Goal: Task Accomplishment & Management: Use online tool/utility

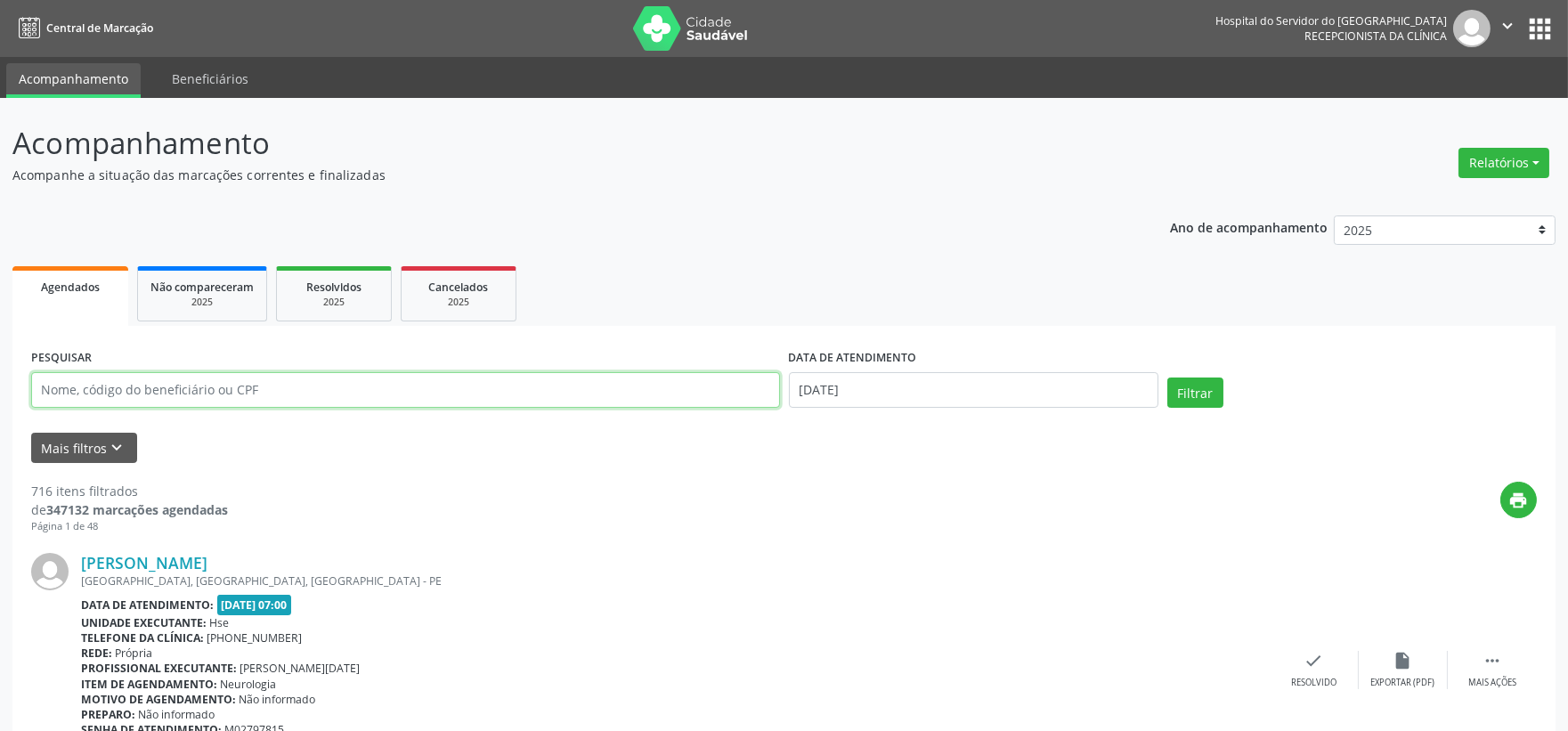
click at [425, 392] on input "text" at bounding box center [405, 389] width 749 height 36
type input "[PERSON_NAME]"
click at [1167, 378] on button "Filtrar" at bounding box center [1195, 392] width 56 height 30
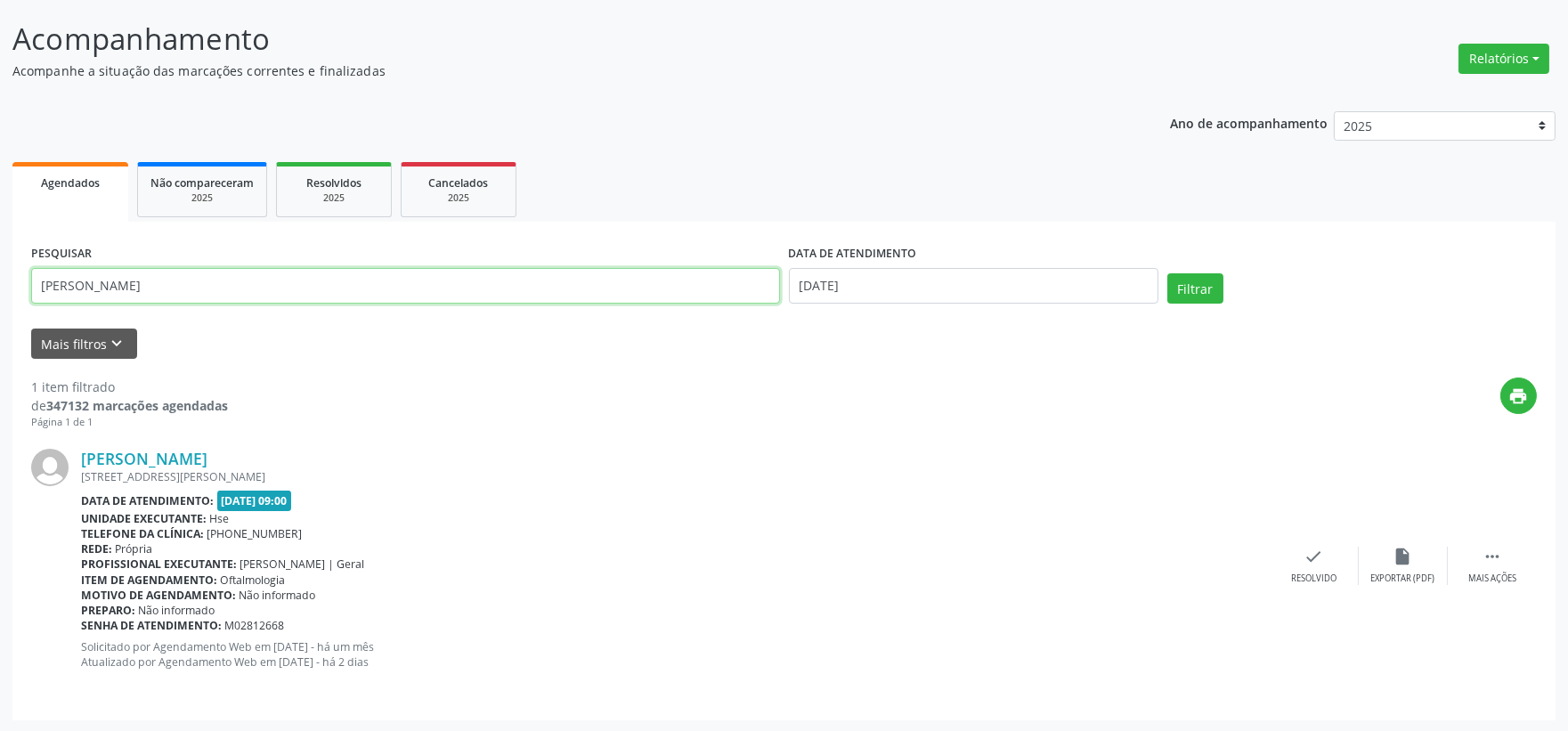
click at [192, 276] on input "[PERSON_NAME]" at bounding box center [405, 285] width 749 height 36
click at [1167, 273] on button "Filtrar" at bounding box center [1195, 287] width 56 height 30
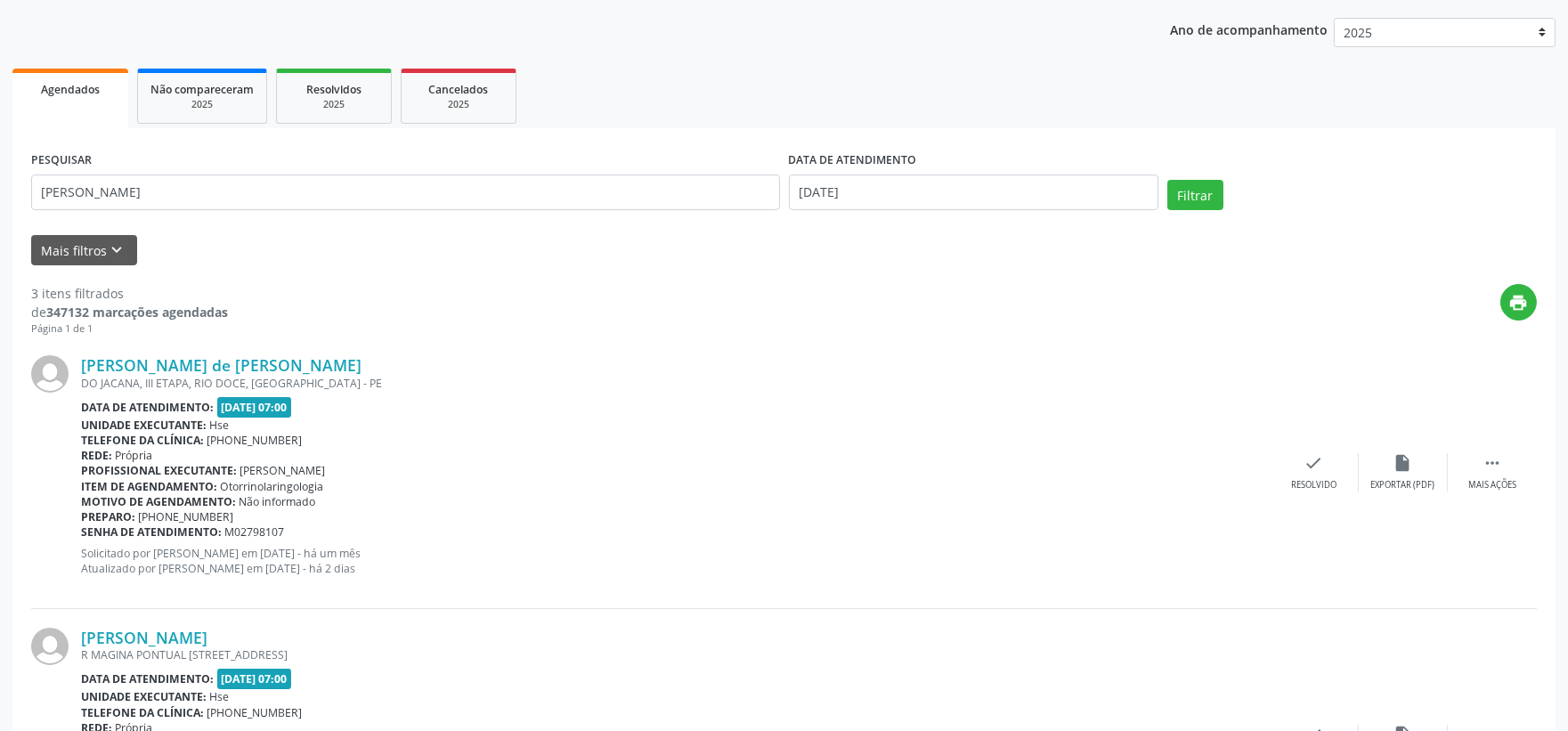
scroll to position [99, 0]
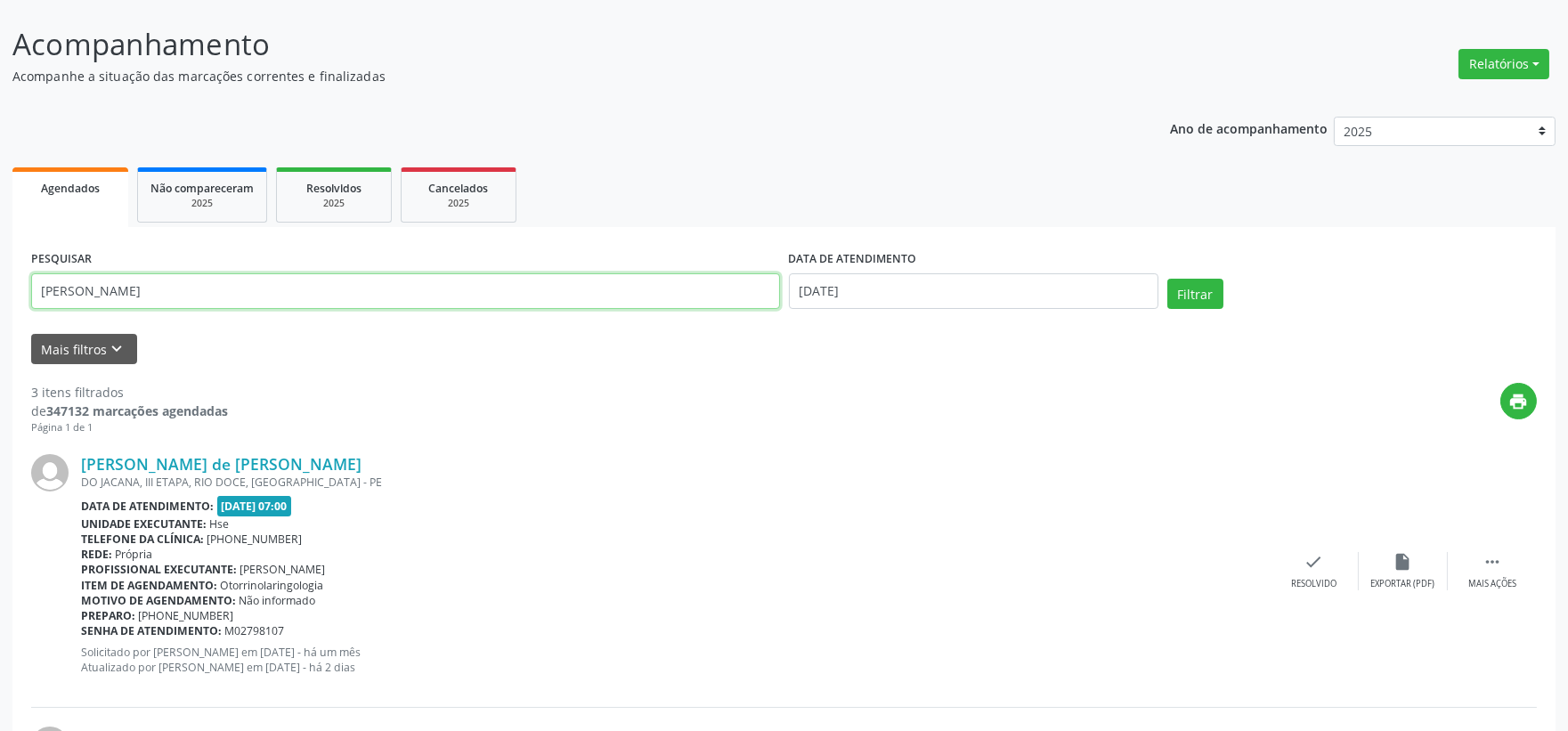
click at [314, 274] on input "[PERSON_NAME]" at bounding box center [405, 290] width 749 height 36
click at [1167, 279] on button "Filtrar" at bounding box center [1195, 293] width 56 height 30
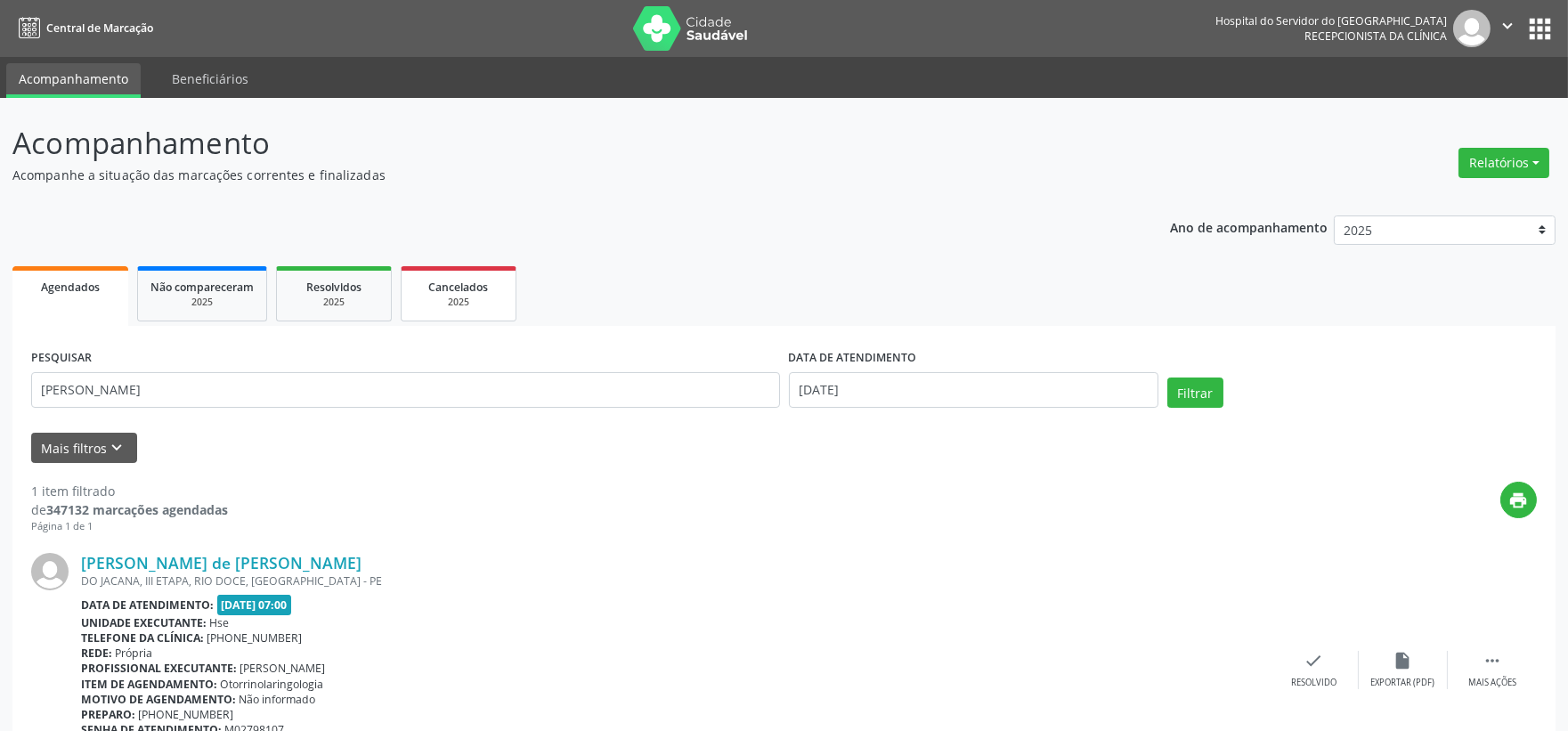
scroll to position [104, 0]
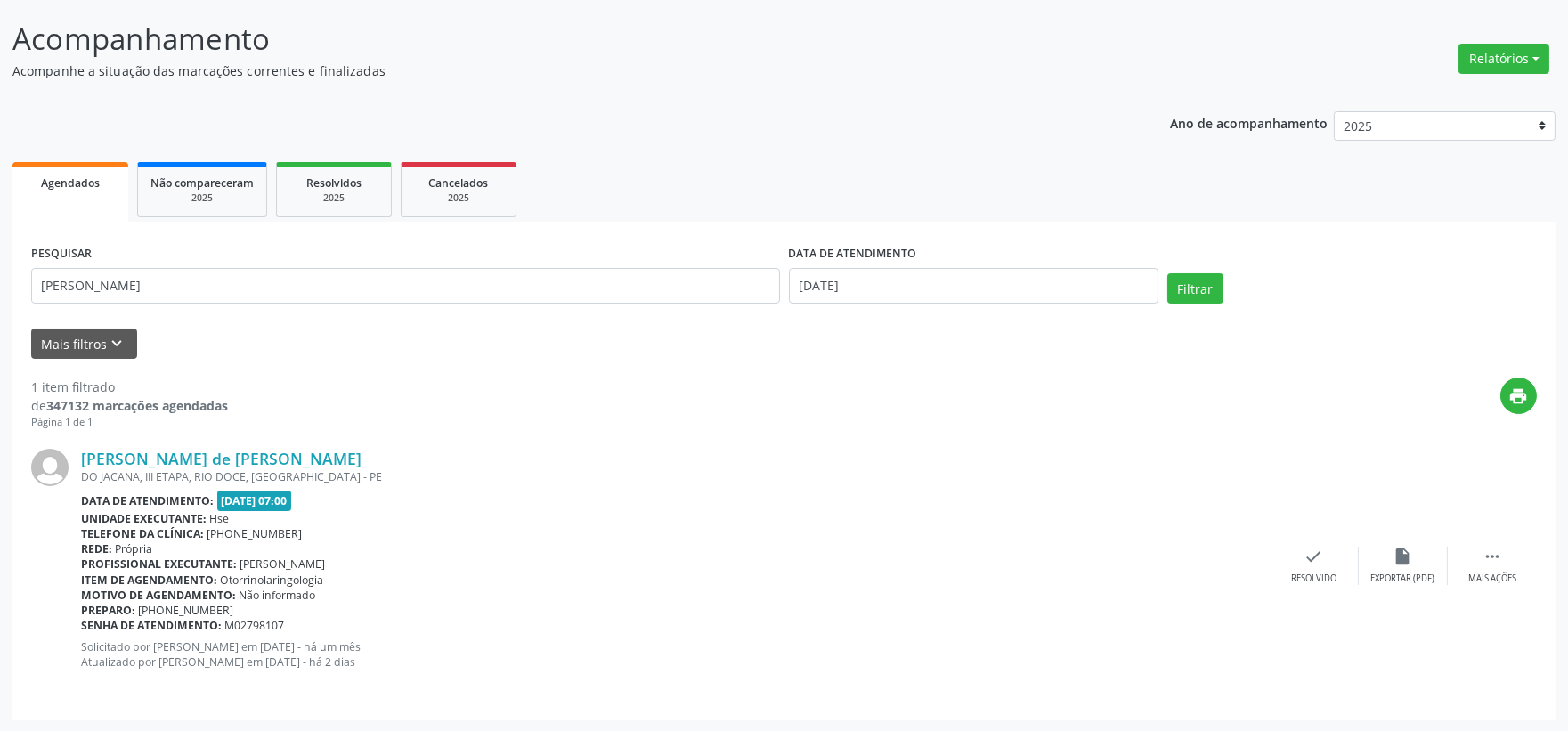
click at [349, 253] on div "PESQUISAR [PERSON_NAME]" at bounding box center [406, 279] width 757 height 76
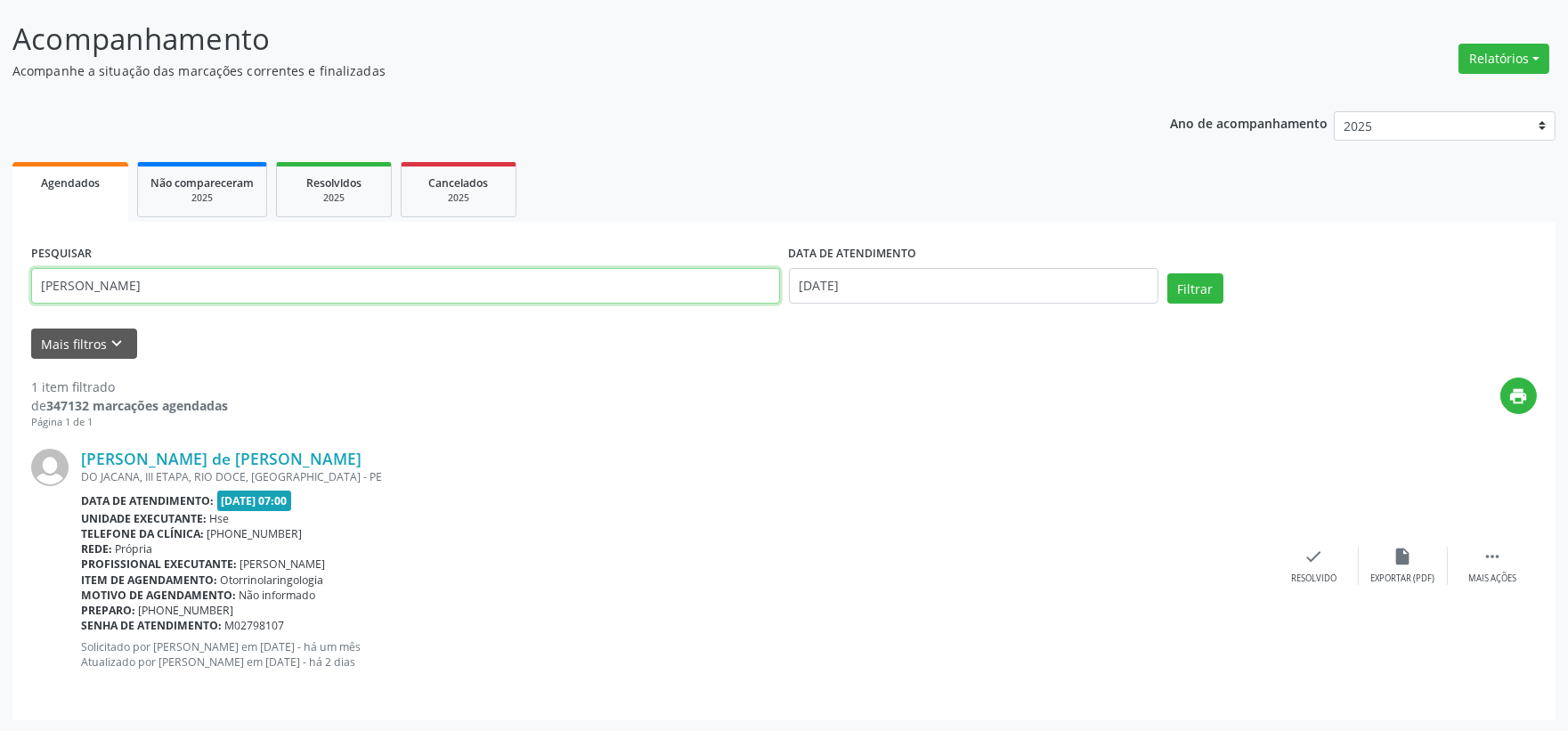
click at [344, 277] on input "[PERSON_NAME]" at bounding box center [405, 285] width 749 height 36
type input "[PERSON_NAME]"
click at [1167, 273] on button "Filtrar" at bounding box center [1195, 287] width 56 height 30
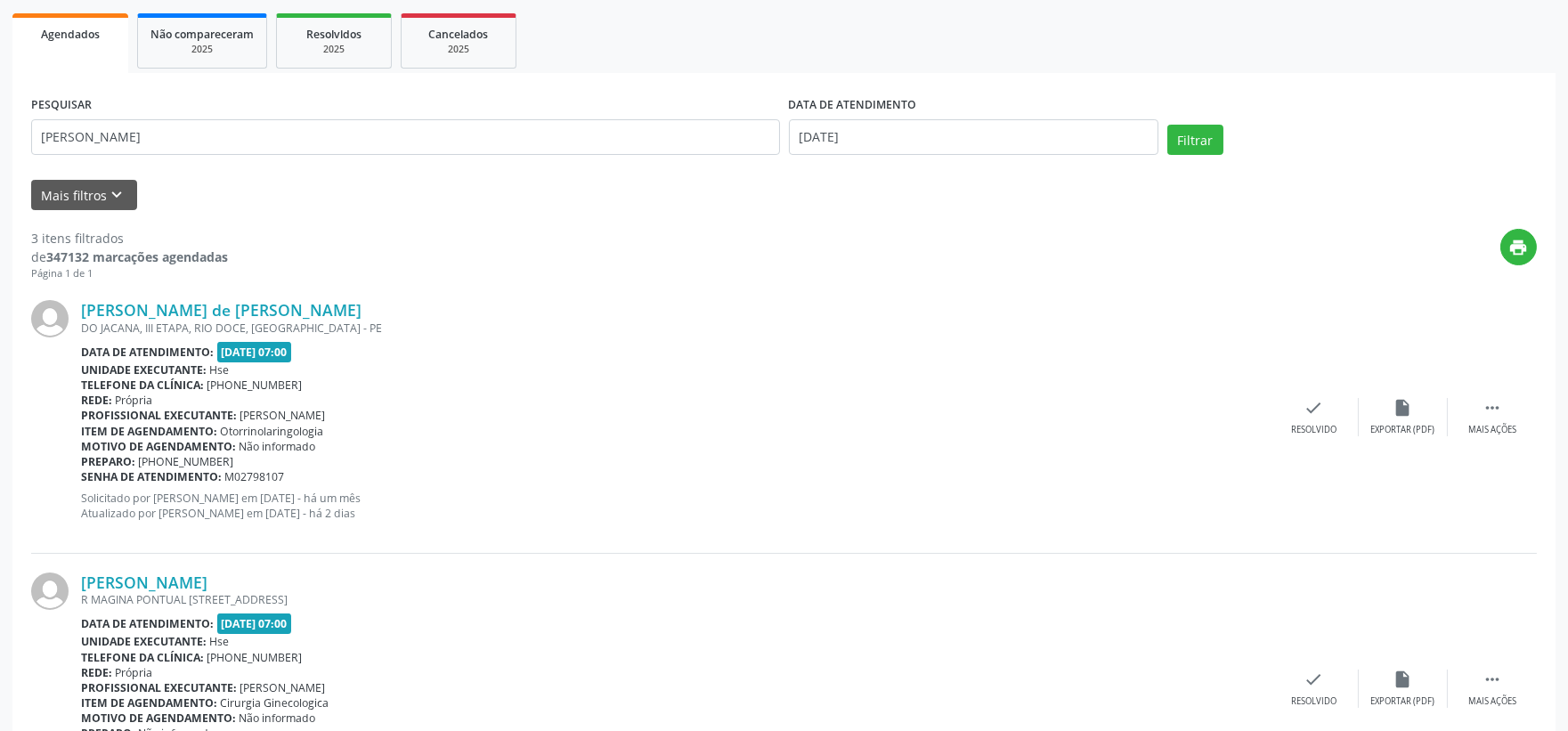
scroll to position [0, 0]
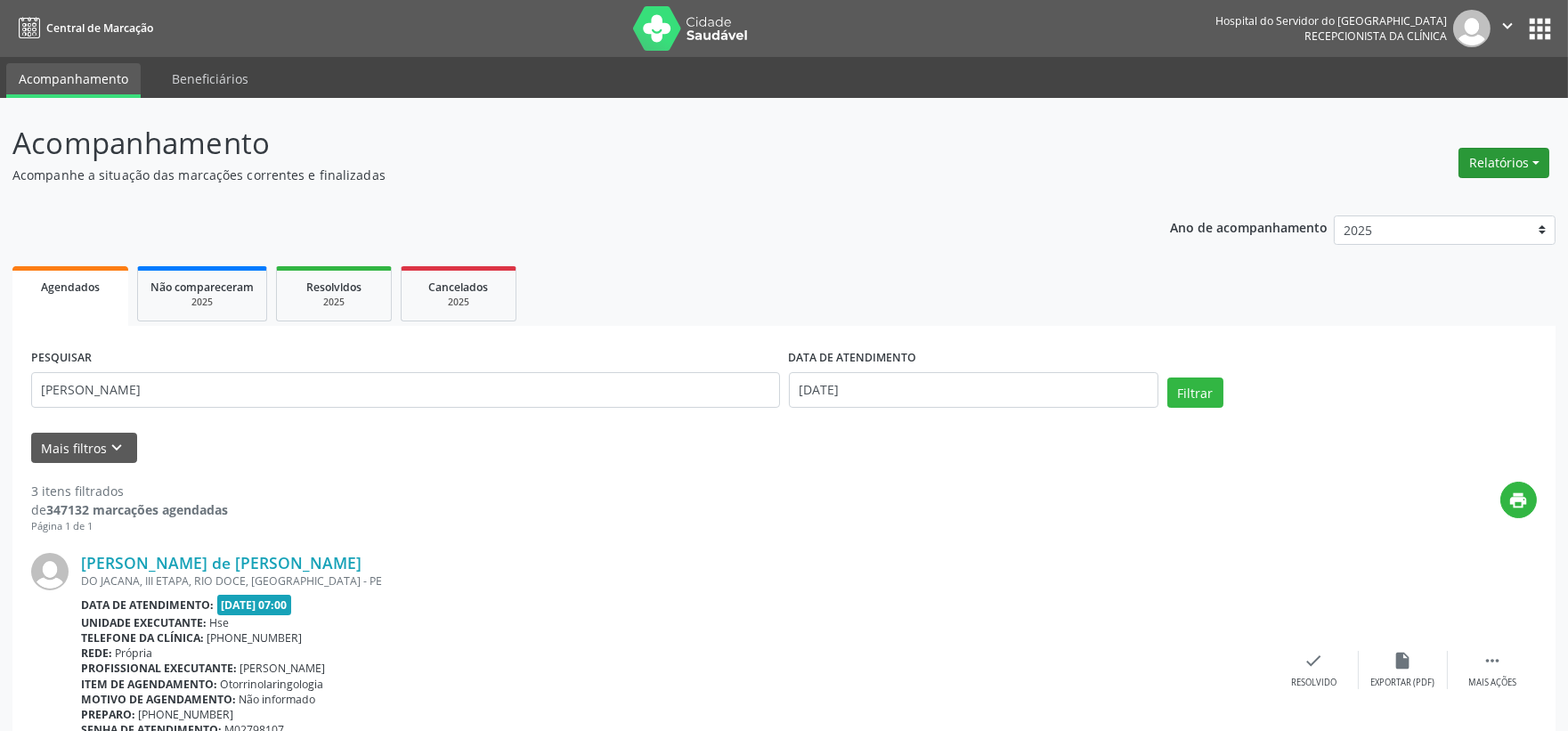
click at [1466, 165] on button "Relatórios" at bounding box center [1504, 162] width 91 height 30
click at [1408, 193] on link "Agendamentos" at bounding box center [1451, 200] width 191 height 25
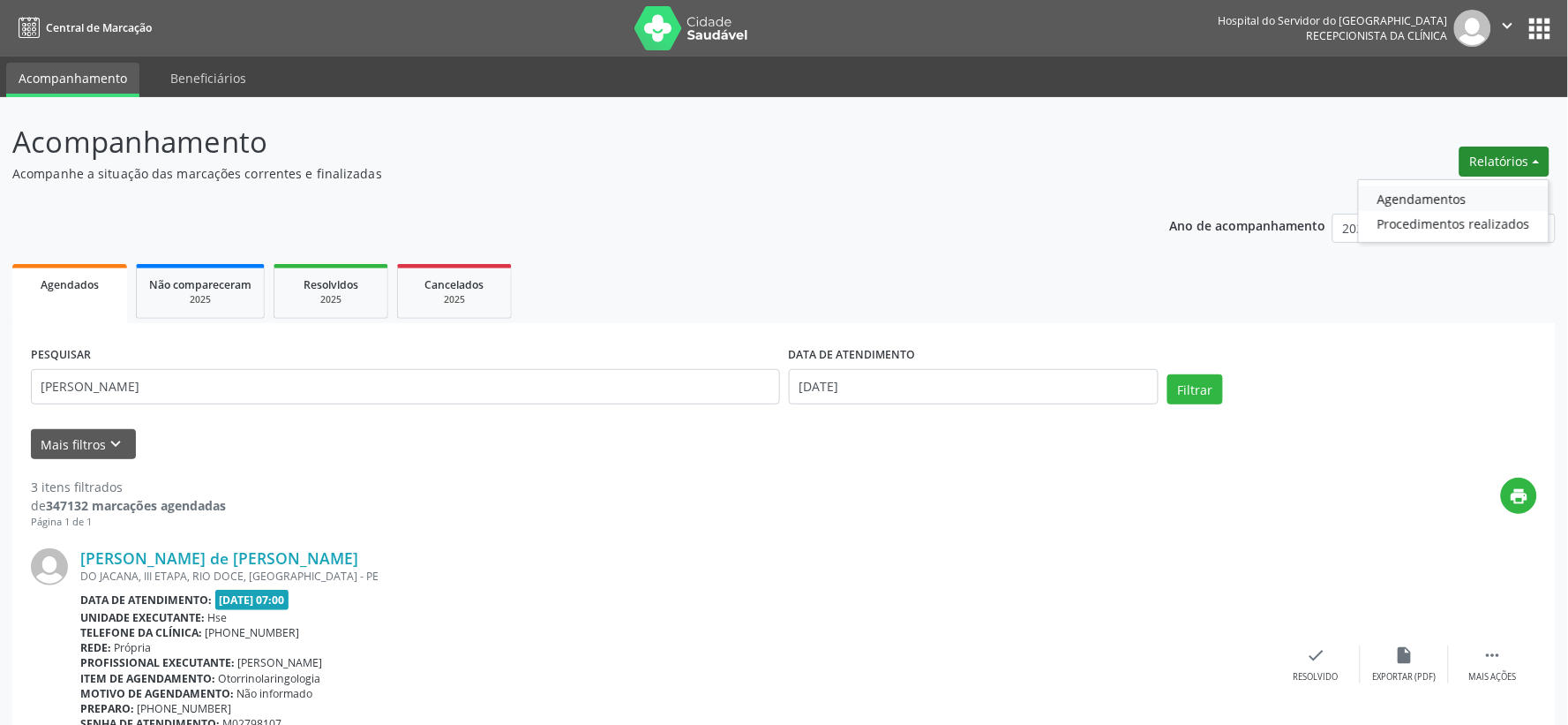
select select "7"
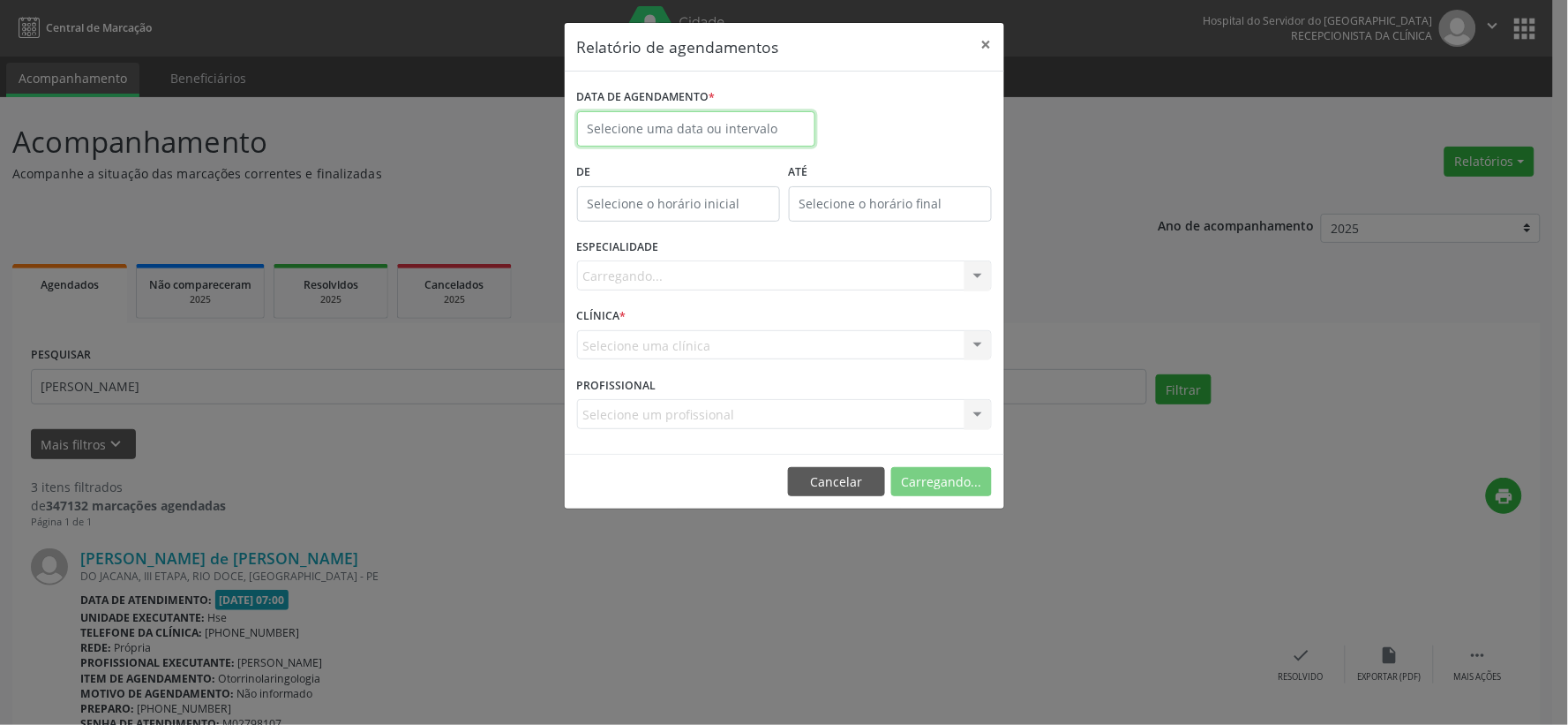
click at [728, 133] on body "Central de Marcação Hospital do Servidor do [GEOGRAPHIC_DATA] Recepcionista da …" at bounding box center [784, 362] width 1568 height 725
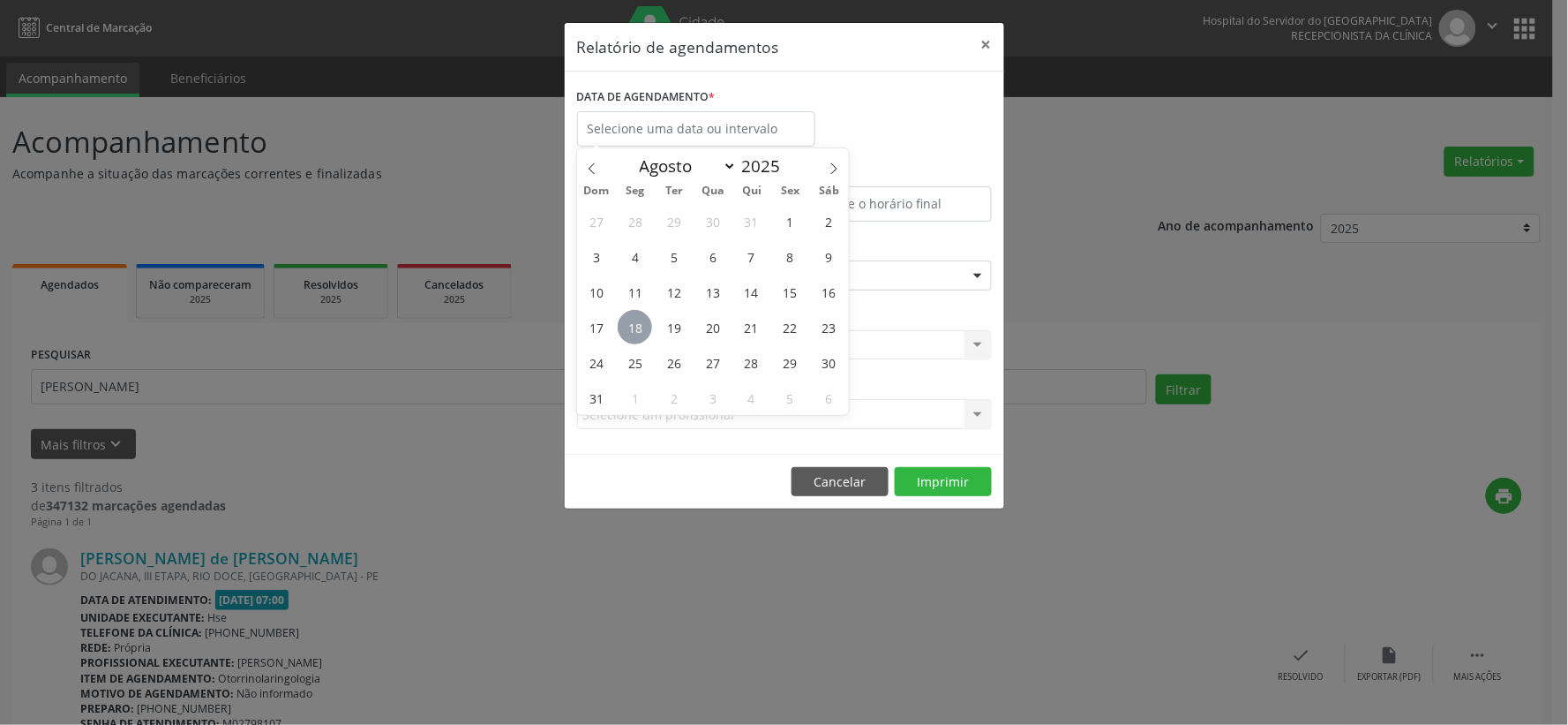
click at [630, 324] on span "18" at bounding box center [635, 327] width 35 height 35
type input "[DATE]"
click at [630, 324] on span "18" at bounding box center [635, 327] width 35 height 35
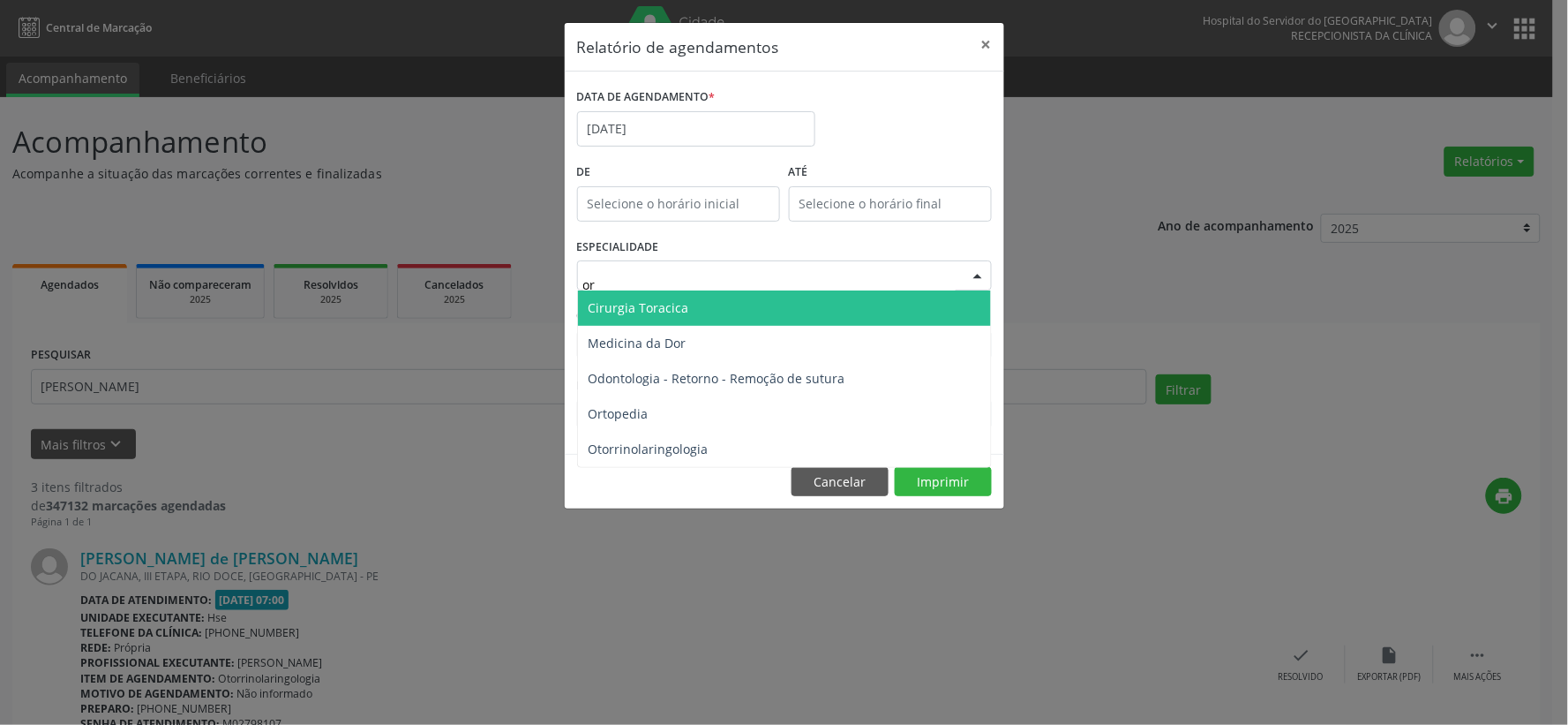
type input "ort"
click at [621, 307] on span "Ortopedia" at bounding box center [619, 307] width 60 height 16
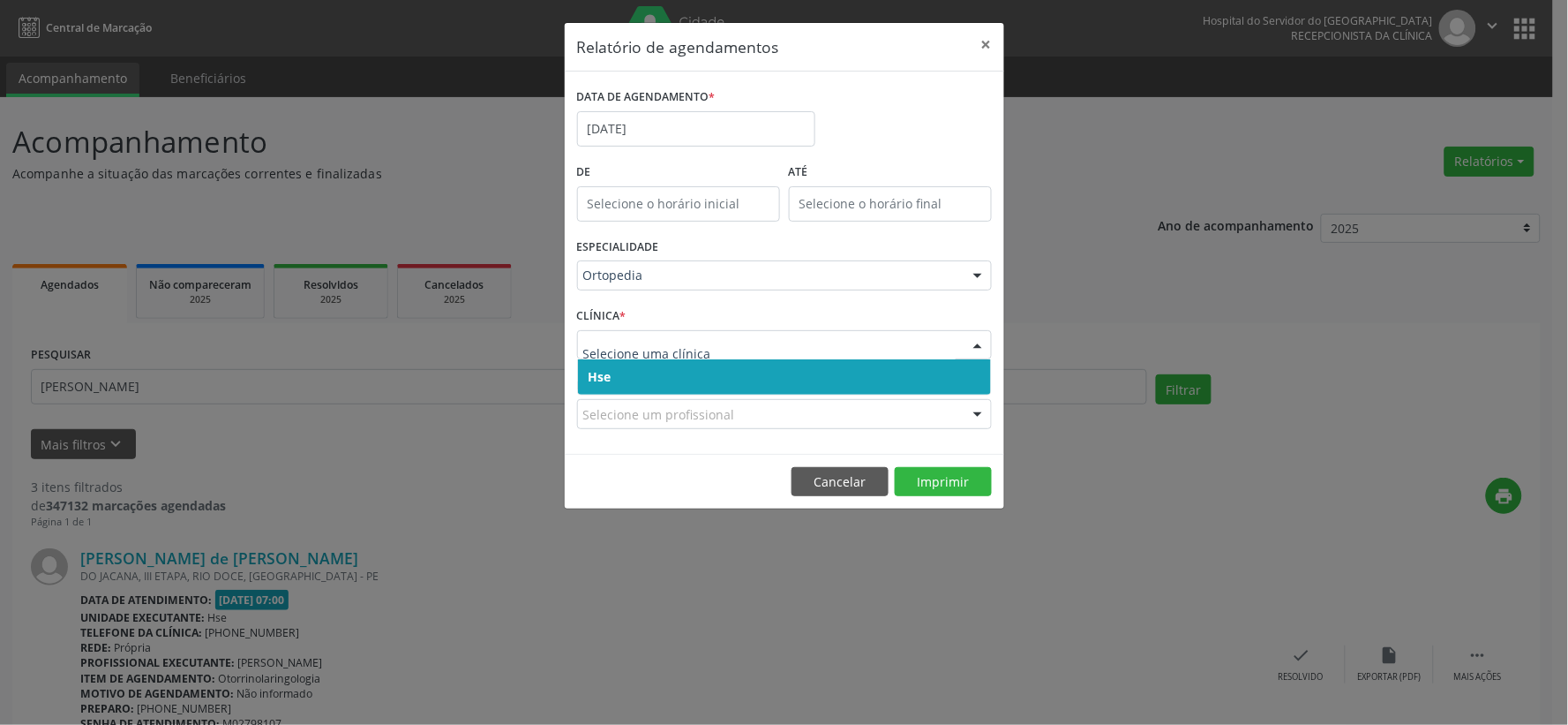
click at [642, 390] on span "Hse" at bounding box center [784, 376] width 413 height 36
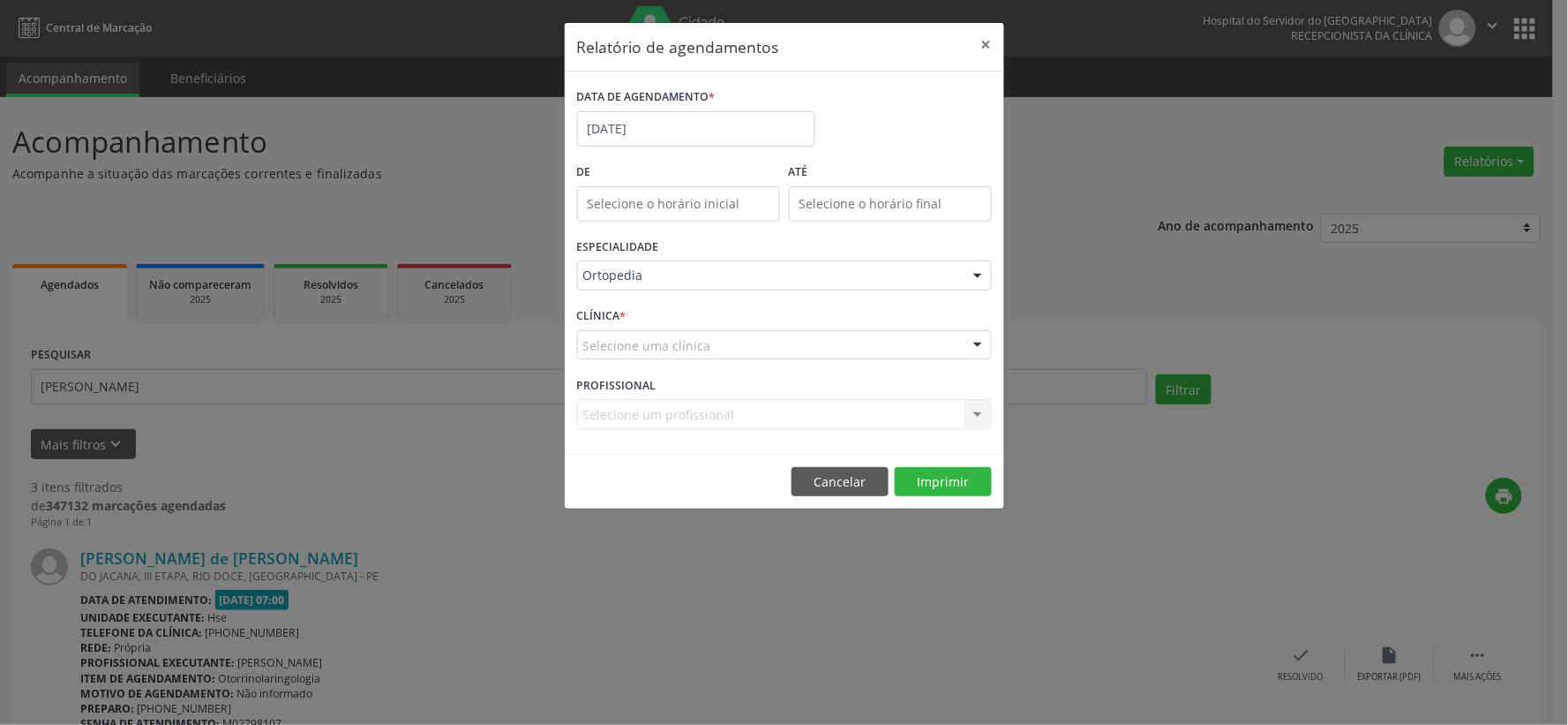
click at [684, 355] on div "Selecione uma clínica" at bounding box center [784, 345] width 415 height 30
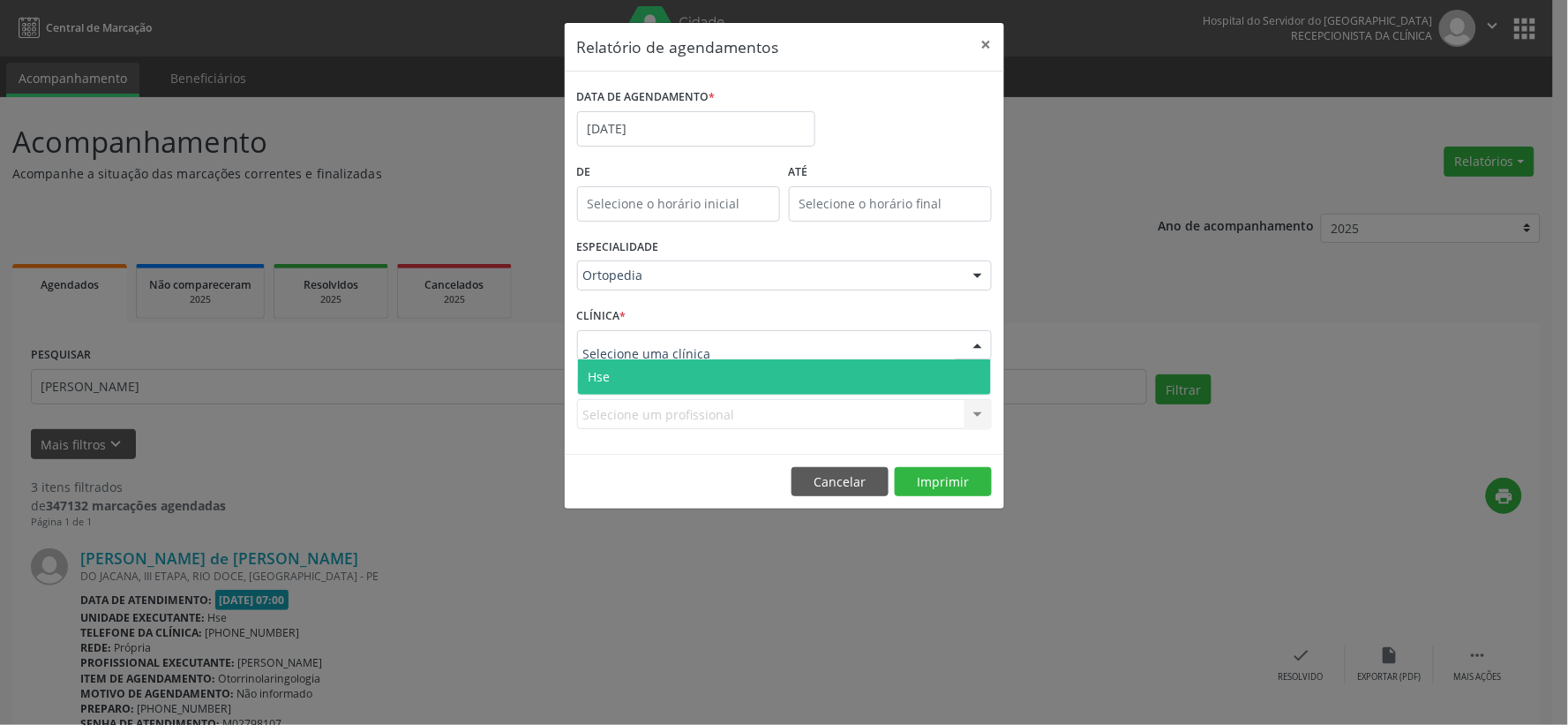
click at [680, 374] on span "Hse" at bounding box center [784, 376] width 413 height 36
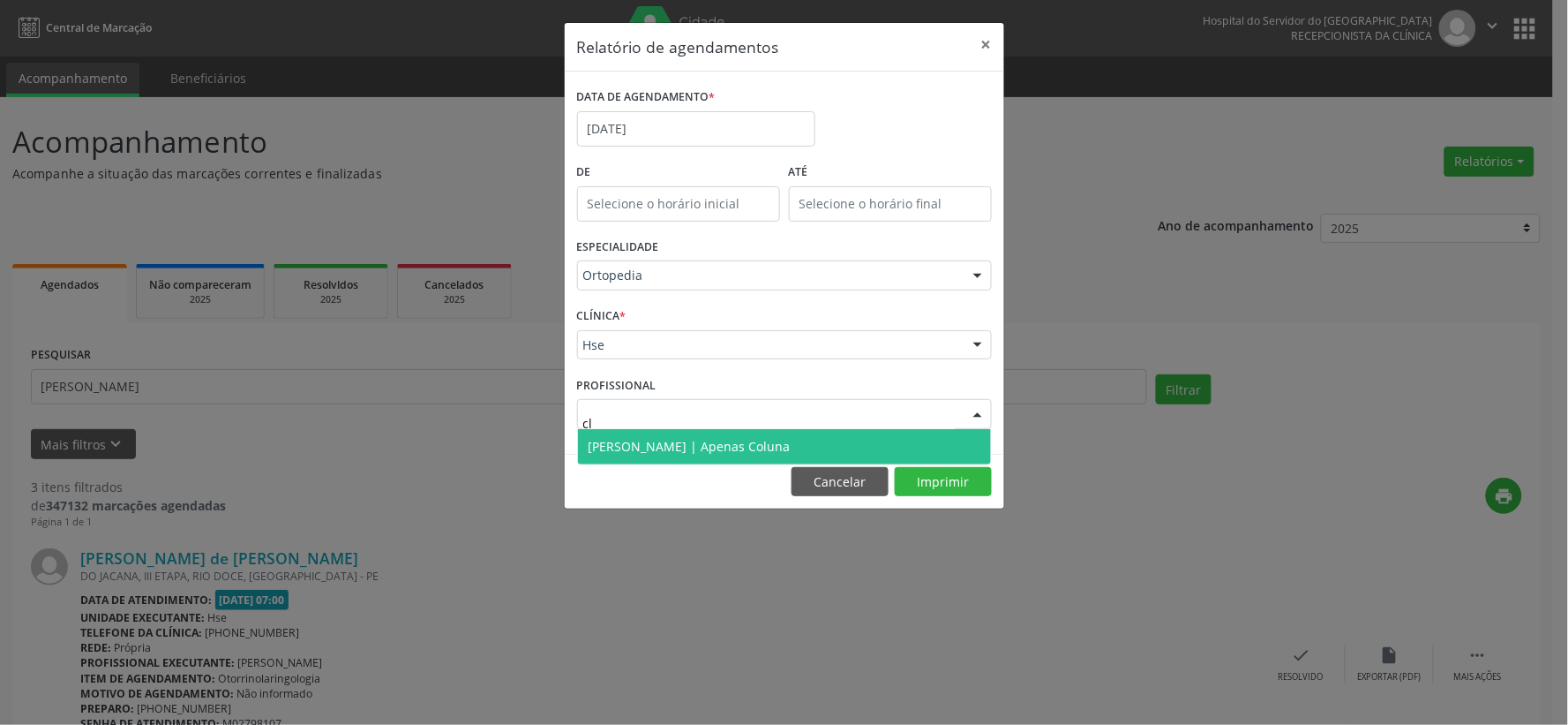
type input "cla"
click at [702, 447] on span "[PERSON_NAME] | Apenas Coluna" at bounding box center [690, 446] width 202 height 16
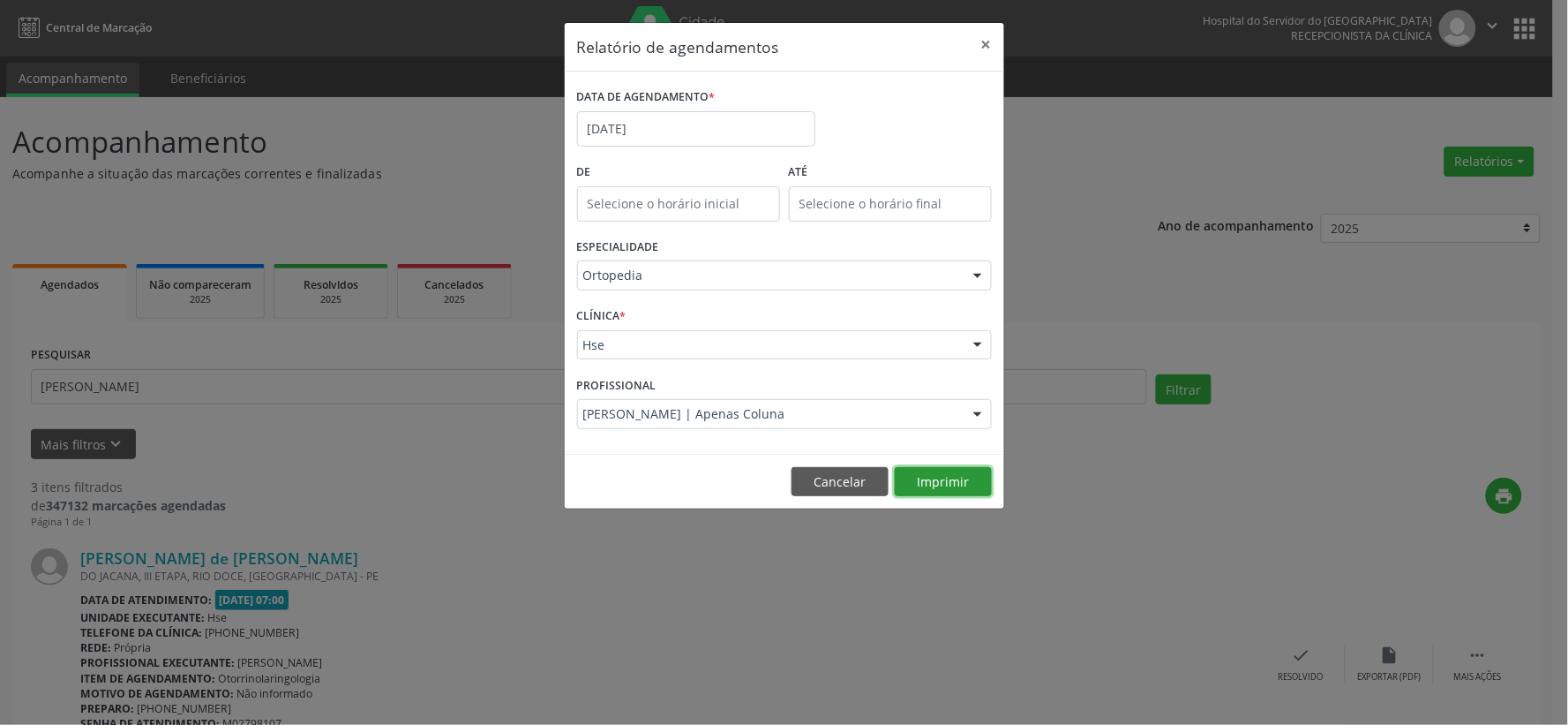
click at [920, 479] on button "Imprimir" at bounding box center [943, 481] width 97 height 30
click at [825, 479] on button "Cancelar" at bounding box center [839, 481] width 97 height 30
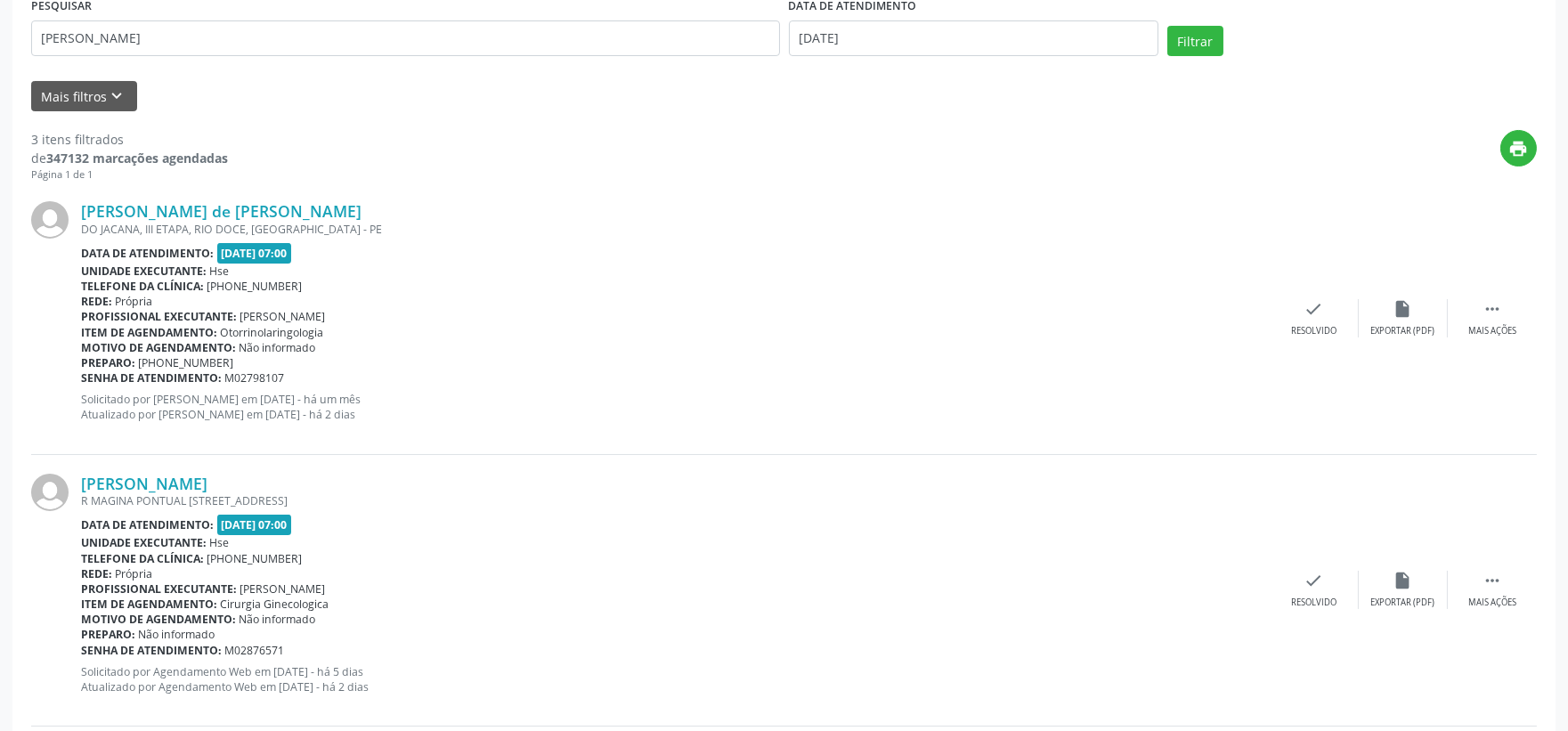
scroll to position [252, 0]
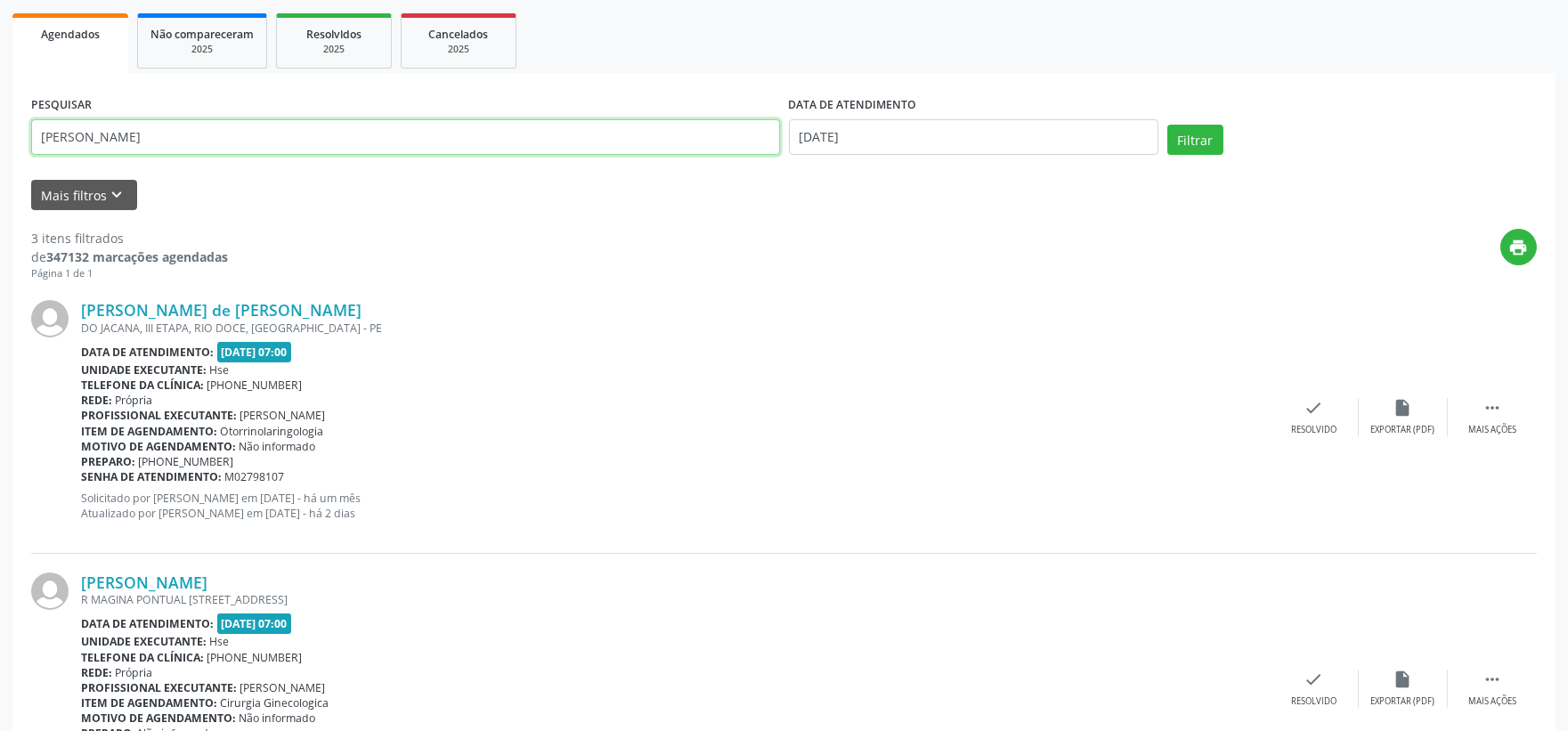
click at [537, 119] on input "[PERSON_NAME]" at bounding box center [405, 137] width 749 height 36
click at [537, 122] on input "[PERSON_NAME]" at bounding box center [405, 137] width 749 height 36
click at [541, 120] on input "[PERSON_NAME]" at bounding box center [405, 137] width 749 height 36
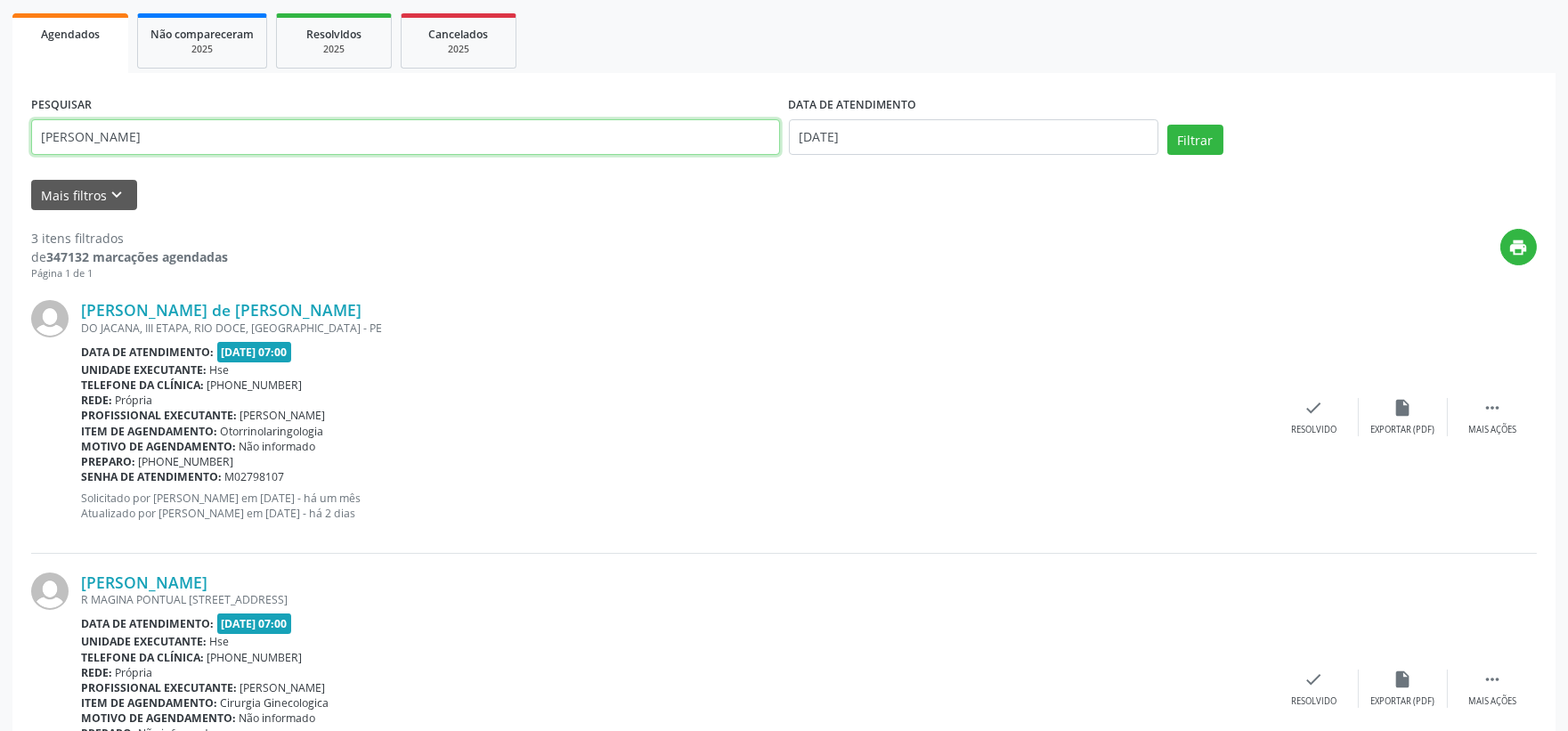
click at [548, 120] on input "[PERSON_NAME]" at bounding box center [405, 137] width 749 height 36
click at [548, 129] on input "[PERSON_NAME]" at bounding box center [405, 137] width 749 height 36
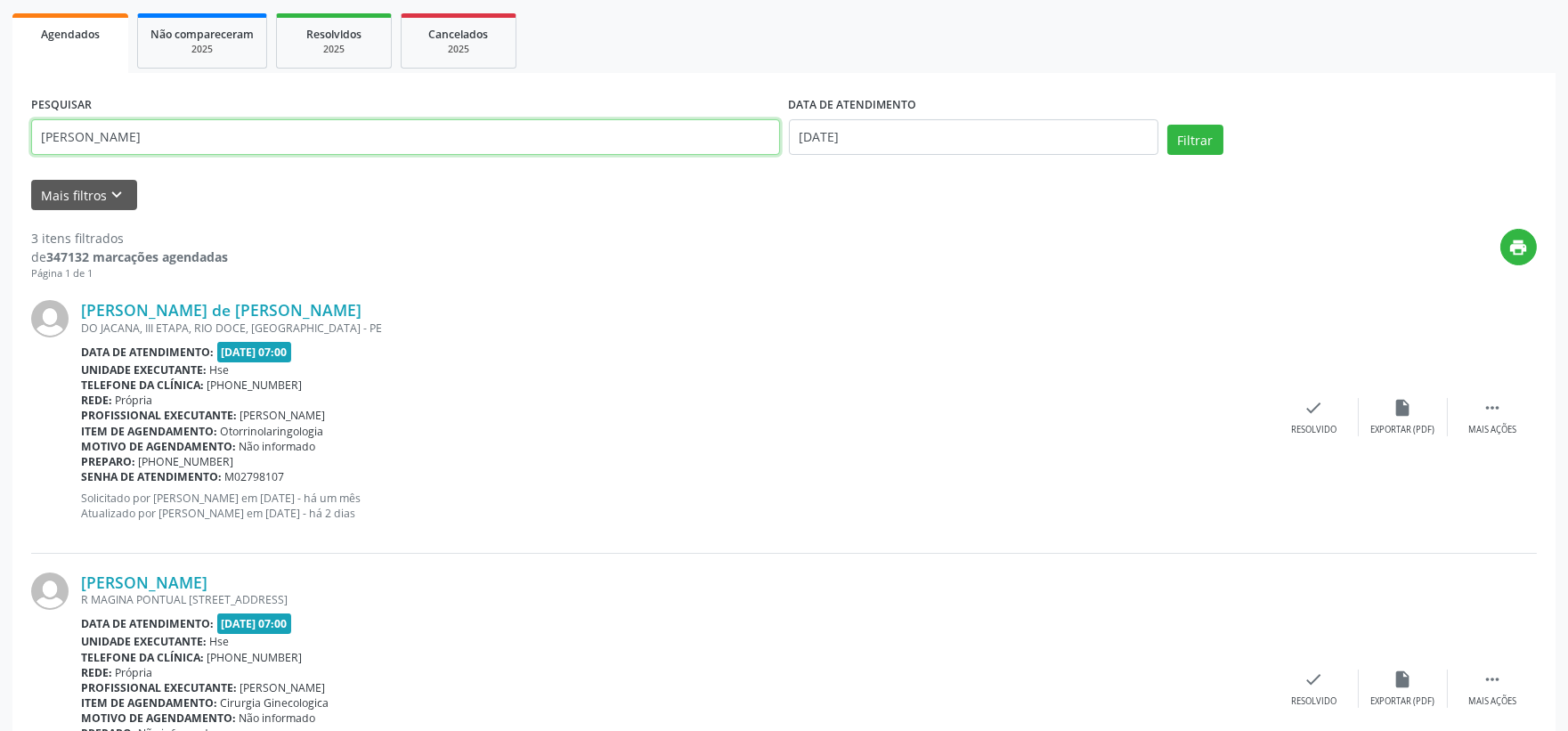
click at [548, 129] on input "[PERSON_NAME]" at bounding box center [405, 137] width 749 height 36
type input "[PERSON_NAME]"
click at [1167, 124] on button "Filtrar" at bounding box center [1195, 139] width 56 height 30
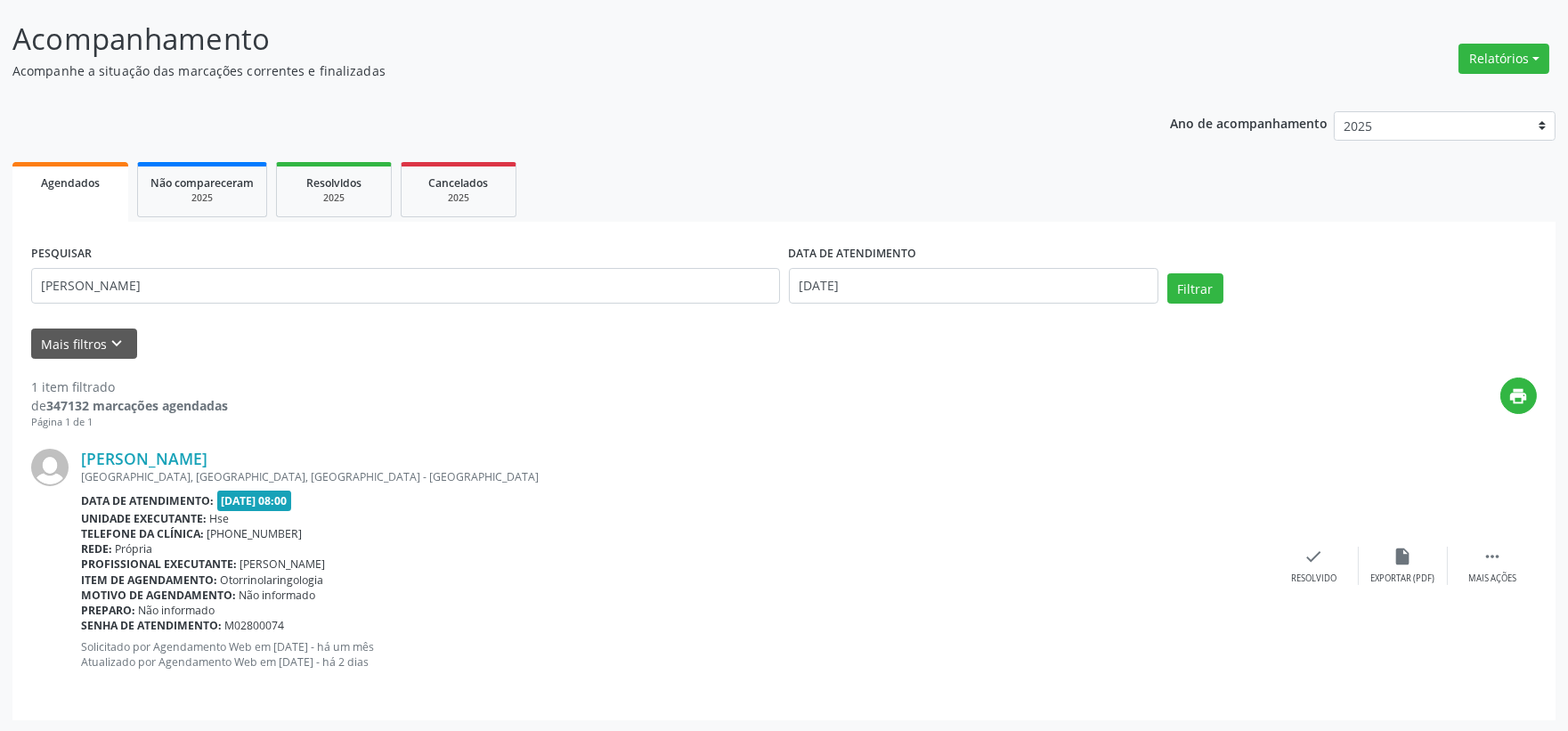
scroll to position [0, 0]
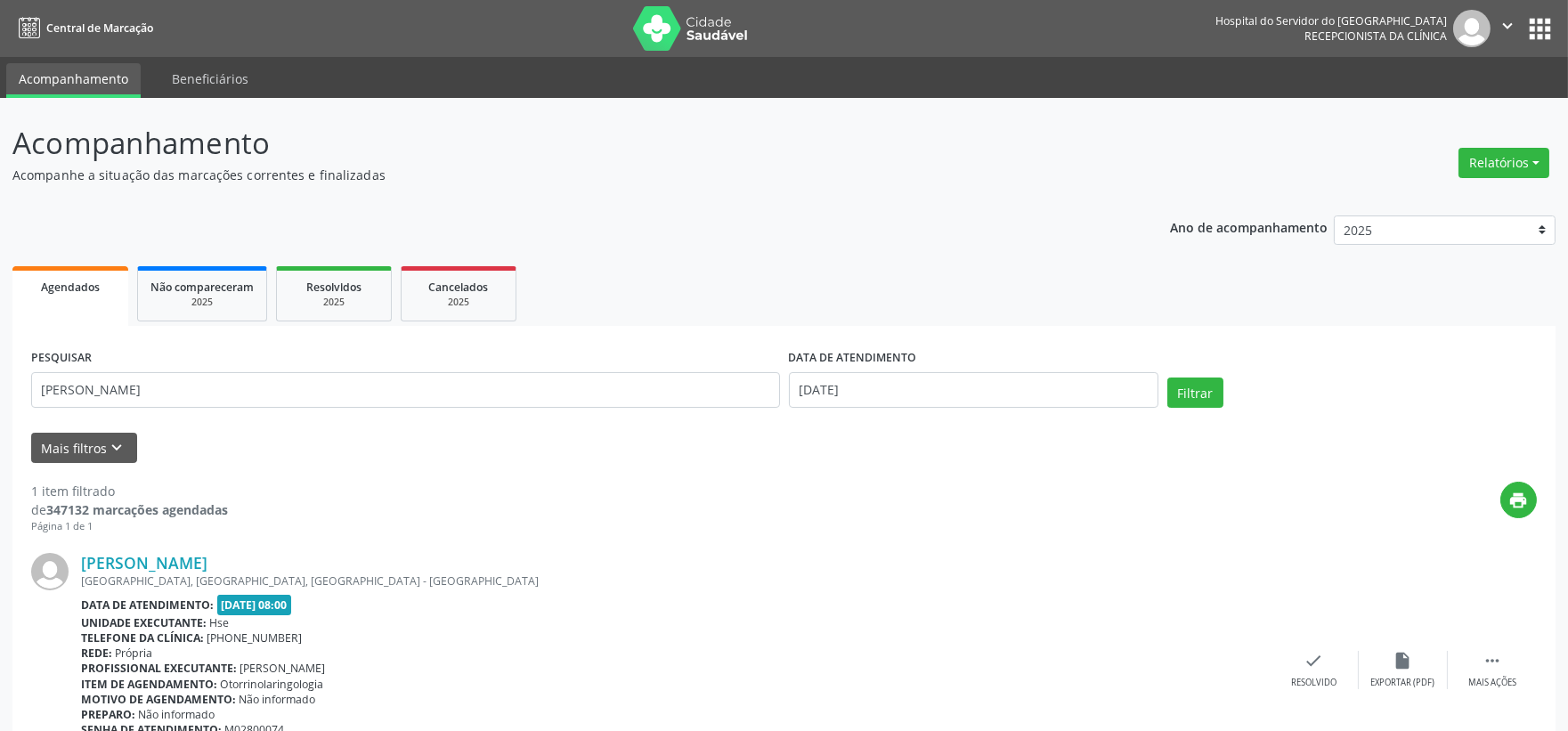
click at [1505, 131] on div "Relatórios Agendamentos Procedimentos realizados" at bounding box center [1503, 152] width 103 height 63
click at [1445, 179] on header "Acompanhamento Acompanhe a situação das marcações correntes e finalizadas Relat…" at bounding box center [784, 152] width 1543 height 63
click at [1509, 129] on div "Relatórios Agendamentos Procedimentos realizados" at bounding box center [1503, 152] width 103 height 63
click at [1480, 156] on button "Relatórios" at bounding box center [1504, 162] width 91 height 30
click at [1463, 197] on link "Agendamentos" at bounding box center [1451, 200] width 191 height 25
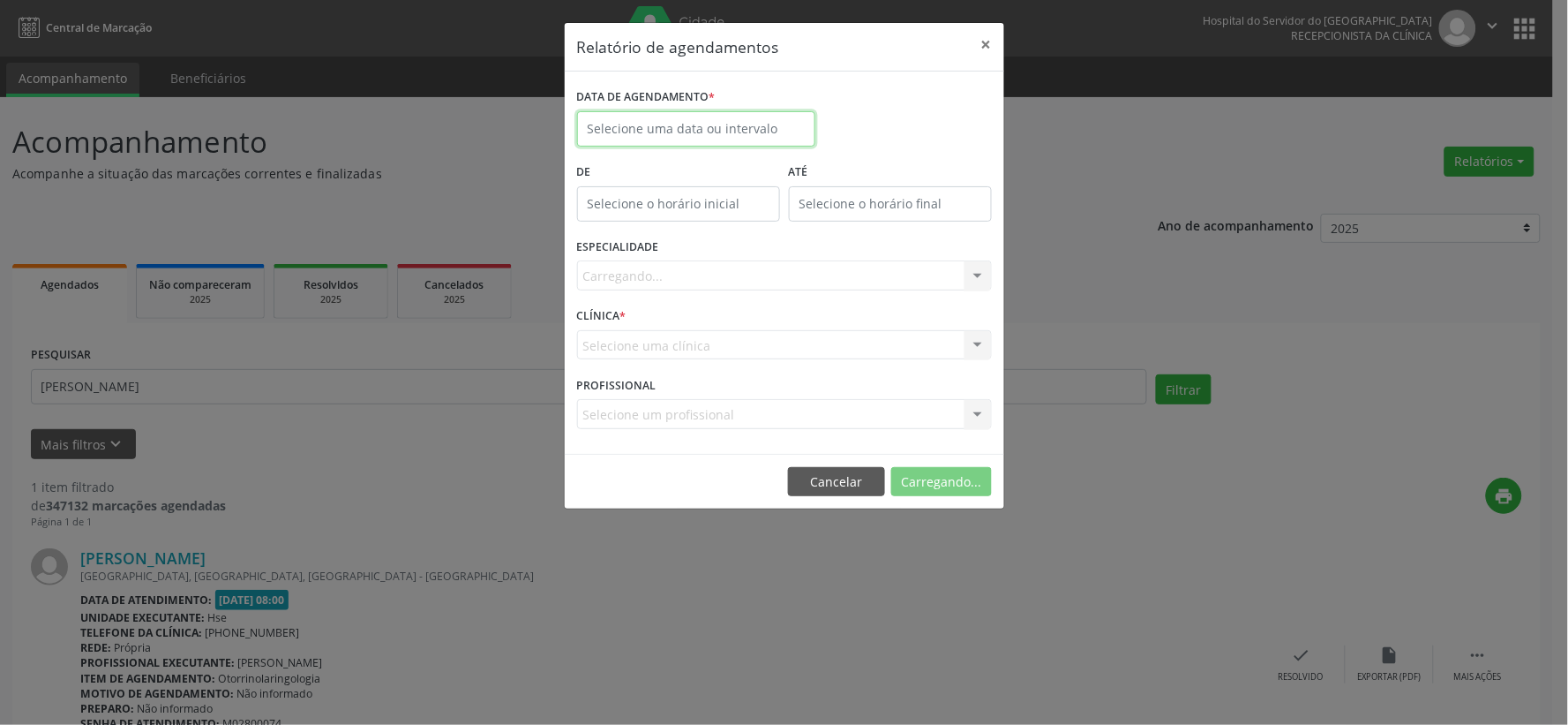
click at [721, 118] on input "text" at bounding box center [697, 129] width 239 height 36
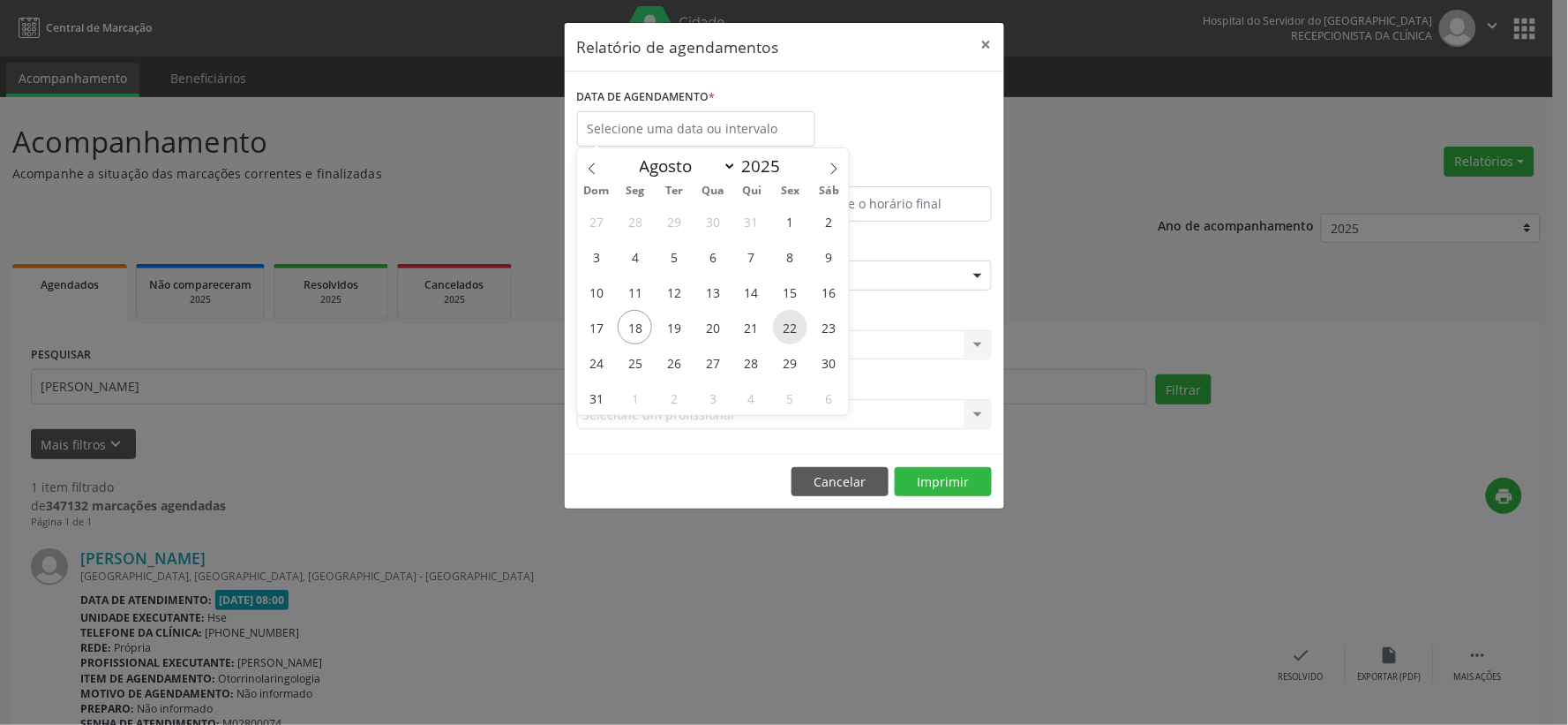
click at [784, 323] on span "22" at bounding box center [790, 327] width 35 height 35
type input "[DATE]"
click at [785, 323] on span "22" at bounding box center [790, 327] width 35 height 35
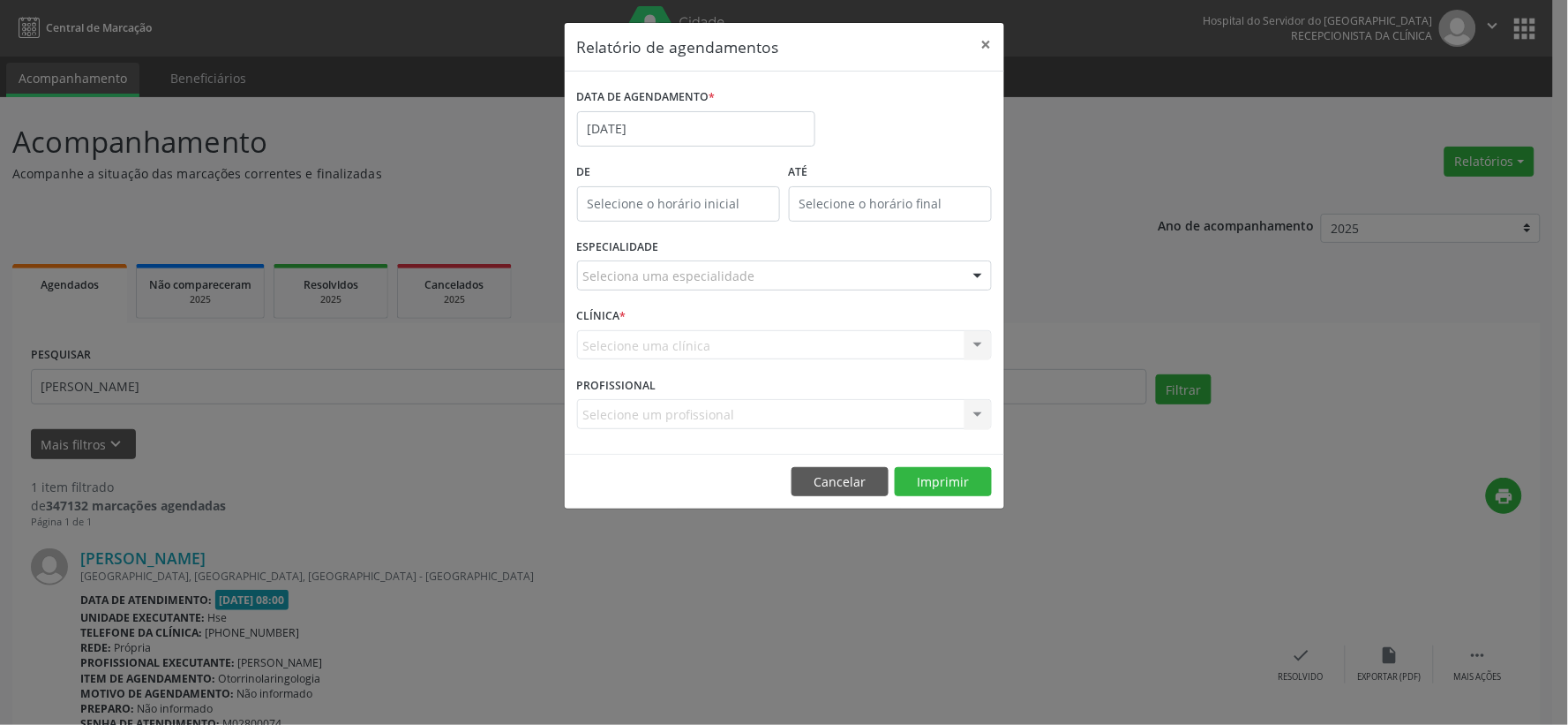
click at [765, 259] on div "ESPECIALIDADE Seleciona uma especialidade Todas as especialidades Alergologia A…" at bounding box center [784, 269] width 424 height 69
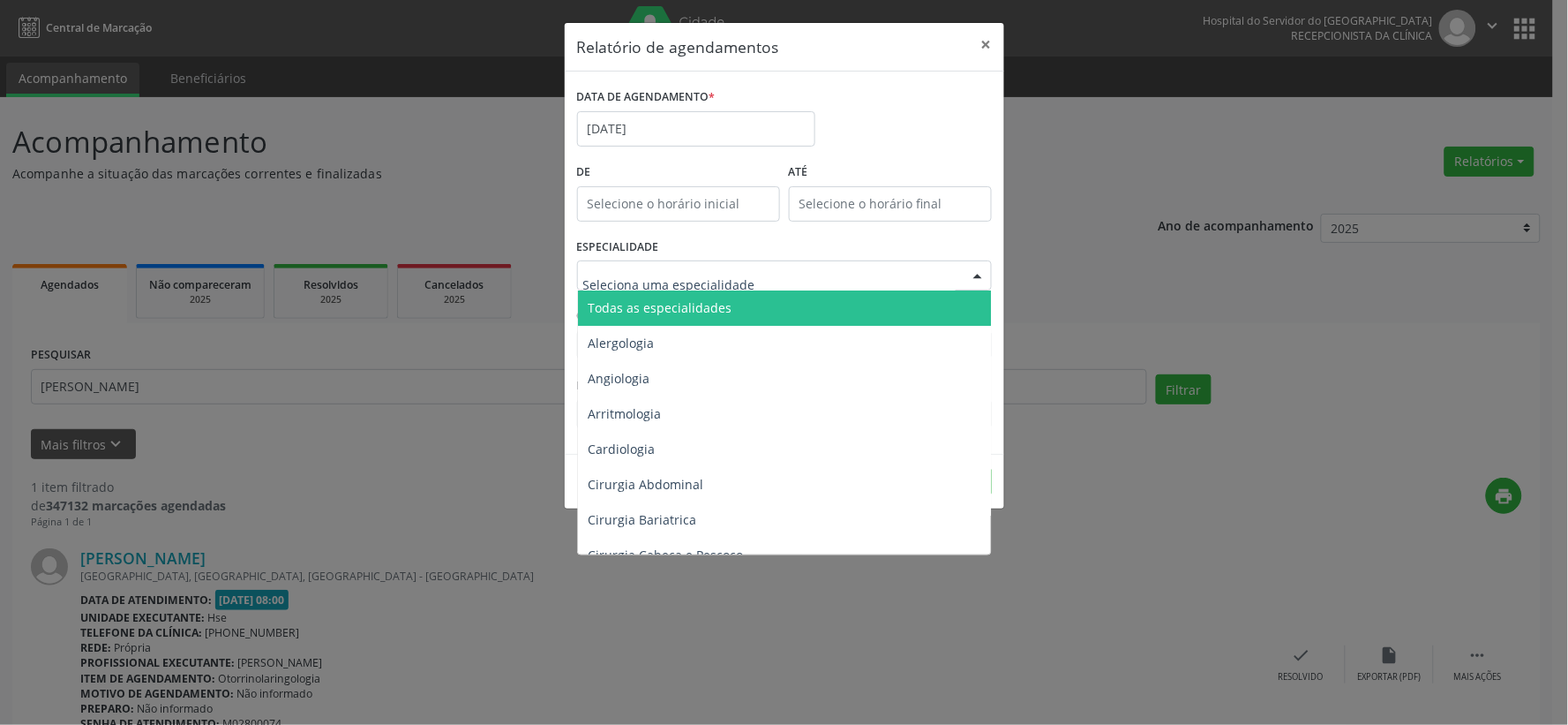
click at [769, 268] on div at bounding box center [784, 274] width 415 height 30
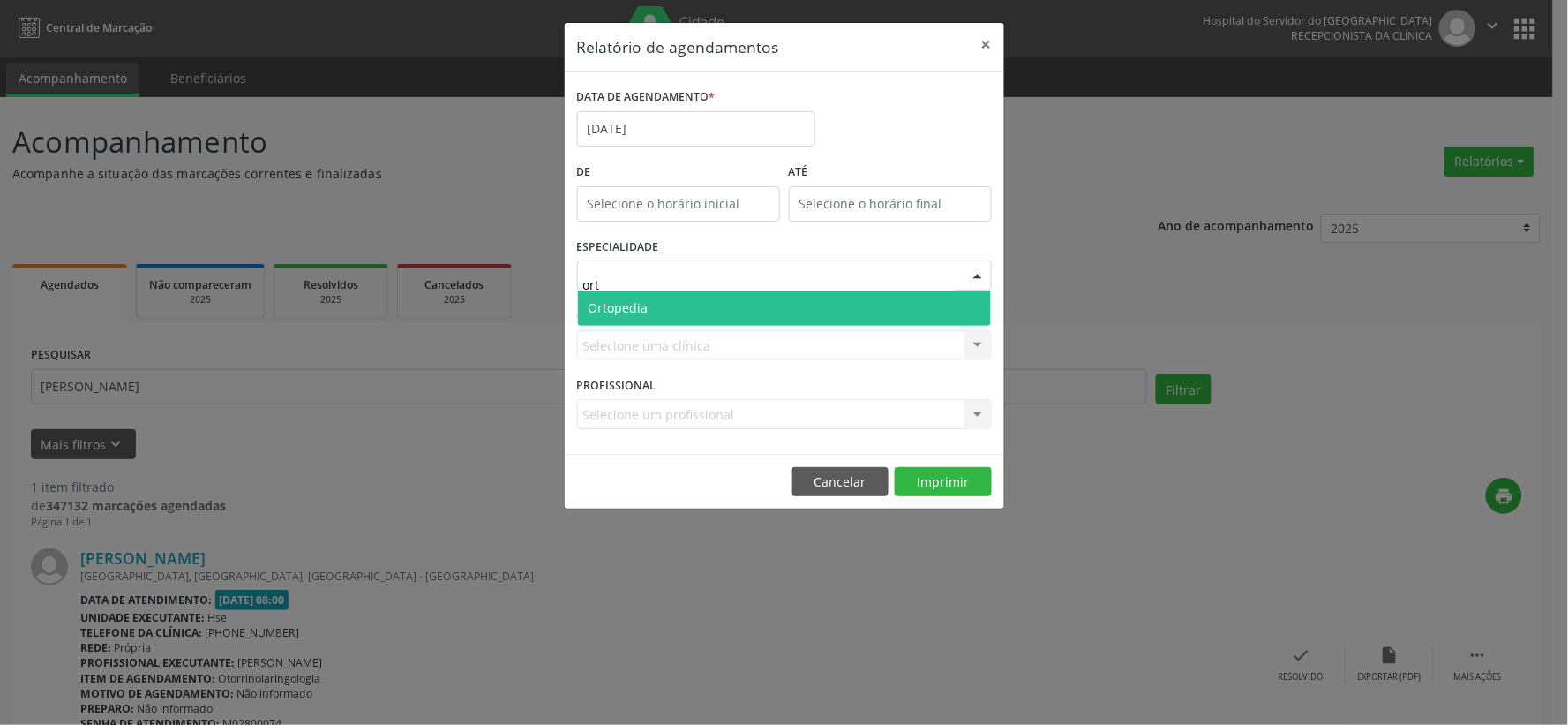
type input "orto"
click at [631, 314] on span "Ortopedia" at bounding box center [619, 307] width 60 height 16
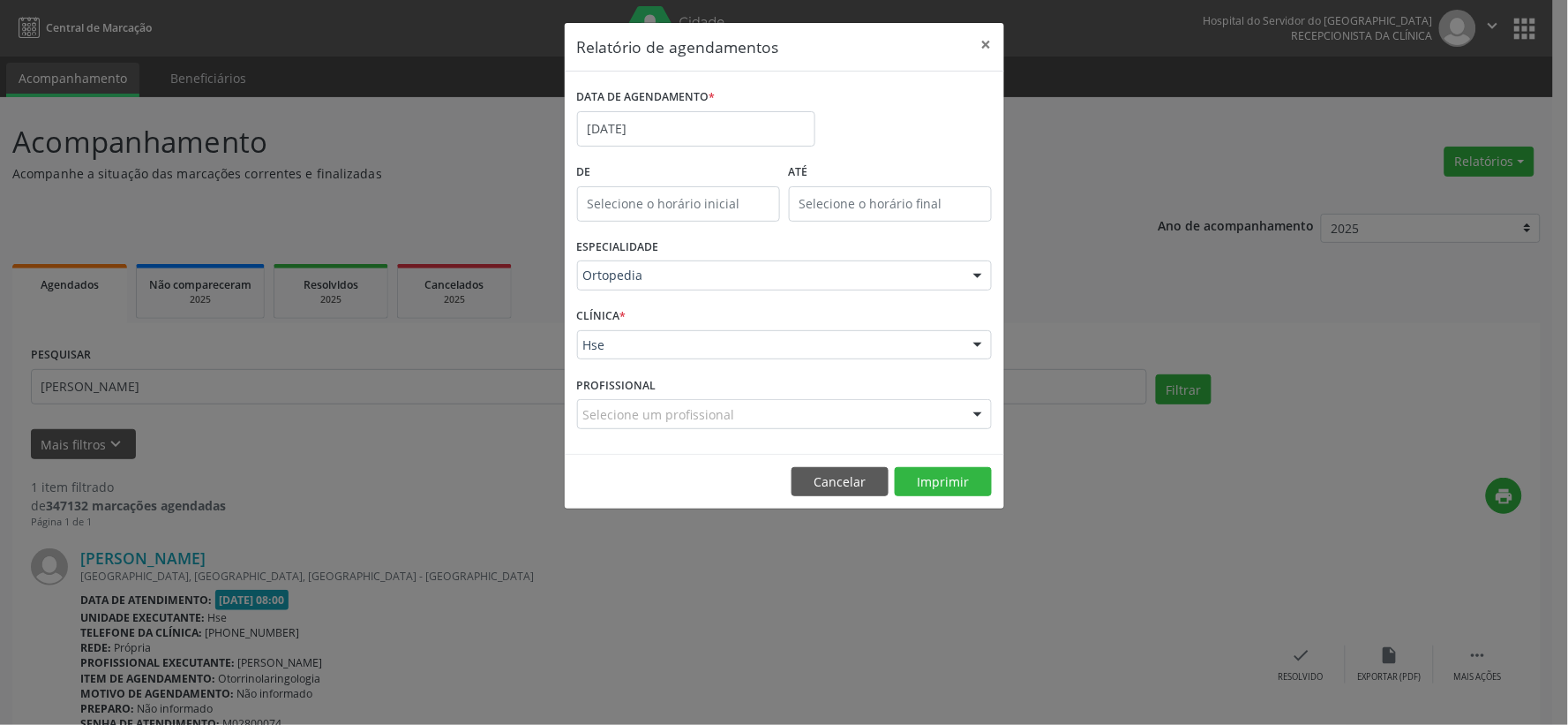
click at [683, 350] on div "Hse" at bounding box center [784, 345] width 415 height 30
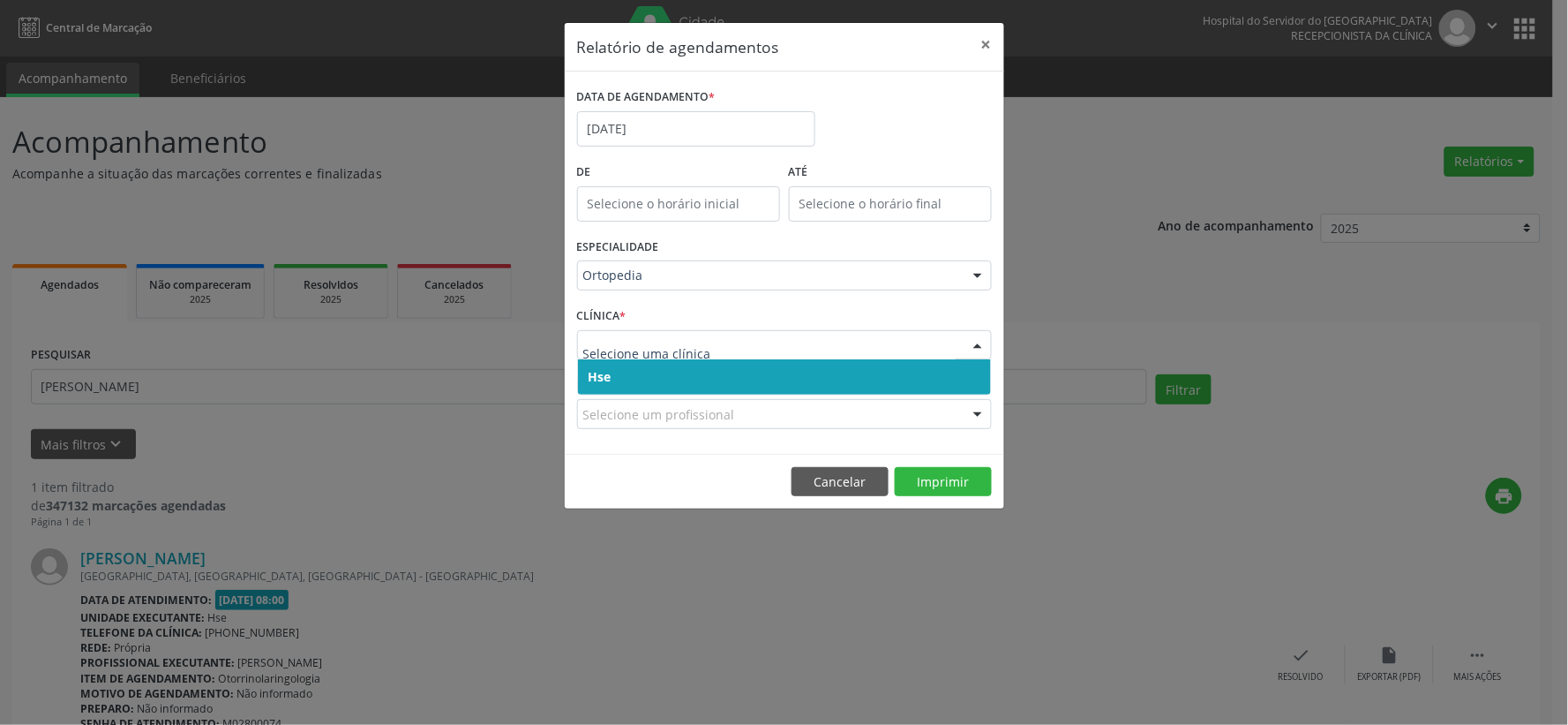
click at [710, 373] on span "Hse" at bounding box center [784, 376] width 413 height 36
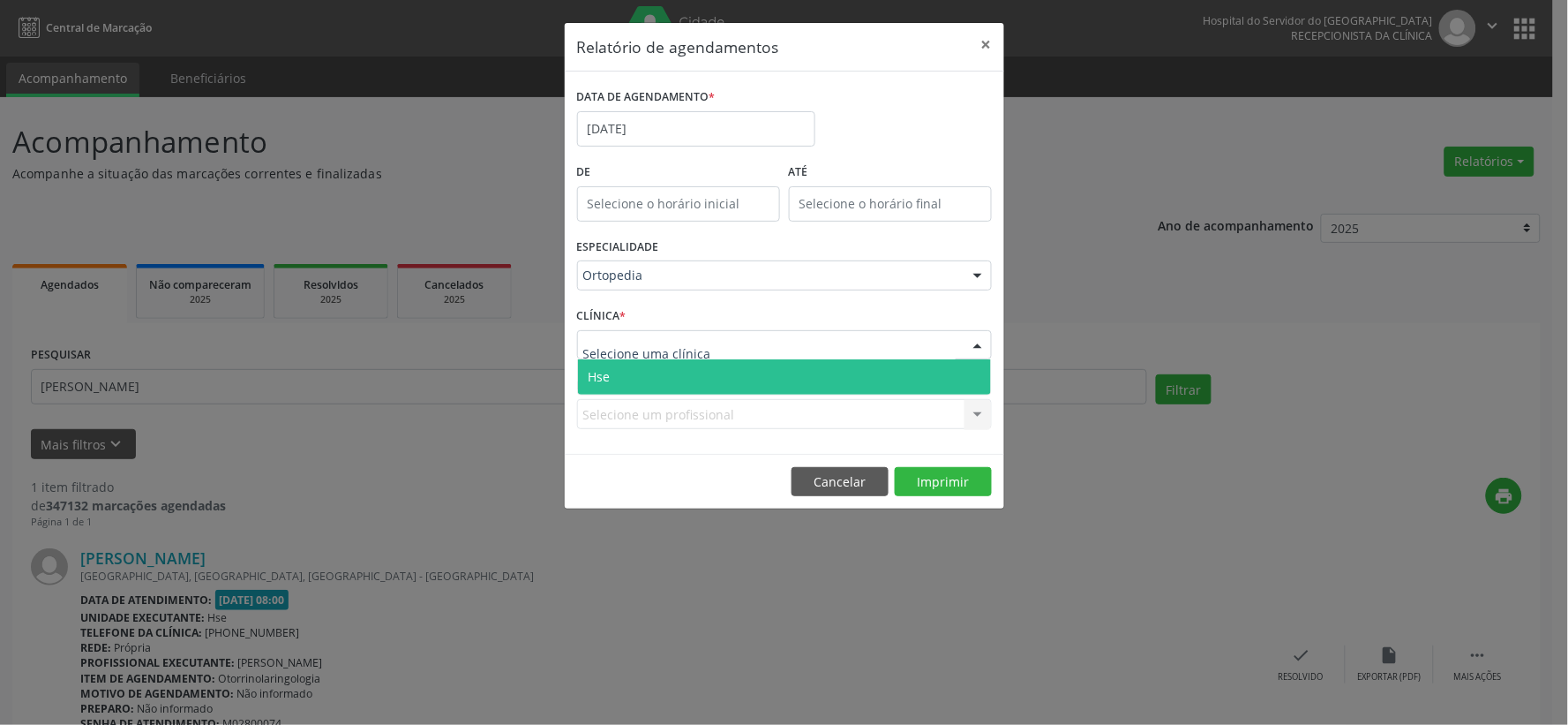
click at [708, 346] on div at bounding box center [784, 345] width 415 height 30
drag, startPoint x: 702, startPoint y: 371, endPoint x: 716, endPoint y: 368, distance: 14.3
click at [707, 368] on span "Hse" at bounding box center [784, 376] width 413 height 36
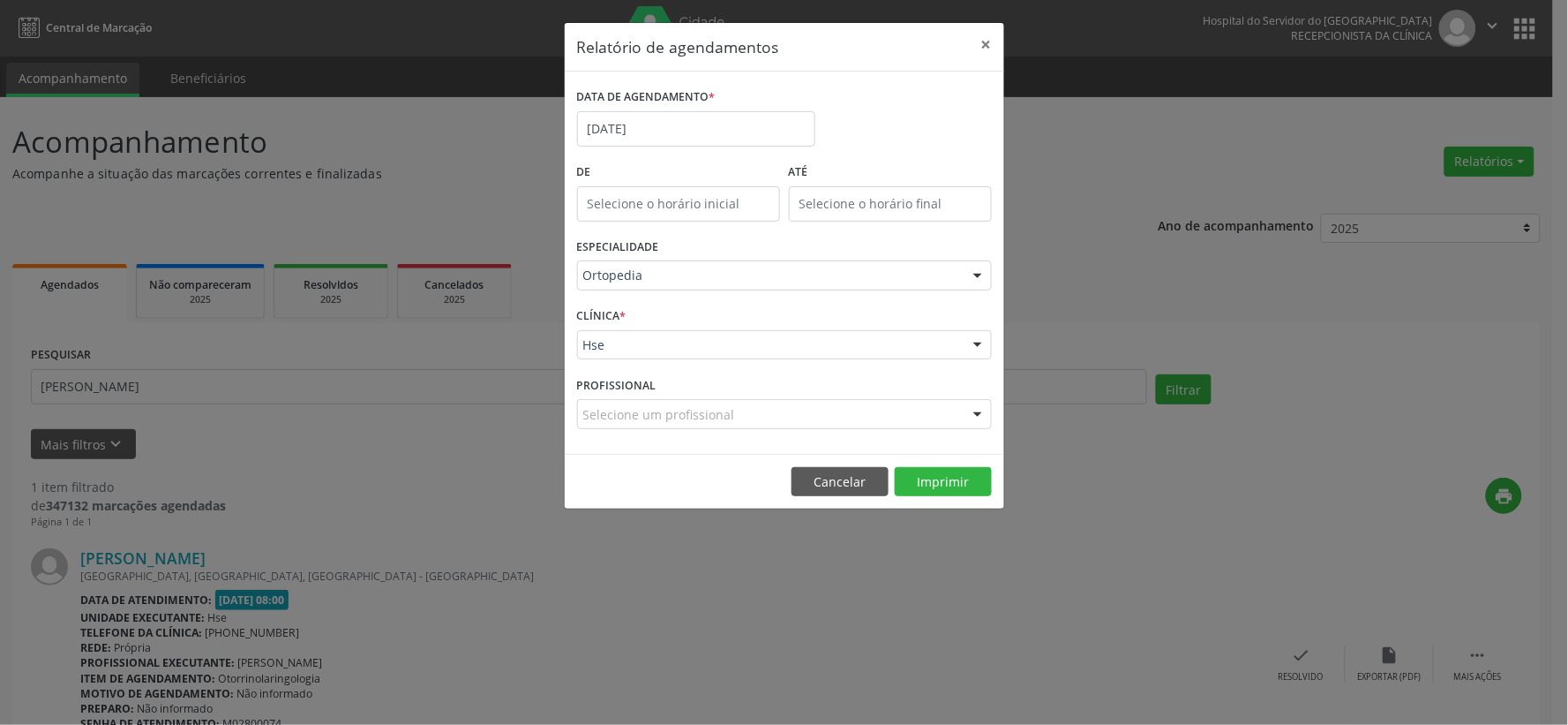
click at [742, 410] on div "Selecione um profissional" at bounding box center [784, 413] width 415 height 30
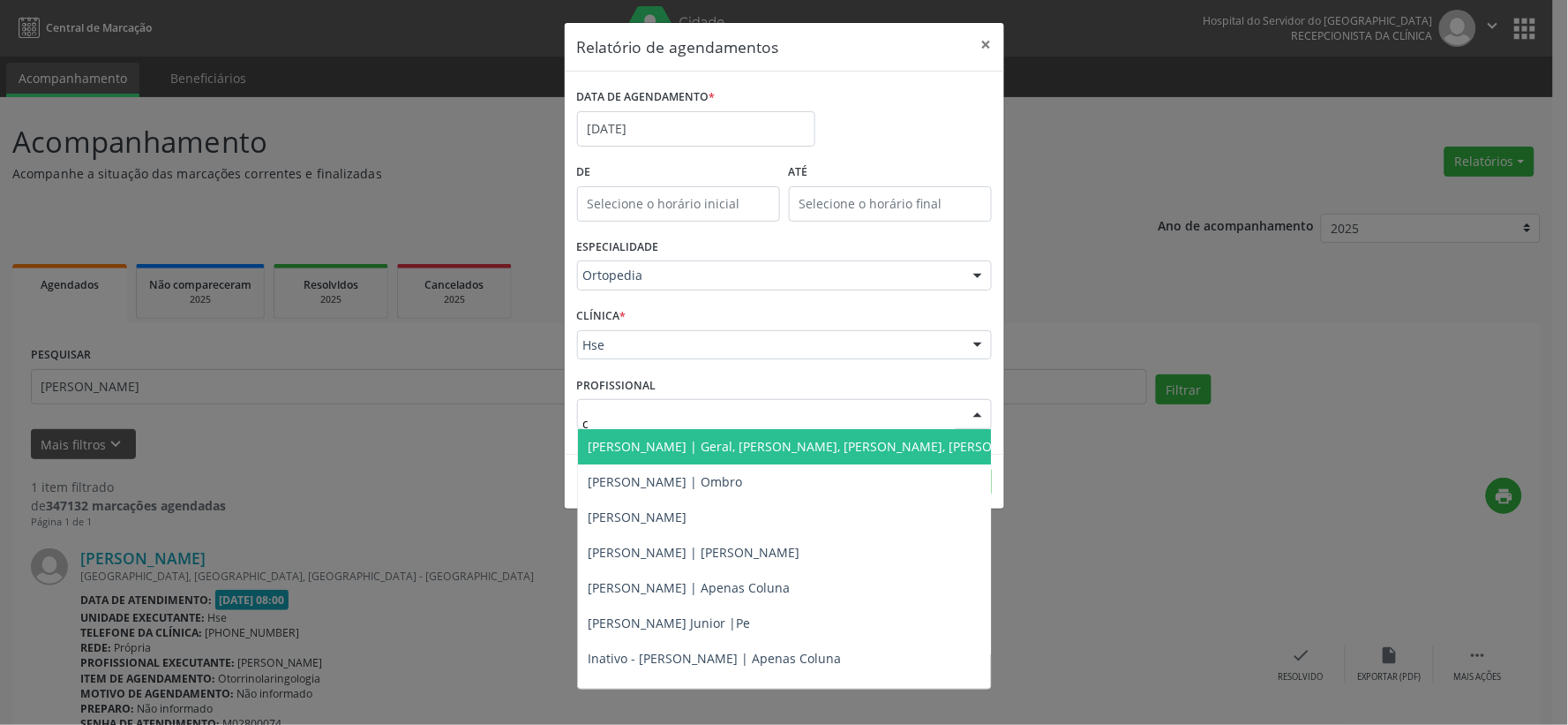
type input "cl"
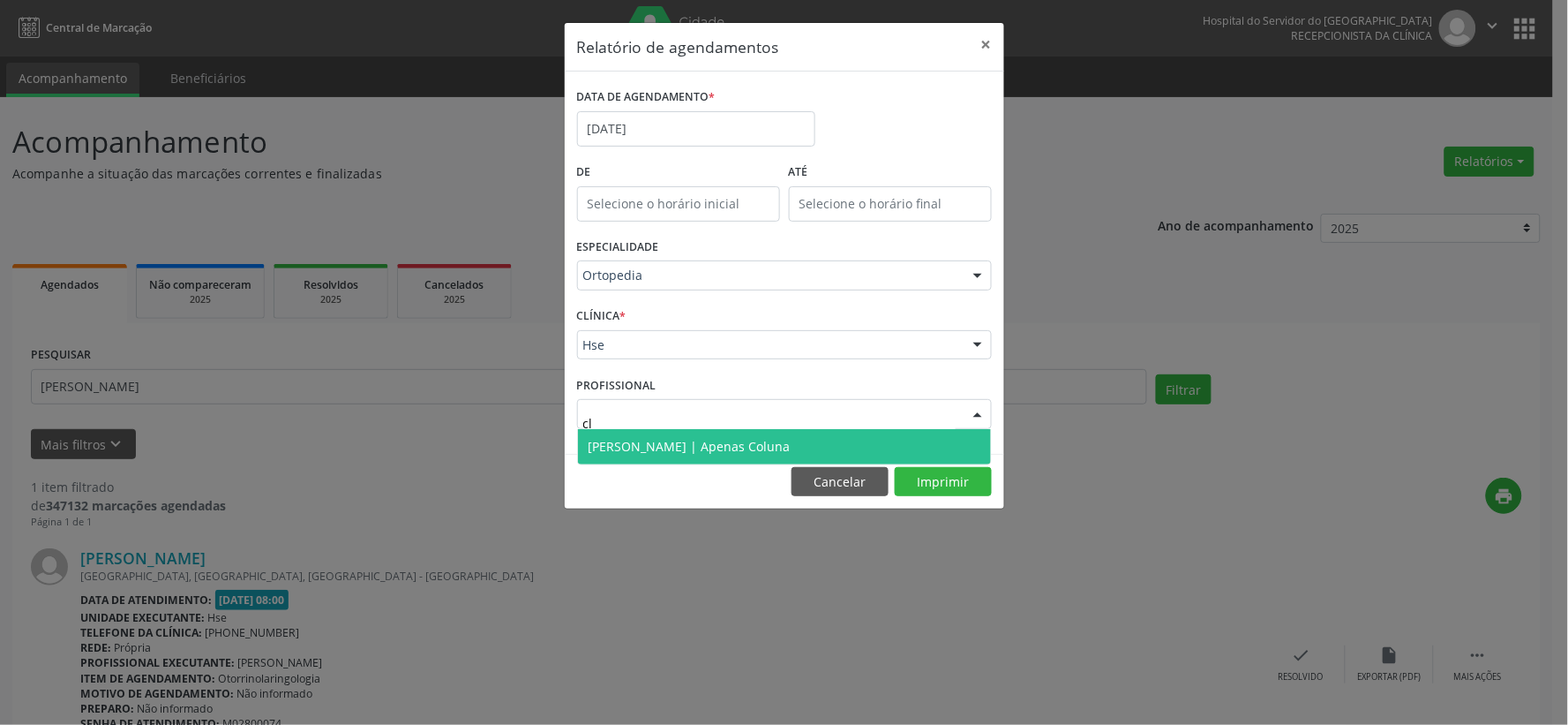
click at [769, 453] on span "[PERSON_NAME] | Apenas Coluna" at bounding box center [690, 446] width 202 height 16
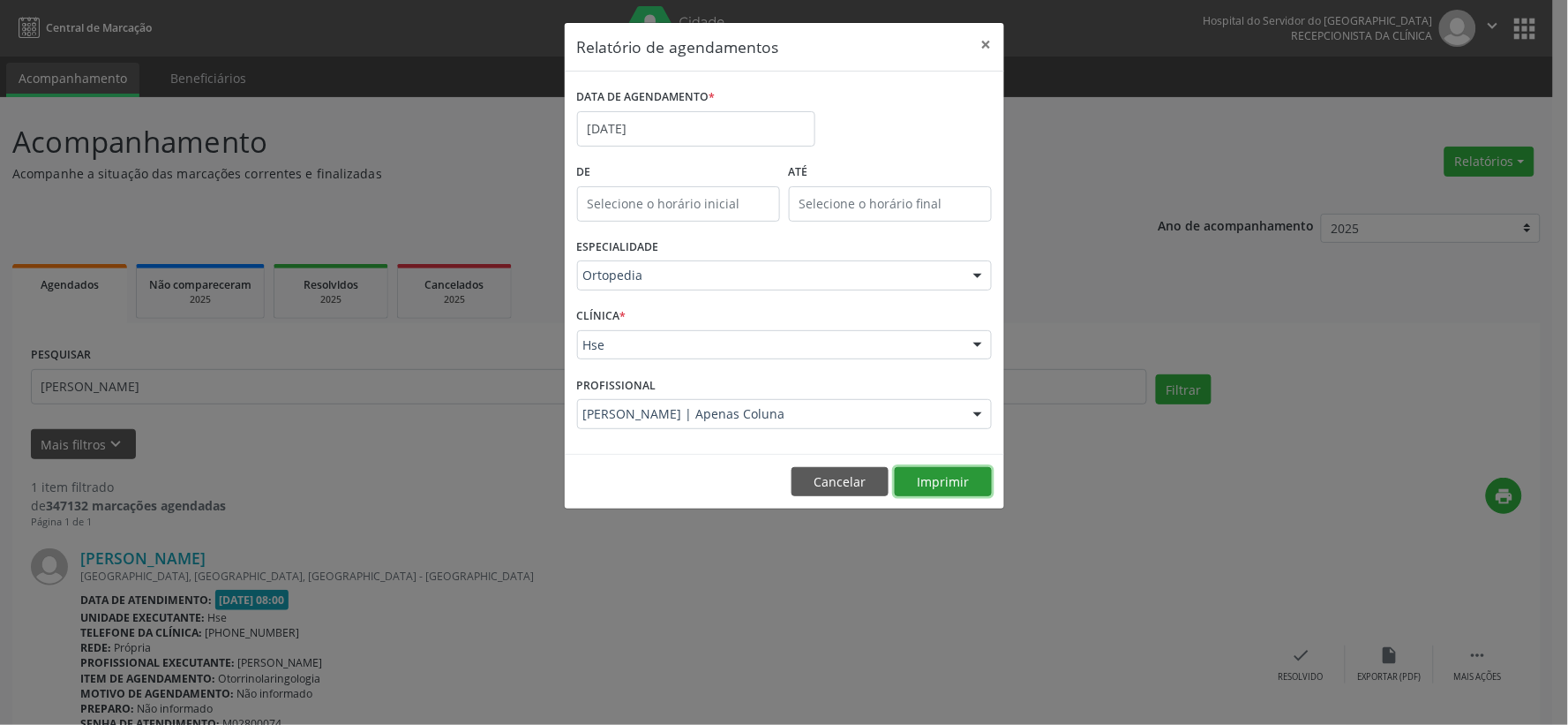
click at [956, 469] on button "Imprimir" at bounding box center [943, 481] width 97 height 30
click at [983, 41] on button "×" at bounding box center [987, 44] width 36 height 43
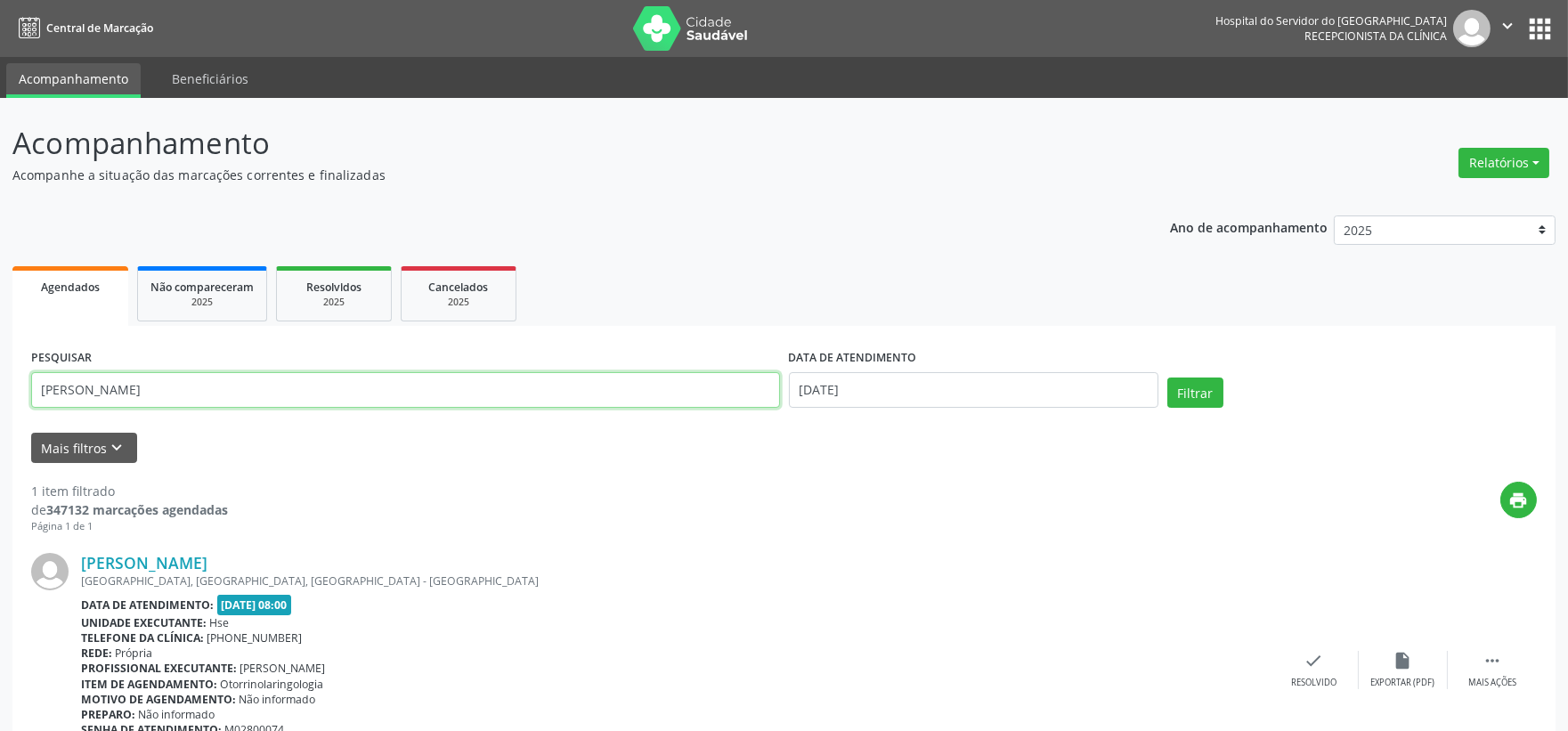
click at [626, 390] on input "[PERSON_NAME]" at bounding box center [405, 389] width 749 height 36
click at [630, 390] on input "[PERSON_NAME]" at bounding box center [405, 389] width 749 height 36
type input "[PERSON_NAME]"
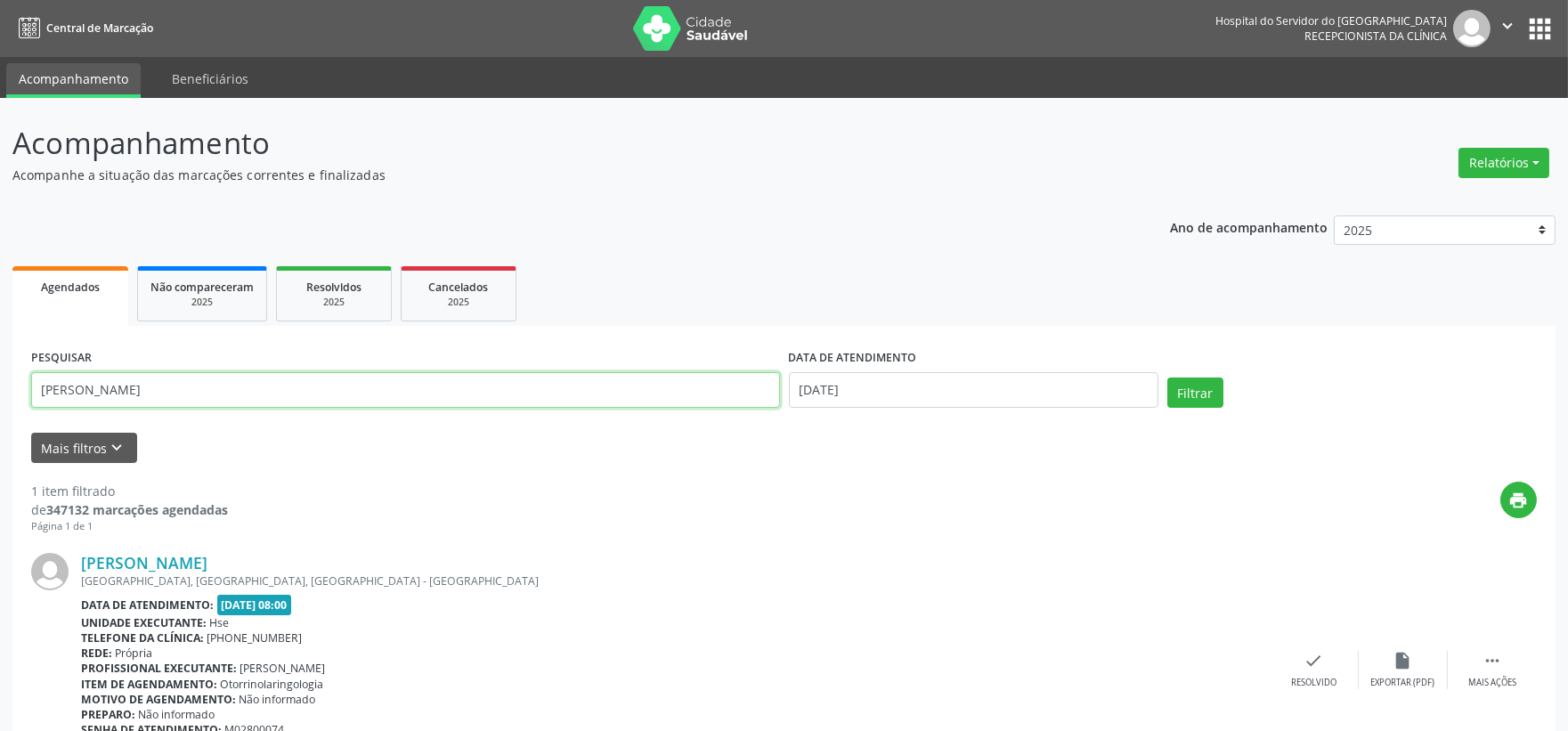
click at [1167, 378] on button "Filtrar" at bounding box center [1195, 392] width 56 height 30
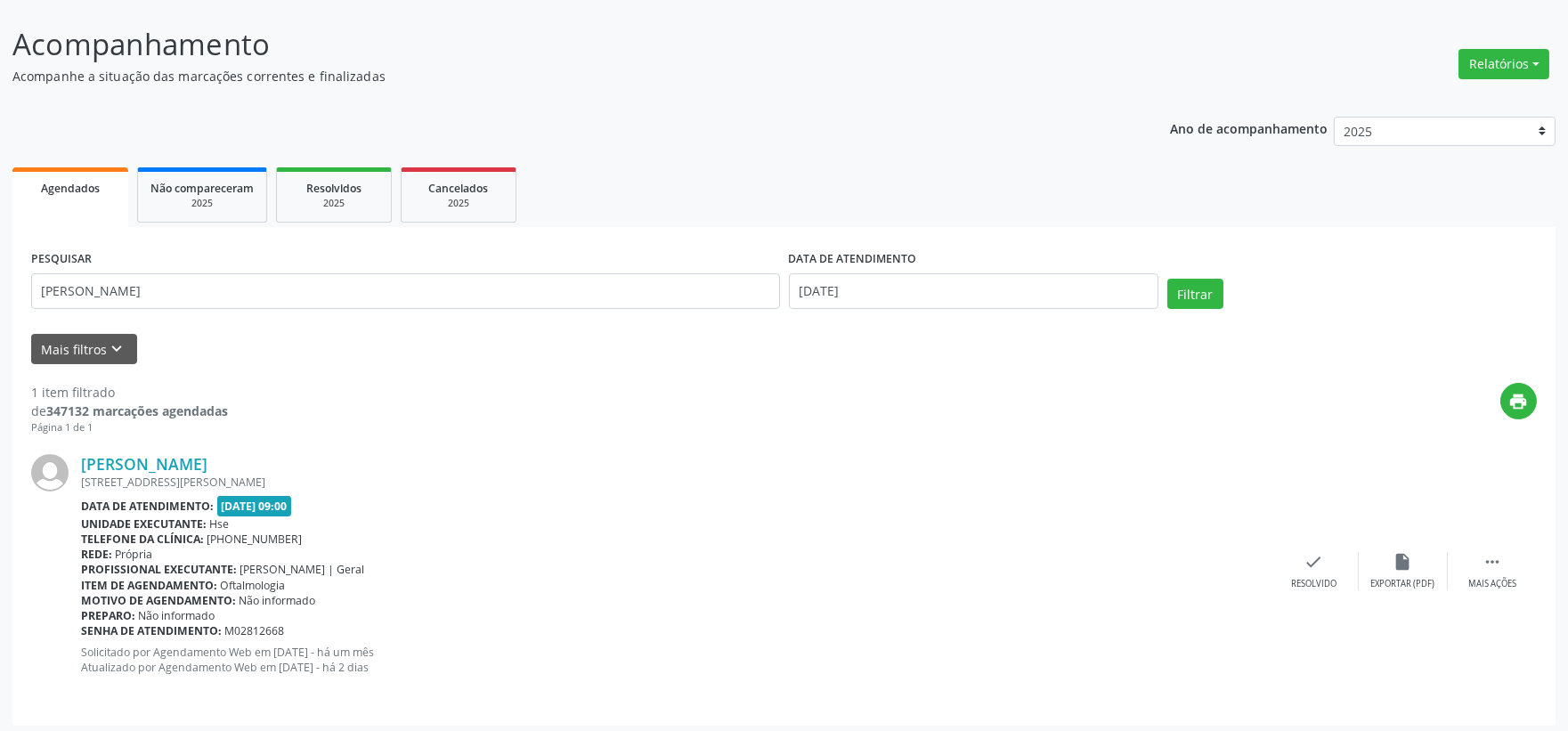
scroll to position [104, 0]
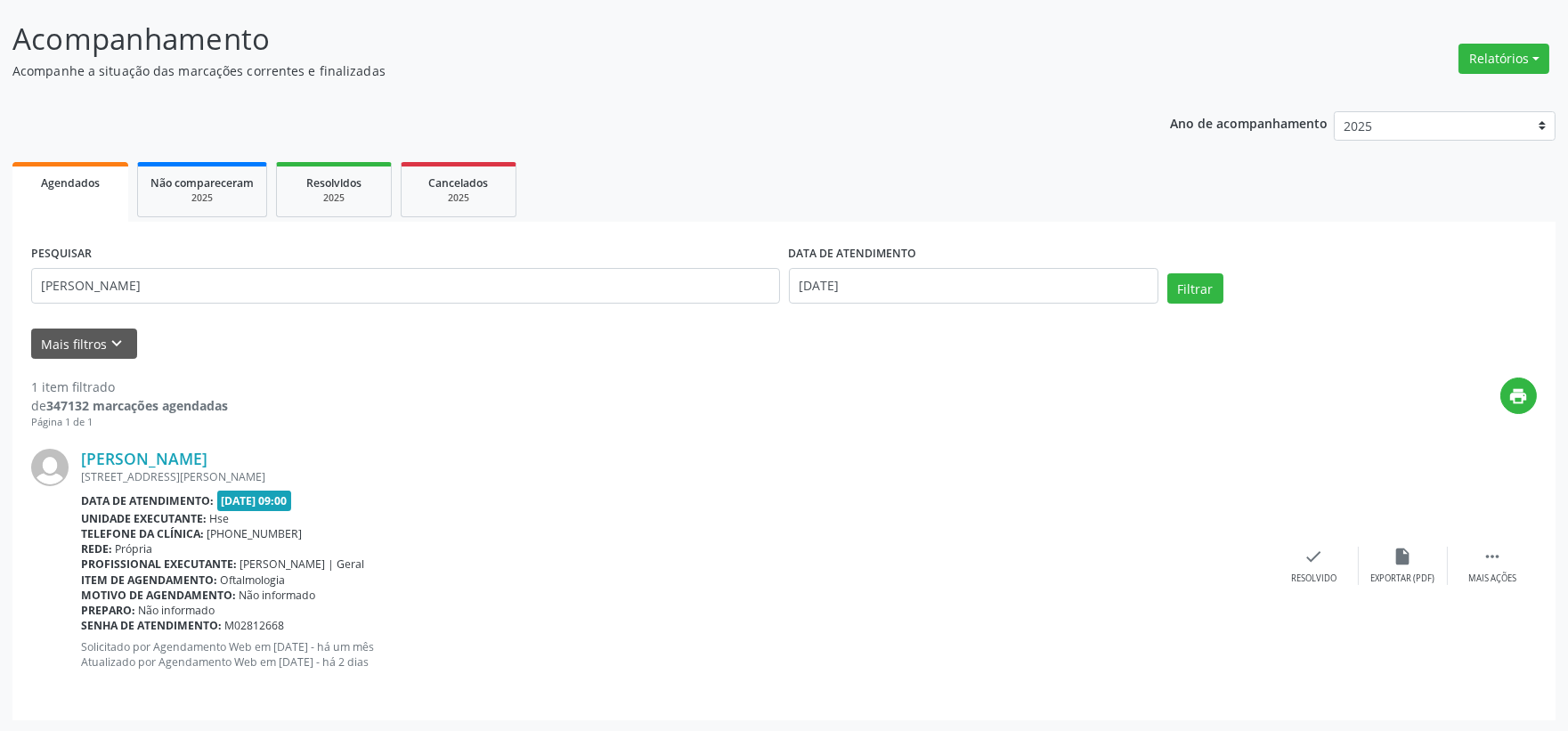
drag, startPoint x: 78, startPoint y: 456, endPoint x: 380, endPoint y: 434, distance: 302.8
click at [380, 434] on div "[PERSON_NAME] [STREET_ADDRESS][PERSON_NAME] Data de atendimento: [DATE] 09:00 U…" at bounding box center [784, 565] width 1505 height 271
click at [408, 436] on div "[PERSON_NAME] [STREET_ADDRESS][PERSON_NAME] Data de atendimento: [DATE] 09:00 U…" at bounding box center [784, 565] width 1505 height 271
drag, startPoint x: 76, startPoint y: 455, endPoint x: 390, endPoint y: 431, distance: 314.9
click at [388, 431] on div "[PERSON_NAME] [STREET_ADDRESS][PERSON_NAME] Data de atendimento: [DATE] 09:00 U…" at bounding box center [784, 565] width 1505 height 271
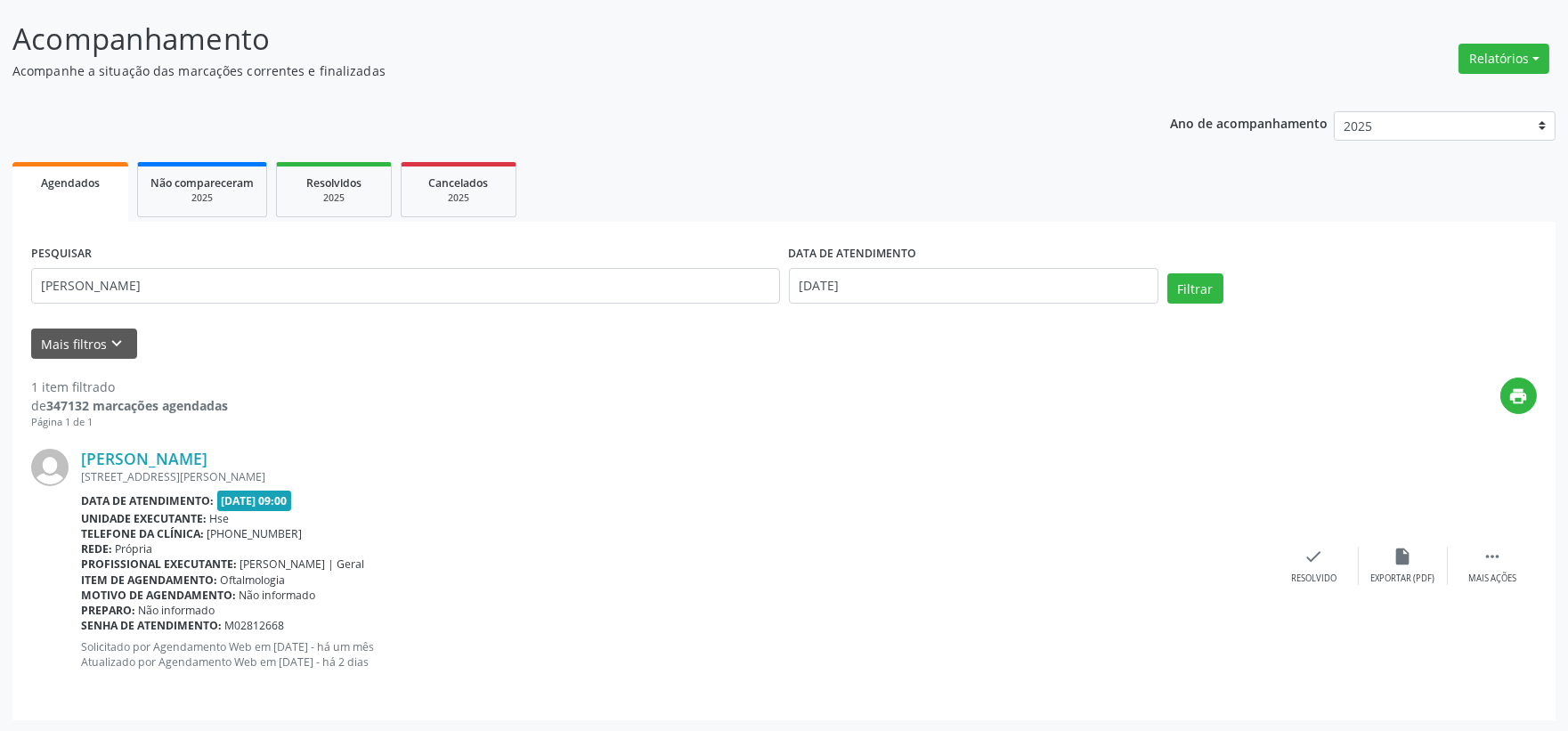
click at [529, 393] on div "print" at bounding box center [883, 404] width 1309 height 52
click at [1113, 262] on div "DATA DE ATENDIMENTO" at bounding box center [973, 254] width 369 height 27
click at [1493, 59] on button "Relatórios" at bounding box center [1504, 58] width 91 height 30
click at [1410, 92] on link "Agendamentos" at bounding box center [1451, 96] width 191 height 25
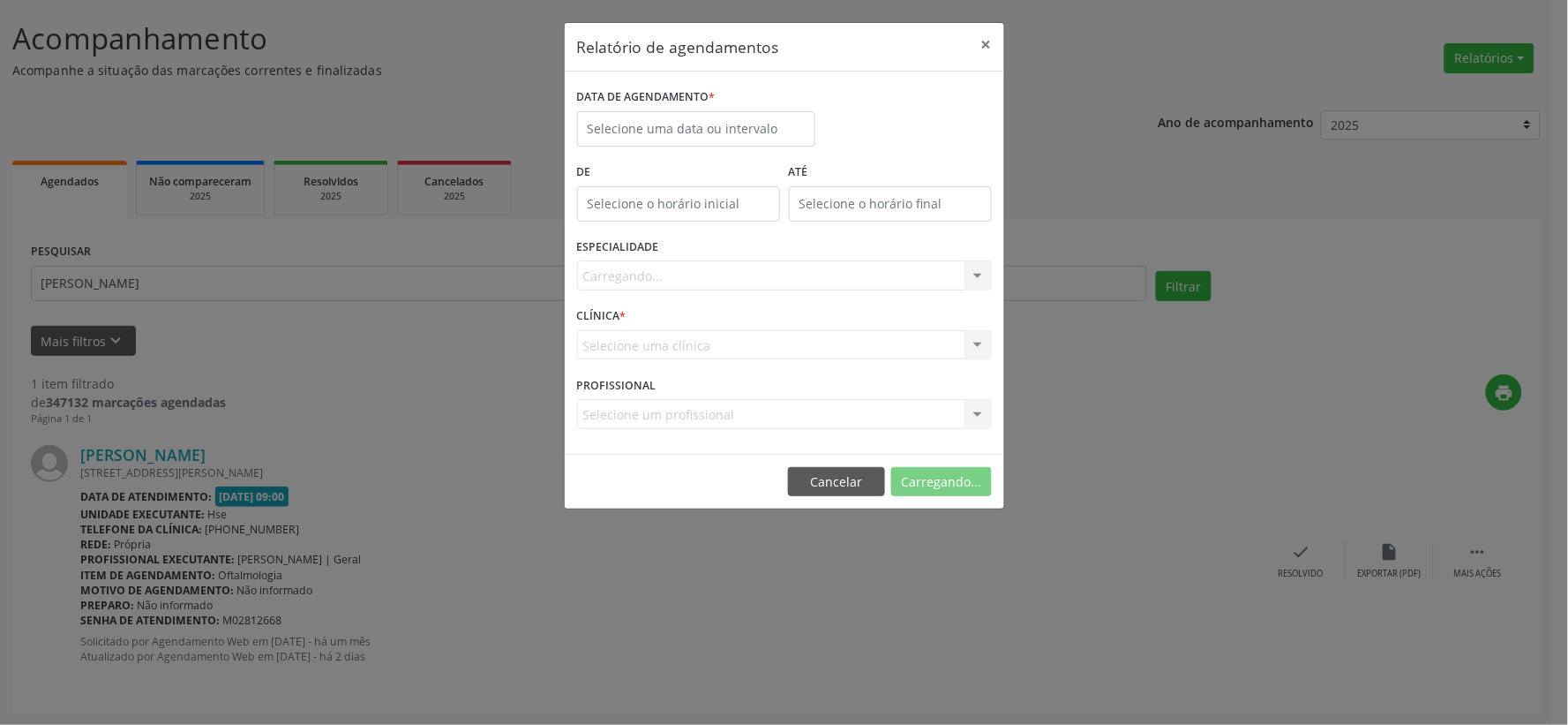
click at [727, 170] on label "De" at bounding box center [679, 172] width 203 height 27
click at [779, 144] on body "Central de Marcação Hospital do Servidor do [GEOGRAPHIC_DATA] Recepcionista da …" at bounding box center [784, 259] width 1568 height 725
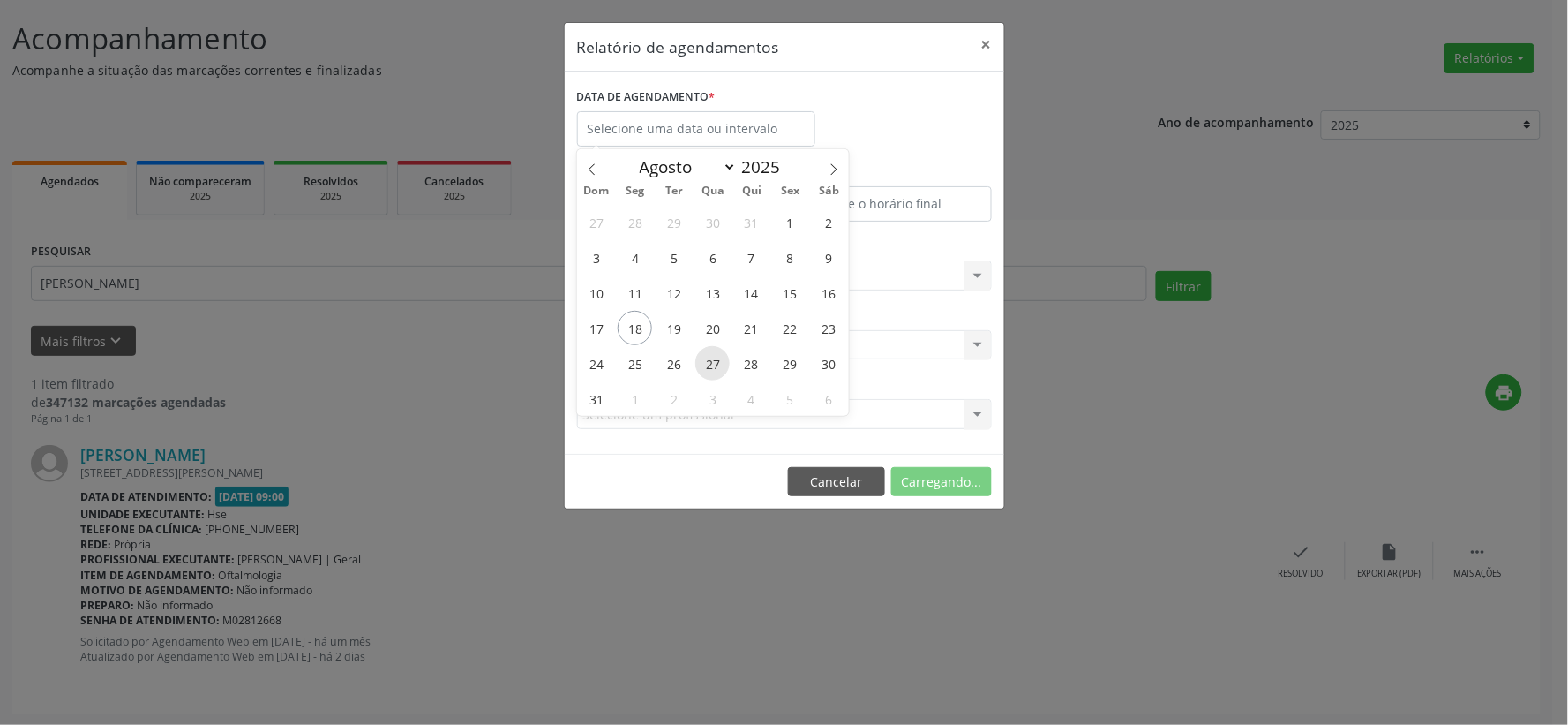
click at [711, 355] on span "27" at bounding box center [712, 363] width 35 height 35
type input "[DATE]"
click at [711, 355] on span "27" at bounding box center [712, 363] width 35 height 35
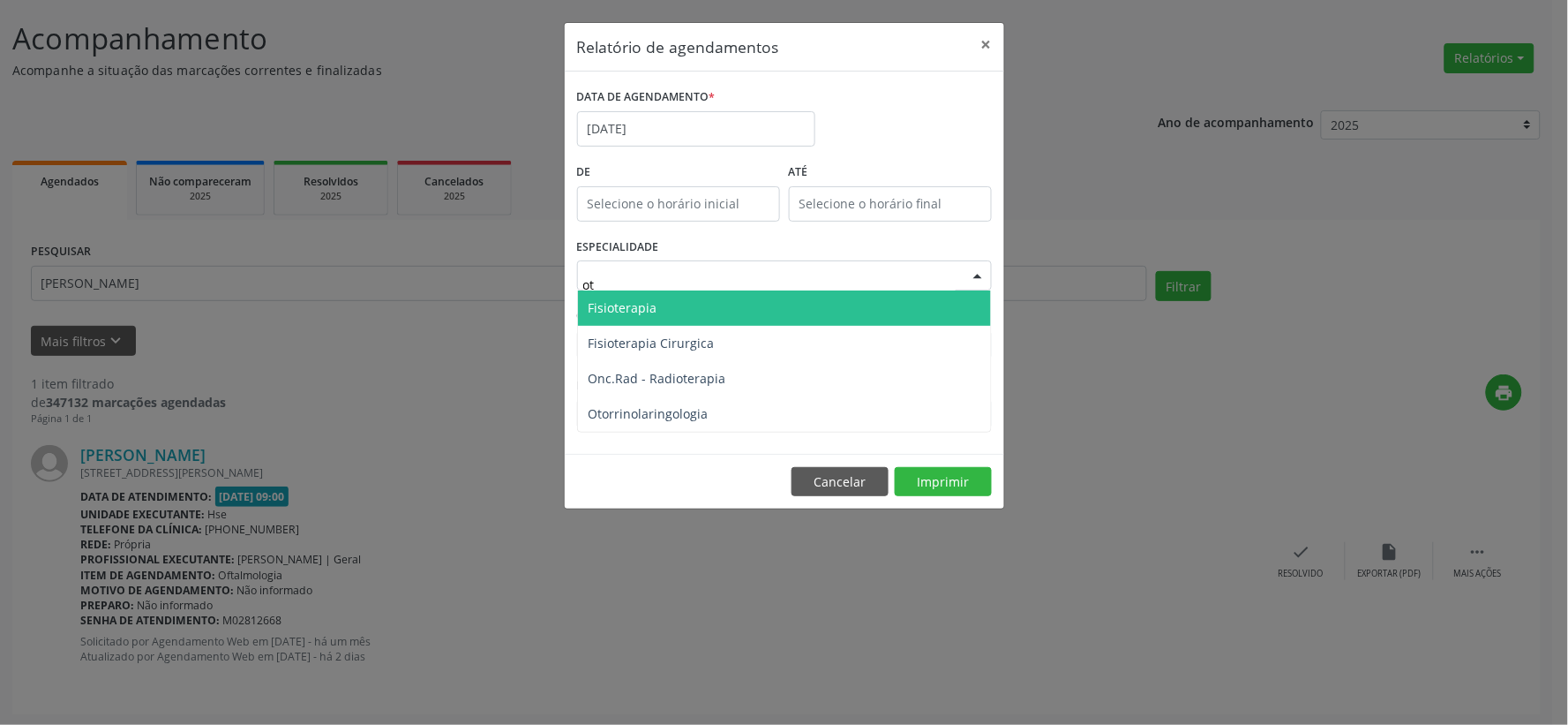
type input "oto"
click at [746, 298] on span "Otorrinolaringologia" at bounding box center [784, 308] width 413 height 36
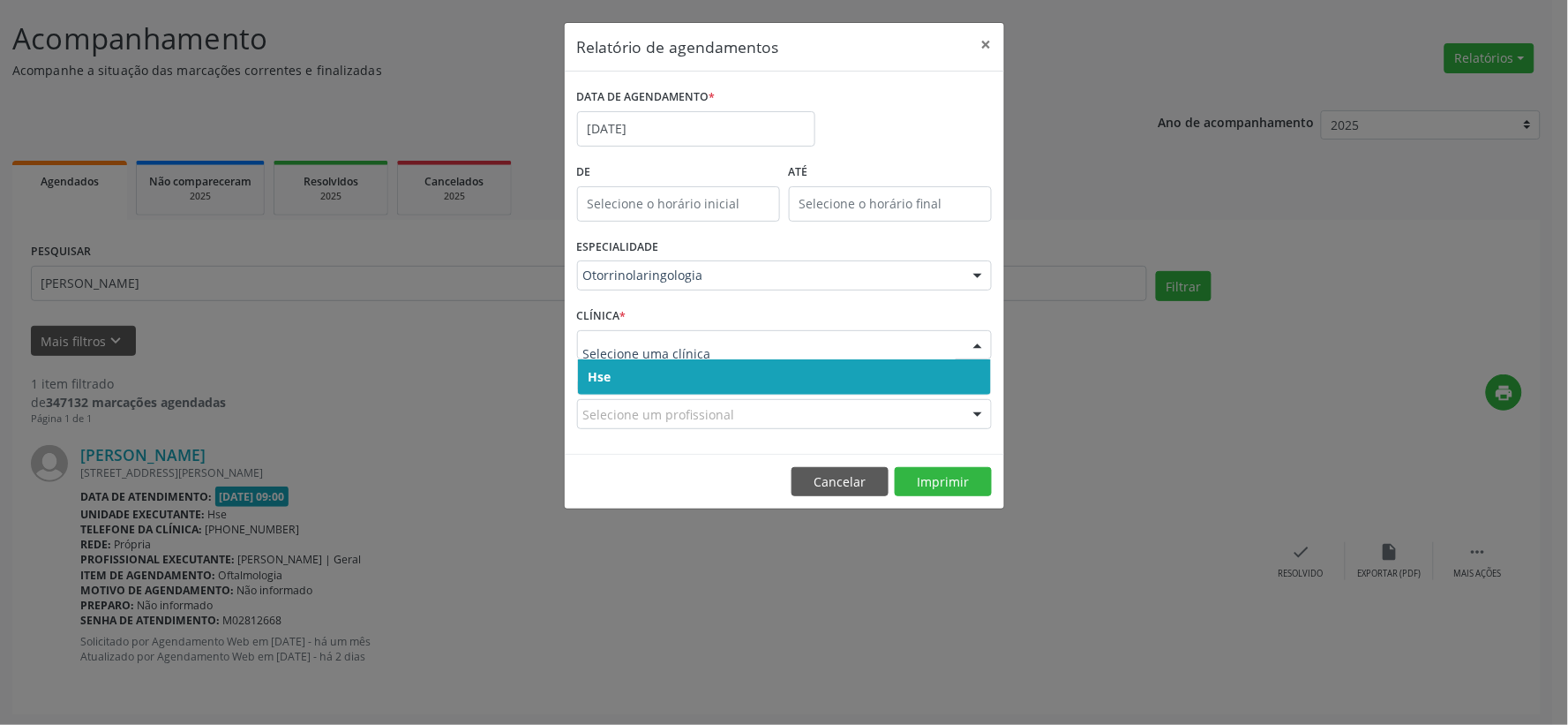
click at [763, 381] on span "Hse" at bounding box center [784, 376] width 413 height 36
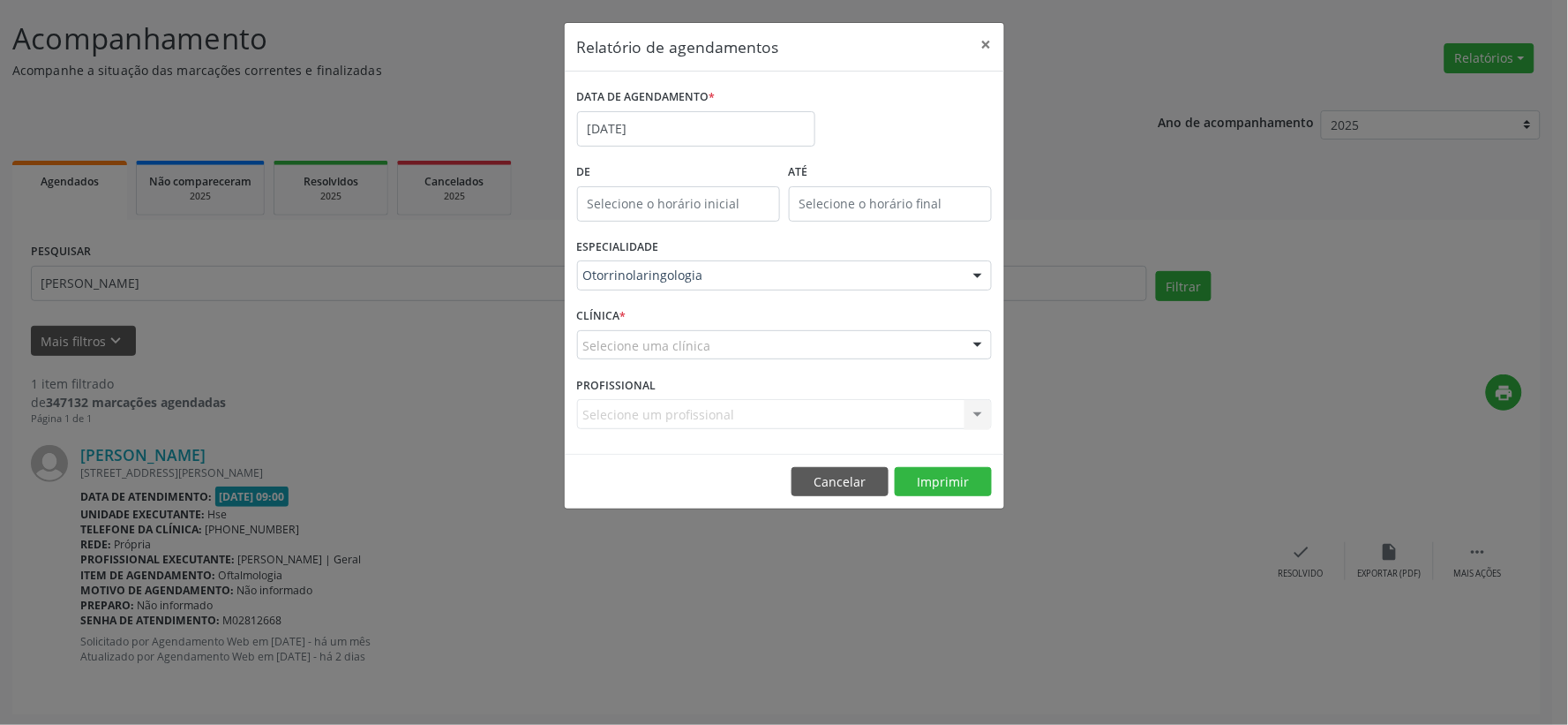
click at [771, 341] on div "Selecione uma clínica" at bounding box center [784, 345] width 415 height 30
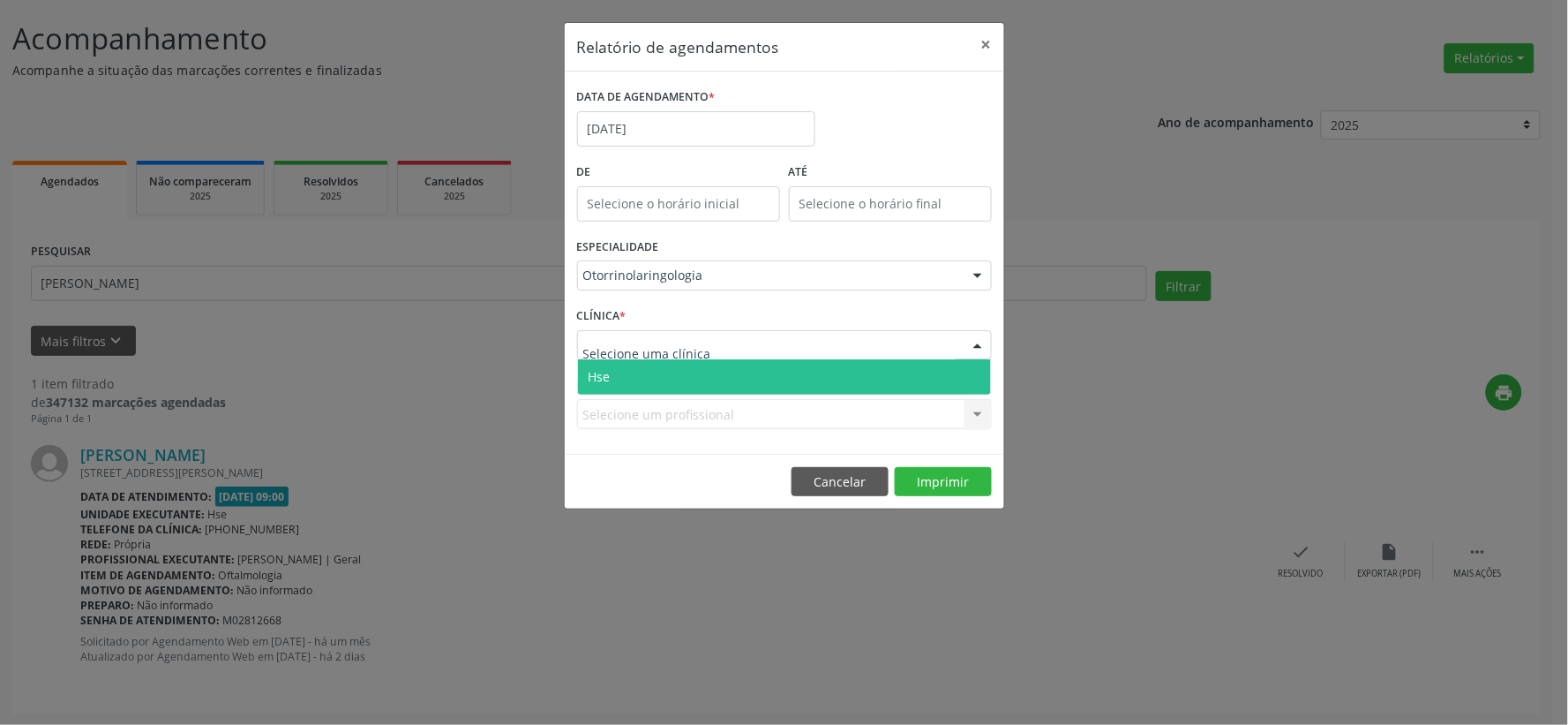
click at [759, 375] on span "Hse" at bounding box center [784, 376] width 413 height 36
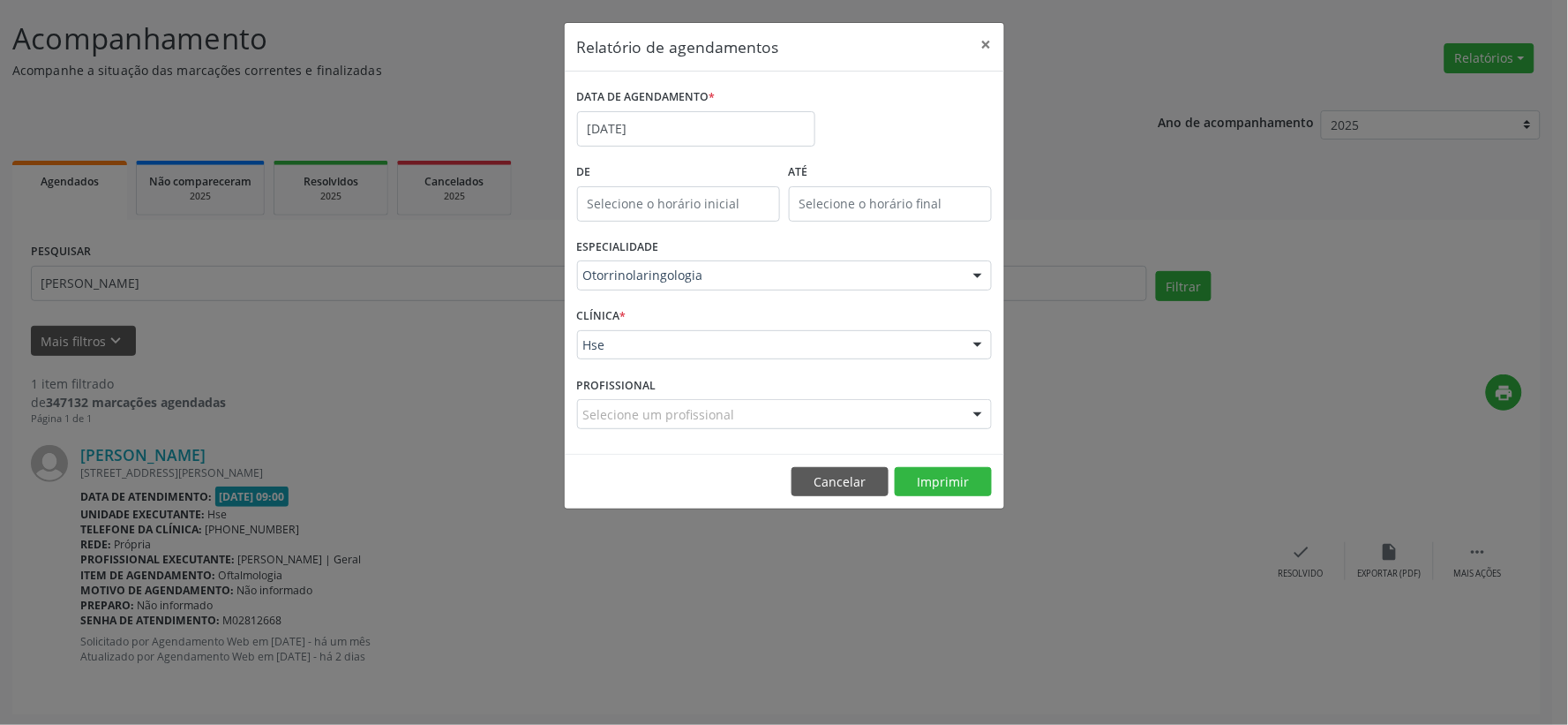
click at [907, 394] on div "PROFISSIONAL Selecione um profissional Todos os profissionais [PERSON_NAME] - P…" at bounding box center [784, 406] width 424 height 69
click at [904, 409] on div "Selecione um profissional" at bounding box center [784, 413] width 415 height 30
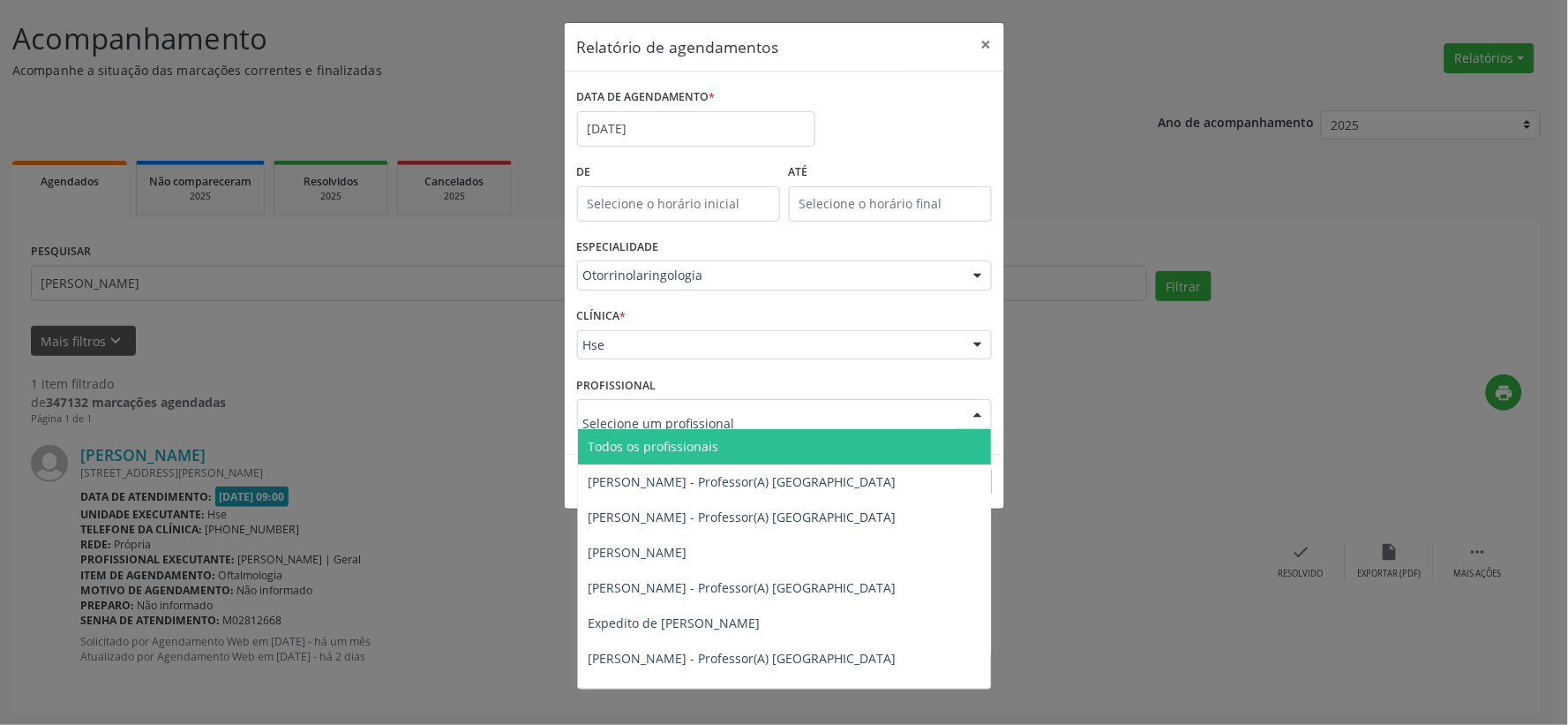
click at [804, 453] on span "Todos os profissionais" at bounding box center [784, 447] width 413 height 36
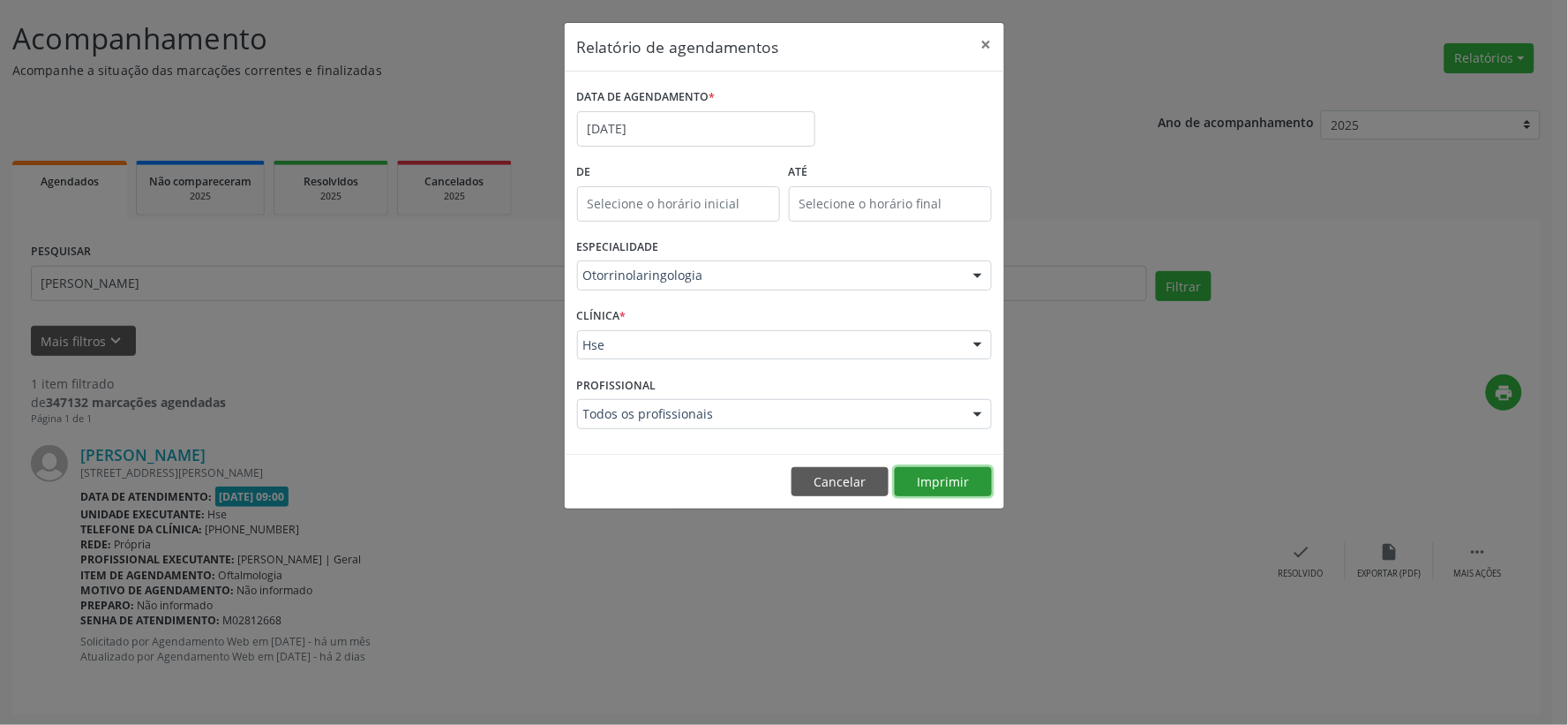
click at [934, 473] on button "Imprimir" at bounding box center [943, 481] width 97 height 30
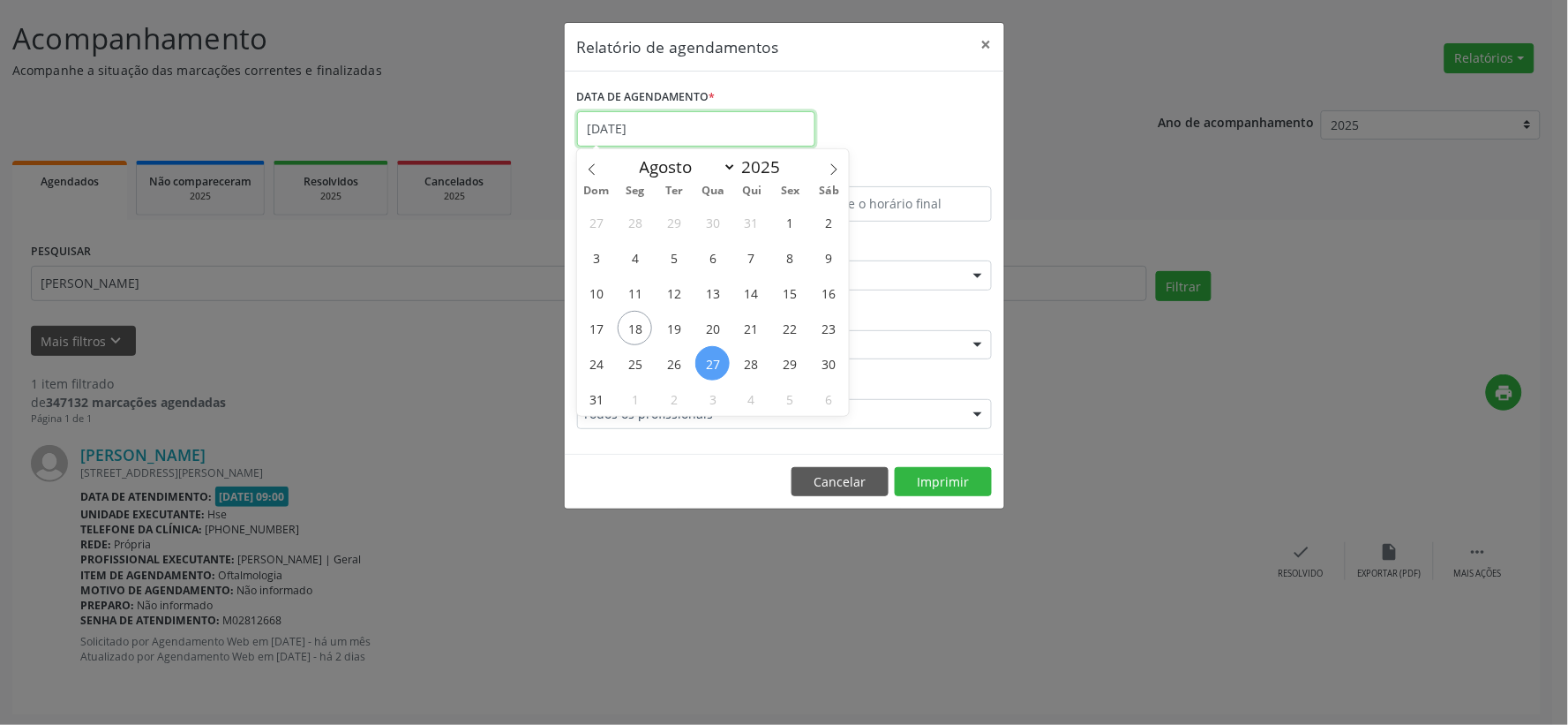
click at [717, 117] on input "[DATE]" at bounding box center [697, 129] width 239 height 36
click at [752, 363] on span "28" at bounding box center [752, 363] width 35 height 35
type input "[DATE]"
click at [752, 363] on span "28" at bounding box center [752, 363] width 35 height 35
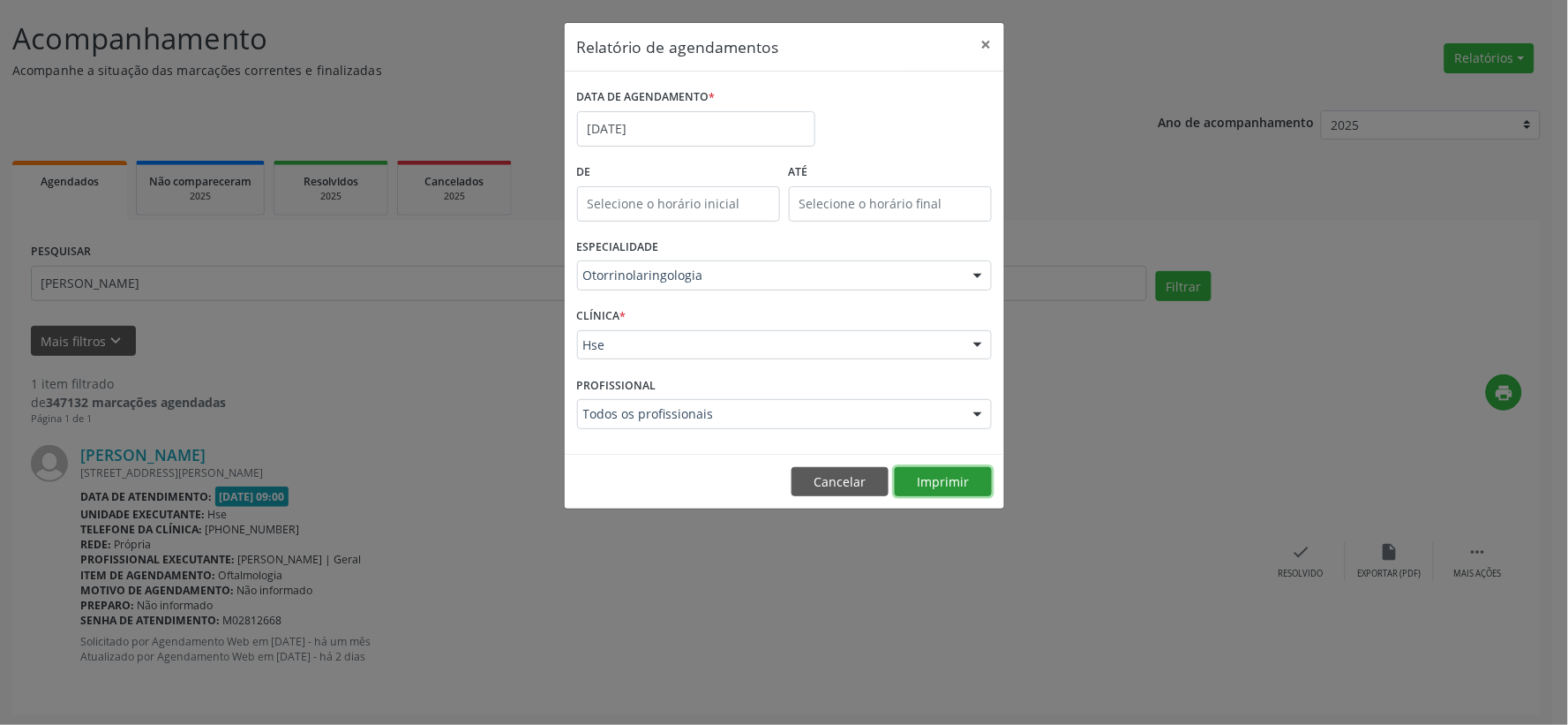
click at [922, 473] on button "Imprimir" at bounding box center [943, 481] width 97 height 30
click at [669, 136] on input "[DATE]" at bounding box center [697, 129] width 239 height 36
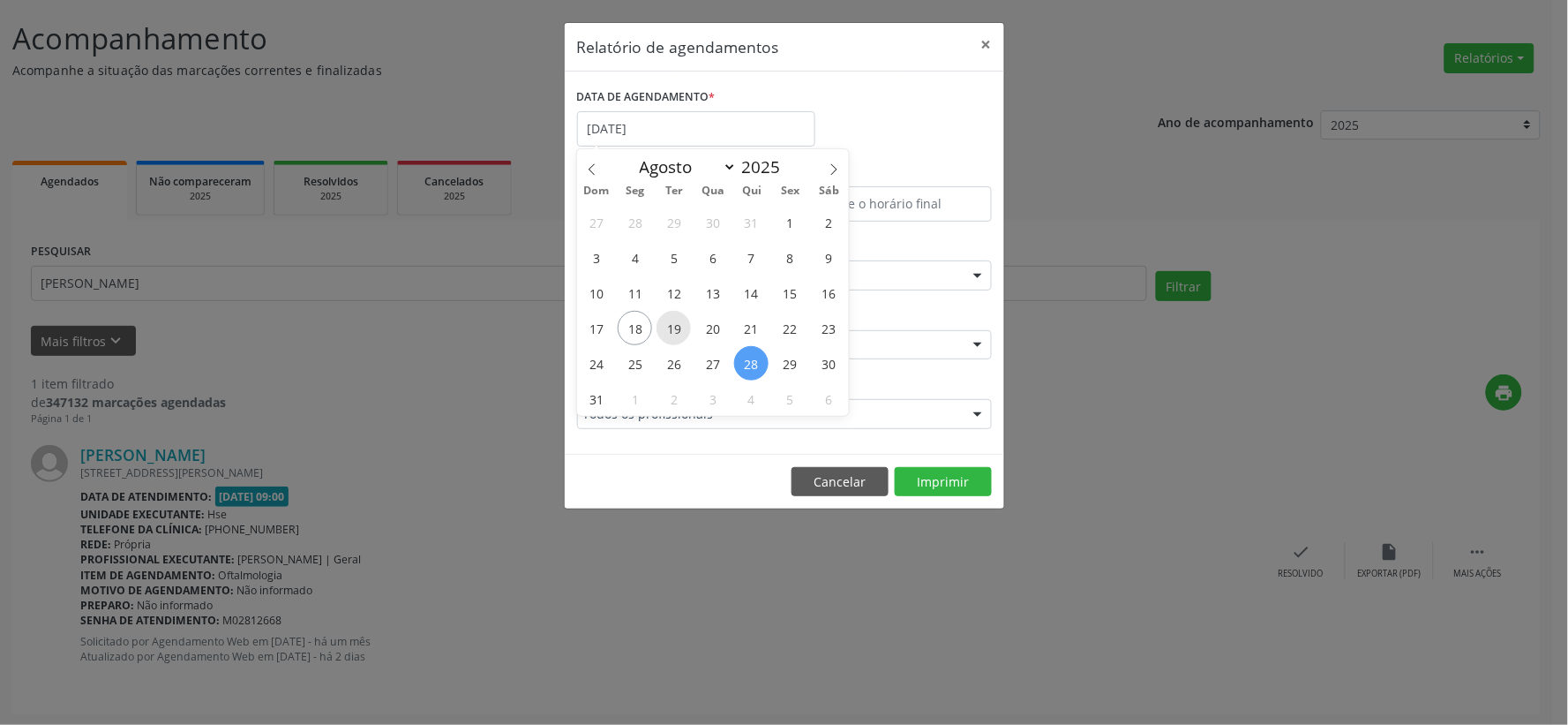
click at [668, 319] on span "19" at bounding box center [674, 328] width 35 height 35
type input "[DATE]"
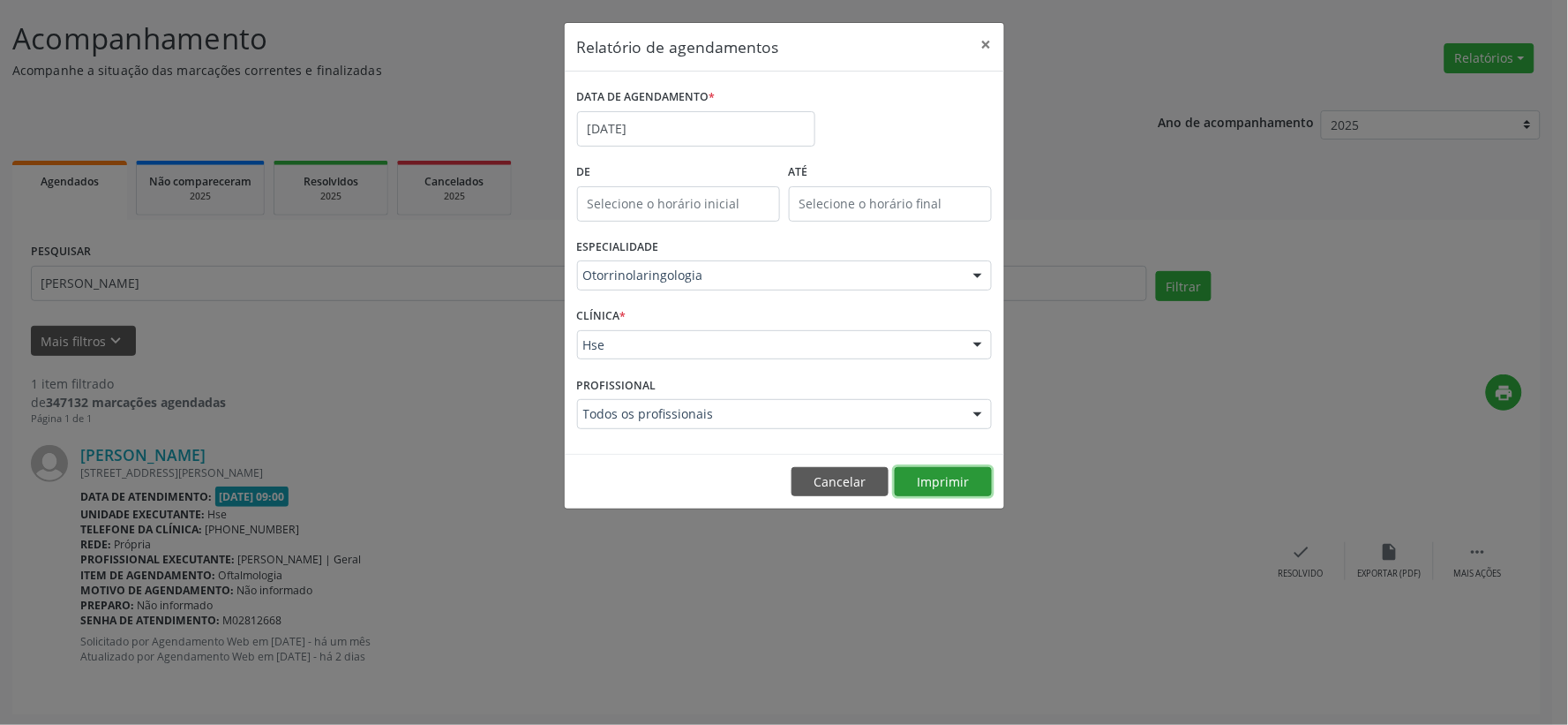
click at [929, 479] on button "Imprimir" at bounding box center [943, 481] width 97 height 30
click at [621, 117] on input "[DATE]" at bounding box center [697, 129] width 239 height 36
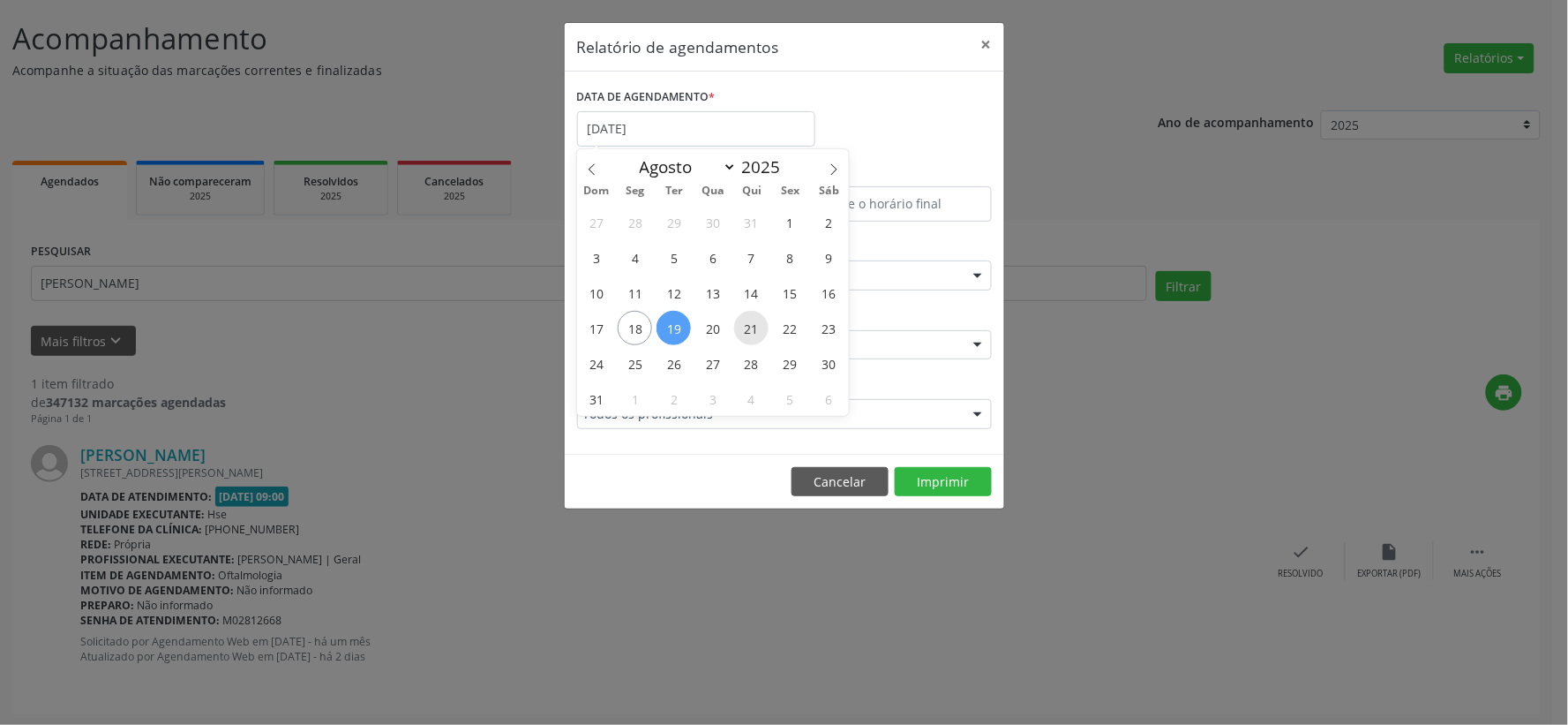
click at [744, 322] on span "21" at bounding box center [752, 328] width 35 height 35
type input "[DATE]"
click at [744, 322] on span "21" at bounding box center [752, 328] width 35 height 35
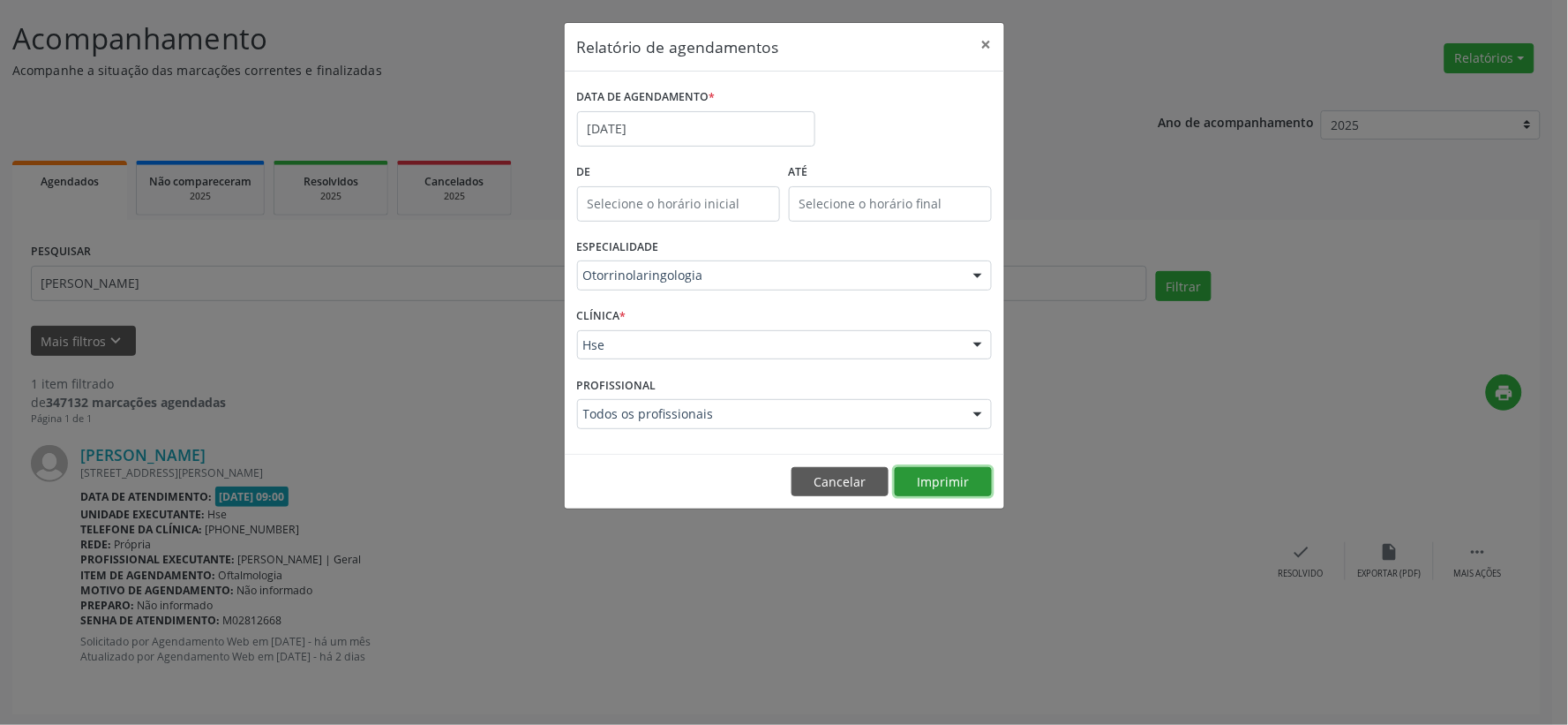
click at [932, 485] on button "Imprimir" at bounding box center [943, 481] width 97 height 30
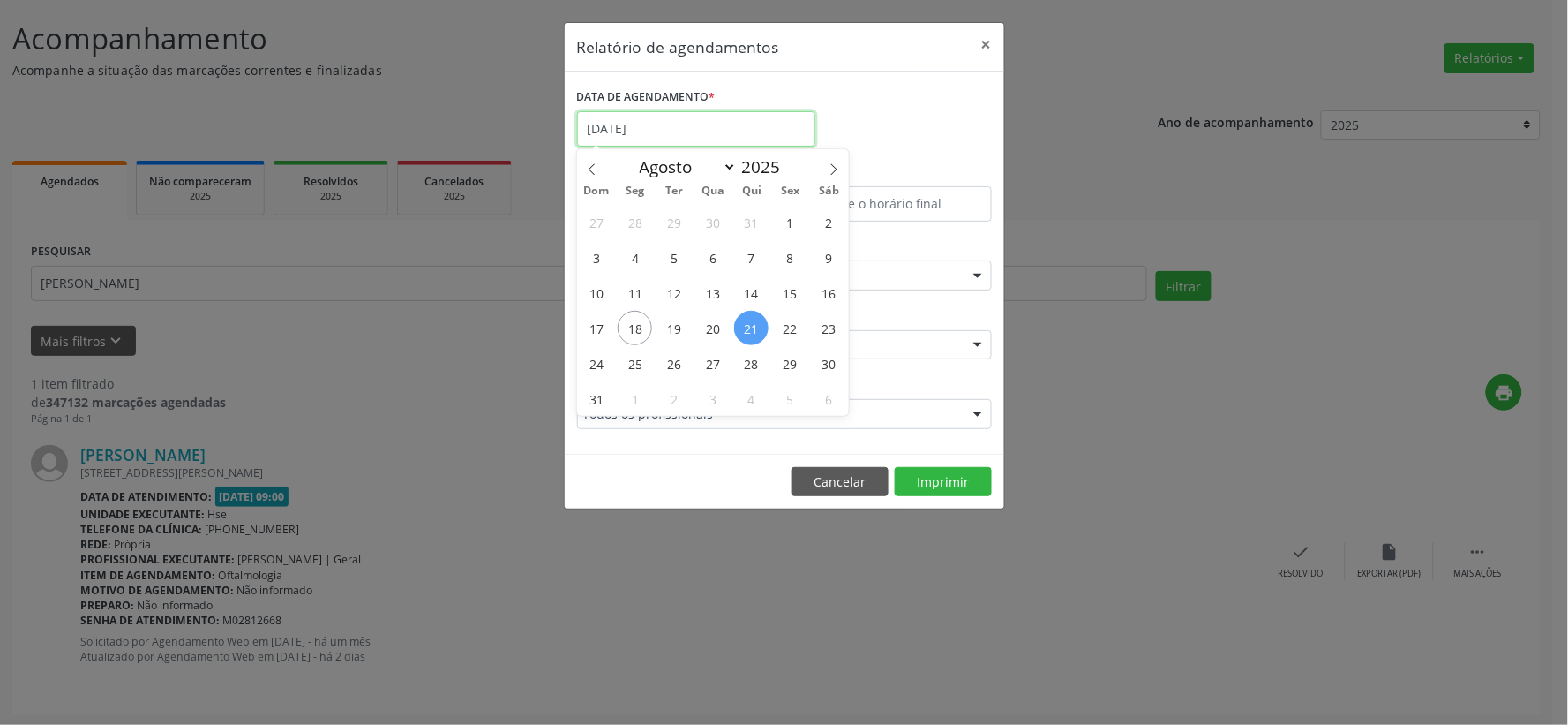
click at [745, 115] on input "[DATE]" at bounding box center [697, 129] width 239 height 36
click at [628, 366] on span "25" at bounding box center [635, 363] width 35 height 35
type input "[DATE]"
click at [628, 366] on span "25" at bounding box center [635, 363] width 35 height 35
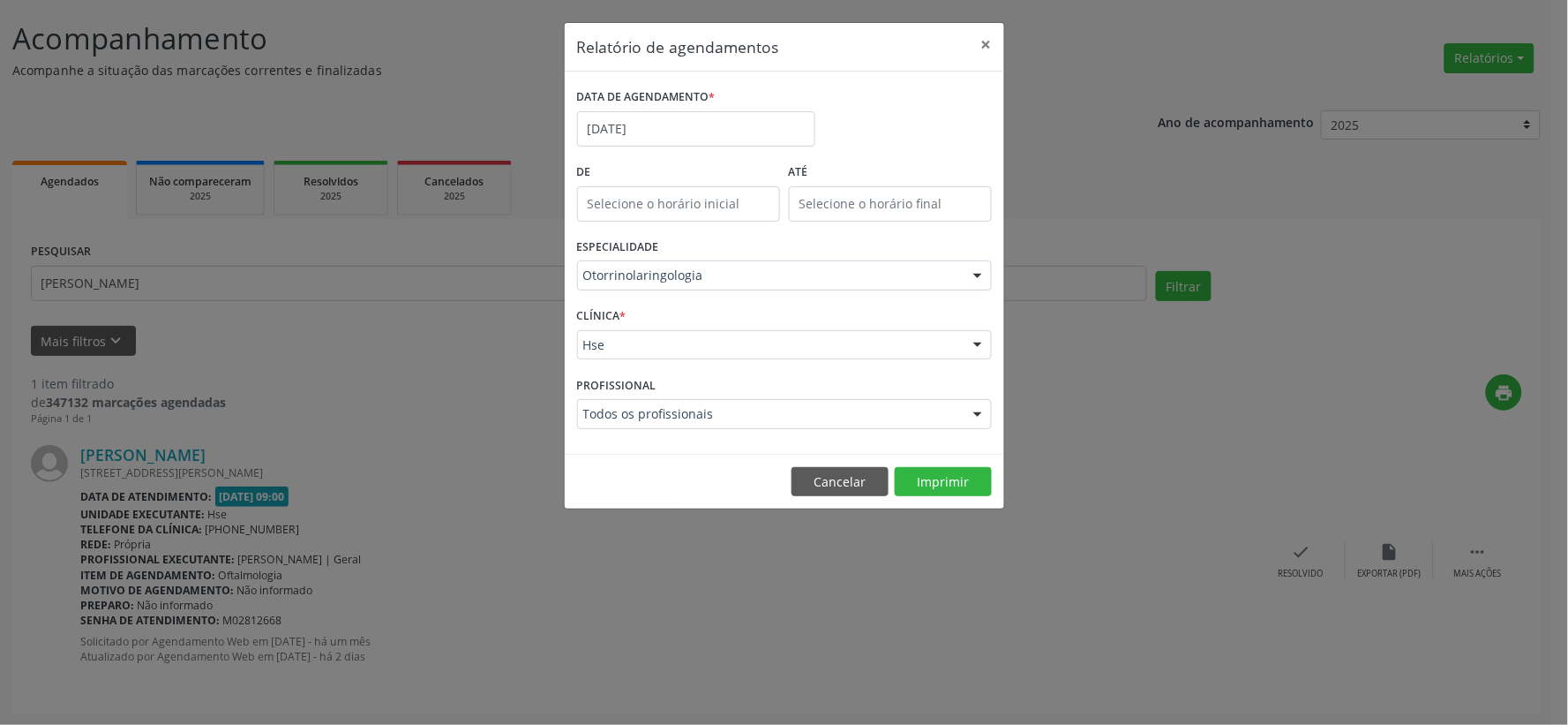
click at [955, 460] on footer "Cancelar Imprimir" at bounding box center [784, 481] width 440 height 56
click at [955, 477] on button "Imprimir" at bounding box center [943, 481] width 97 height 30
click at [982, 38] on button "×" at bounding box center [987, 44] width 36 height 43
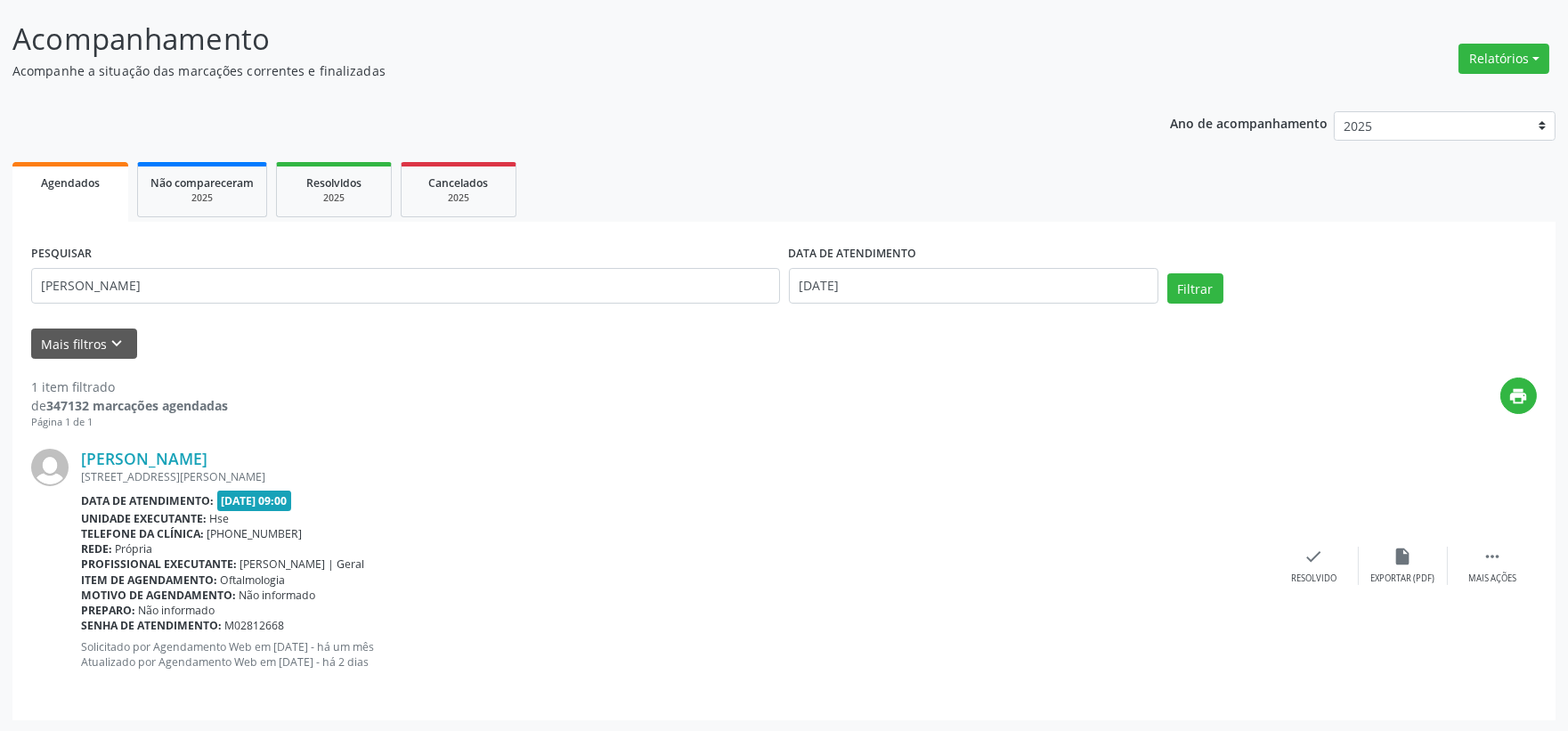
scroll to position [0, 0]
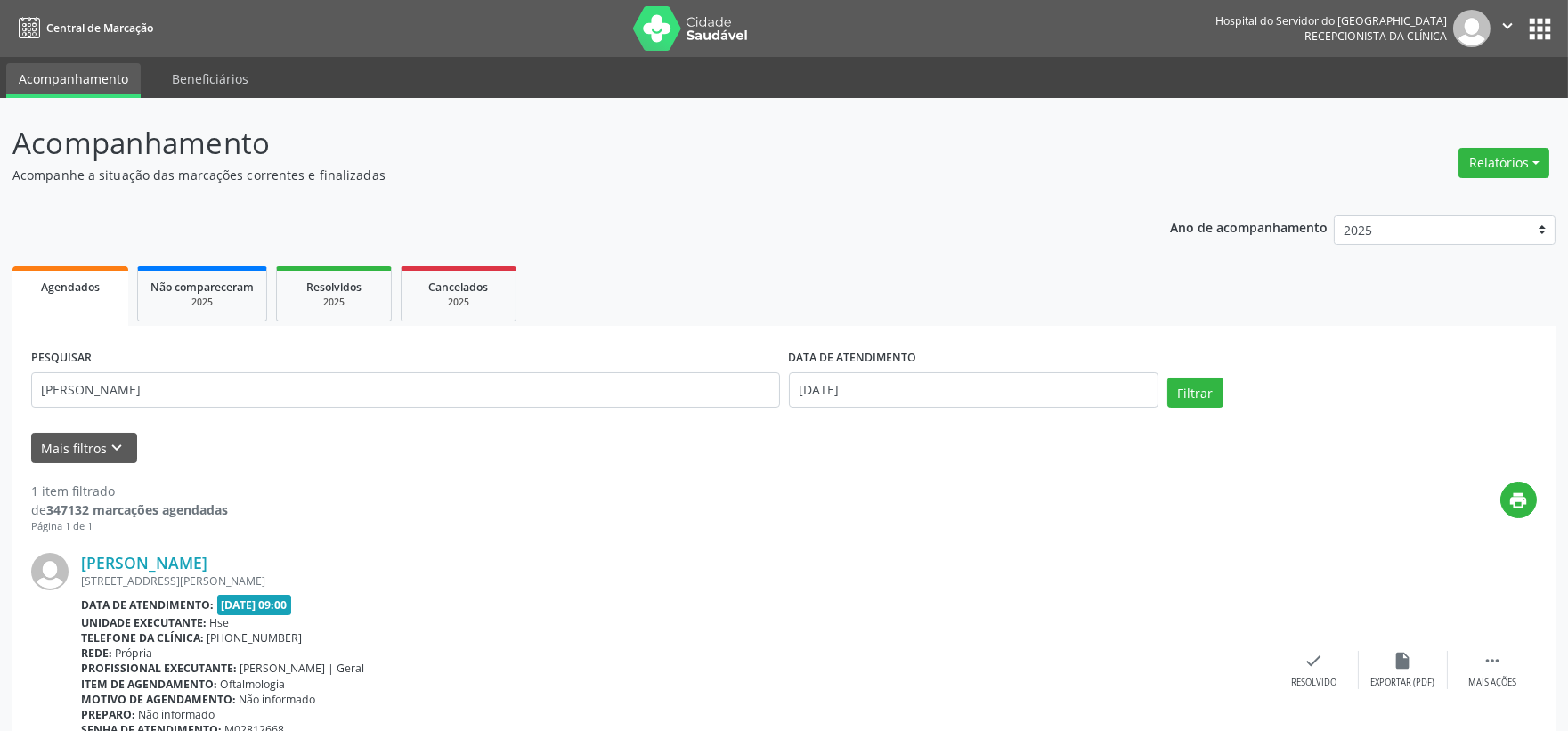
click at [636, 407] on div "PESQUISAR [PERSON_NAME]" at bounding box center [406, 382] width 757 height 76
click at [639, 401] on input "[PERSON_NAME]" at bounding box center [405, 389] width 749 height 36
click at [642, 399] on input "[PERSON_NAME]" at bounding box center [405, 389] width 749 height 36
click at [644, 398] on input "[PERSON_NAME]" at bounding box center [405, 389] width 749 height 36
click at [645, 397] on input "[PERSON_NAME]" at bounding box center [405, 389] width 749 height 36
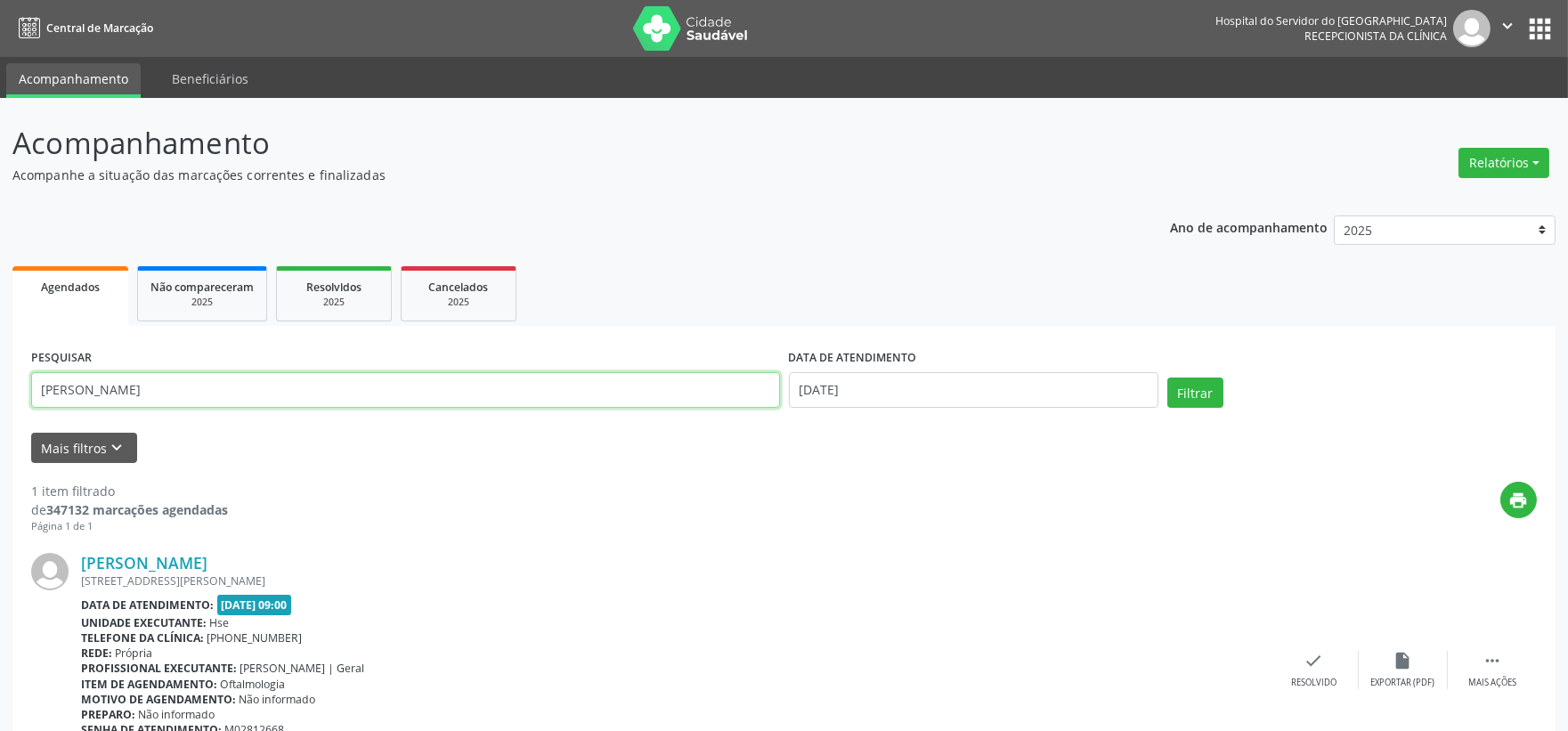
click at [1167, 378] on button "Filtrar" at bounding box center [1195, 392] width 56 height 30
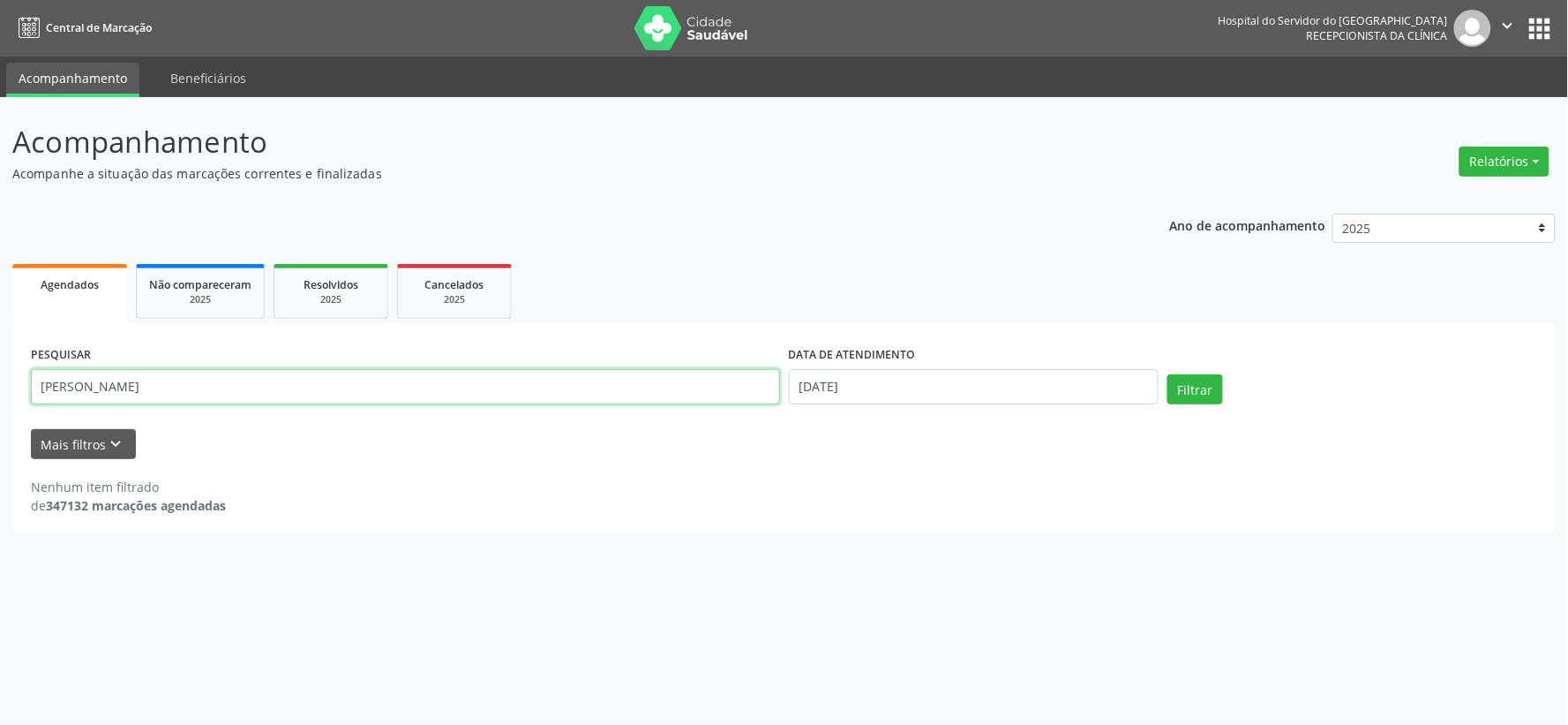
drag, startPoint x: 121, startPoint y: 383, endPoint x: 0, endPoint y: 418, distance: 126.0
click at [0, 418] on div "Acompanhamento Acompanhe a situação das marcações correntes e finalizadas Relat…" at bounding box center [784, 411] width 1568 height 628
type input "consuelo"
click at [1168, 375] on button "Filtrar" at bounding box center [1195, 389] width 56 height 30
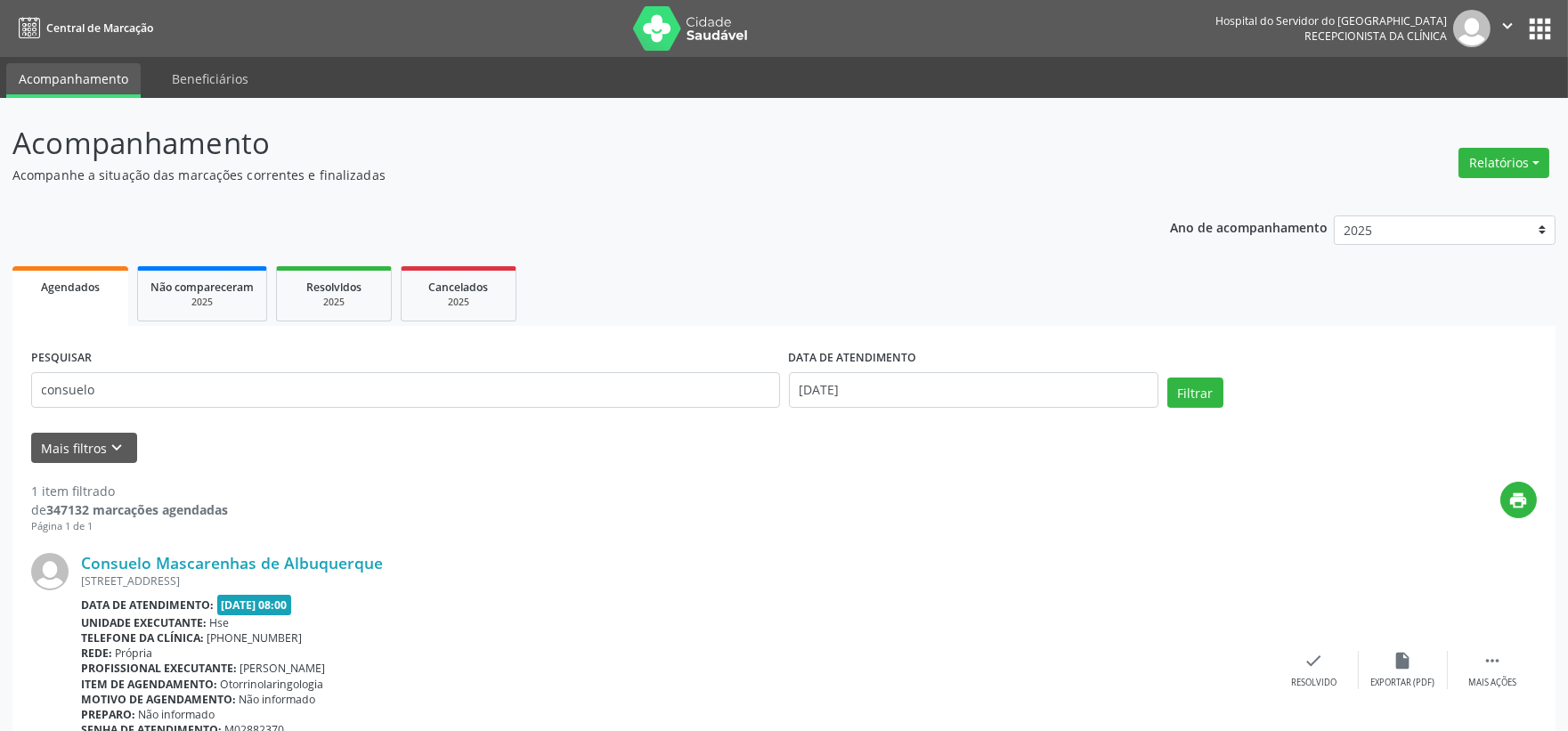
scroll to position [104, 0]
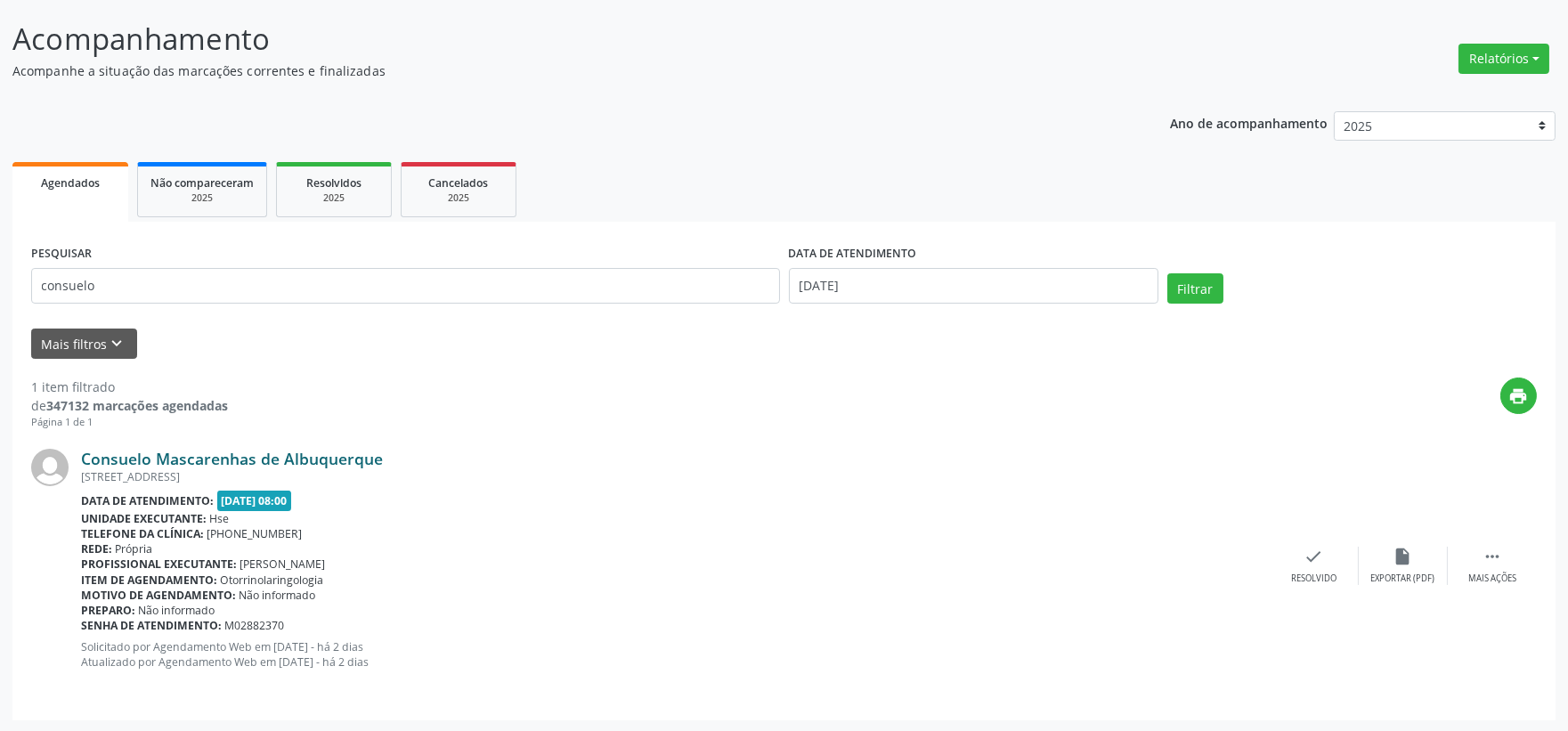
click at [342, 452] on link "Consuelo Mascarenhas de Albuquerque" at bounding box center [231, 458] width 302 height 19
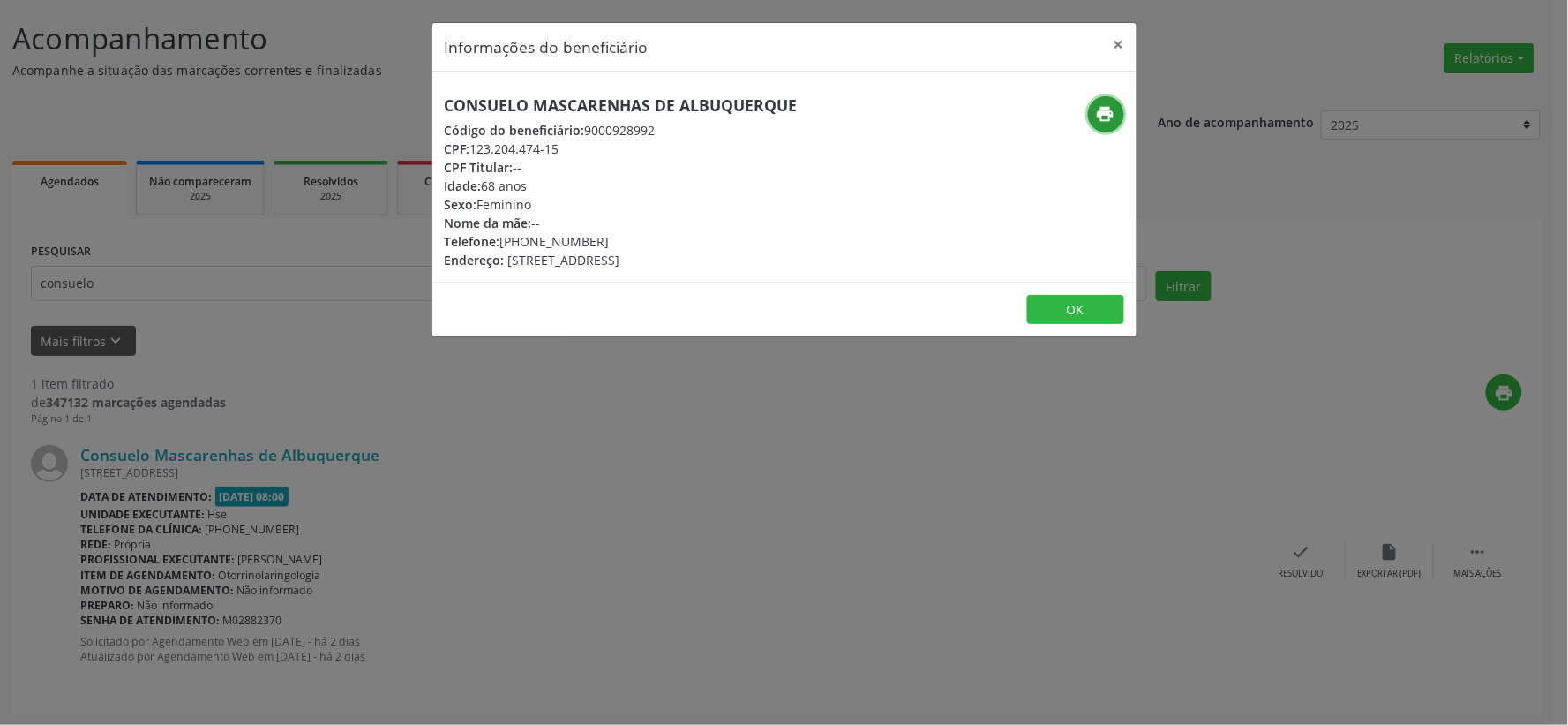
click at [1106, 101] on button "print" at bounding box center [1106, 115] width 37 height 37
drag, startPoint x: 1120, startPoint y: 40, endPoint x: 1222, endPoint y: 41, distance: 102.0
click at [1120, 40] on button "×" at bounding box center [1118, 44] width 36 height 43
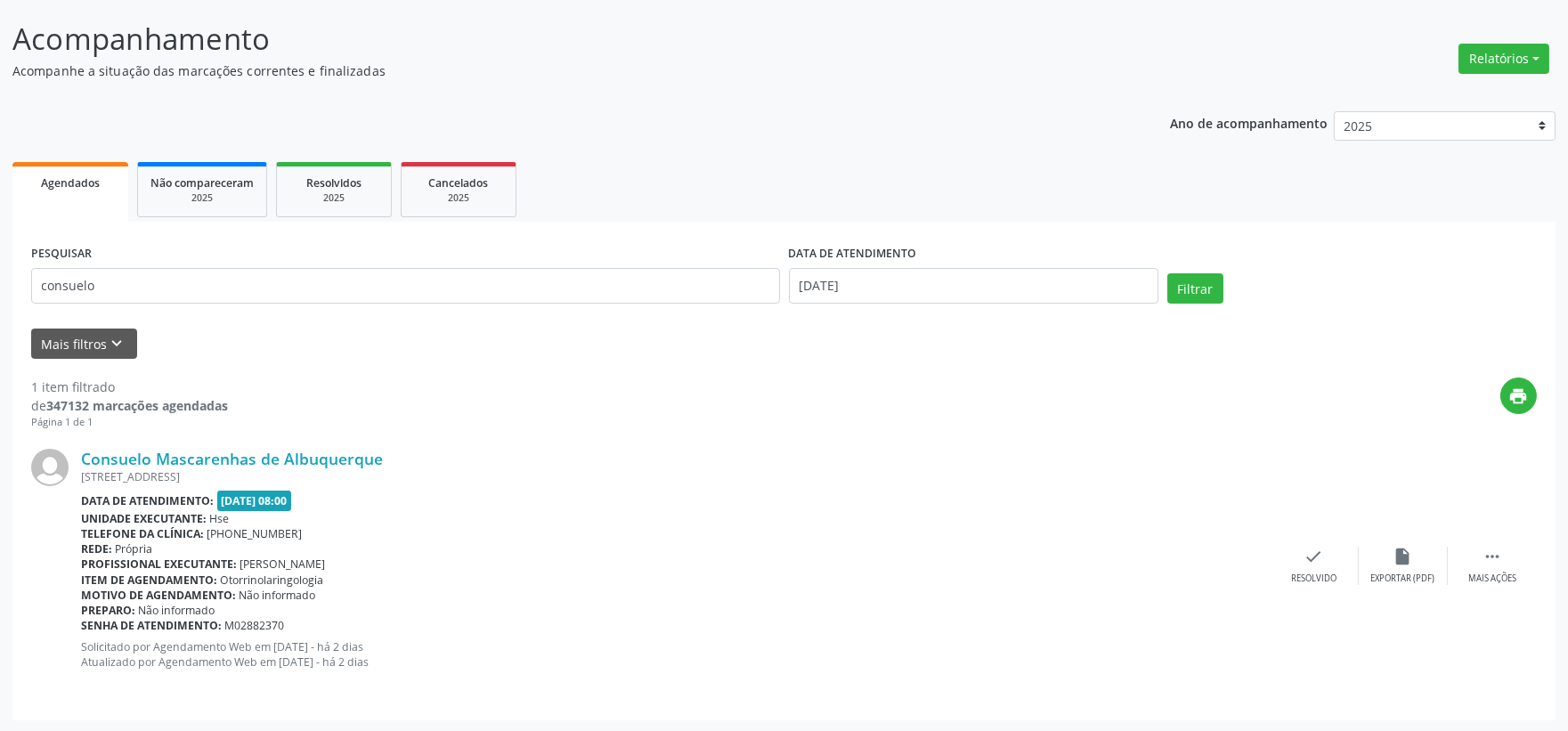
scroll to position [0, 0]
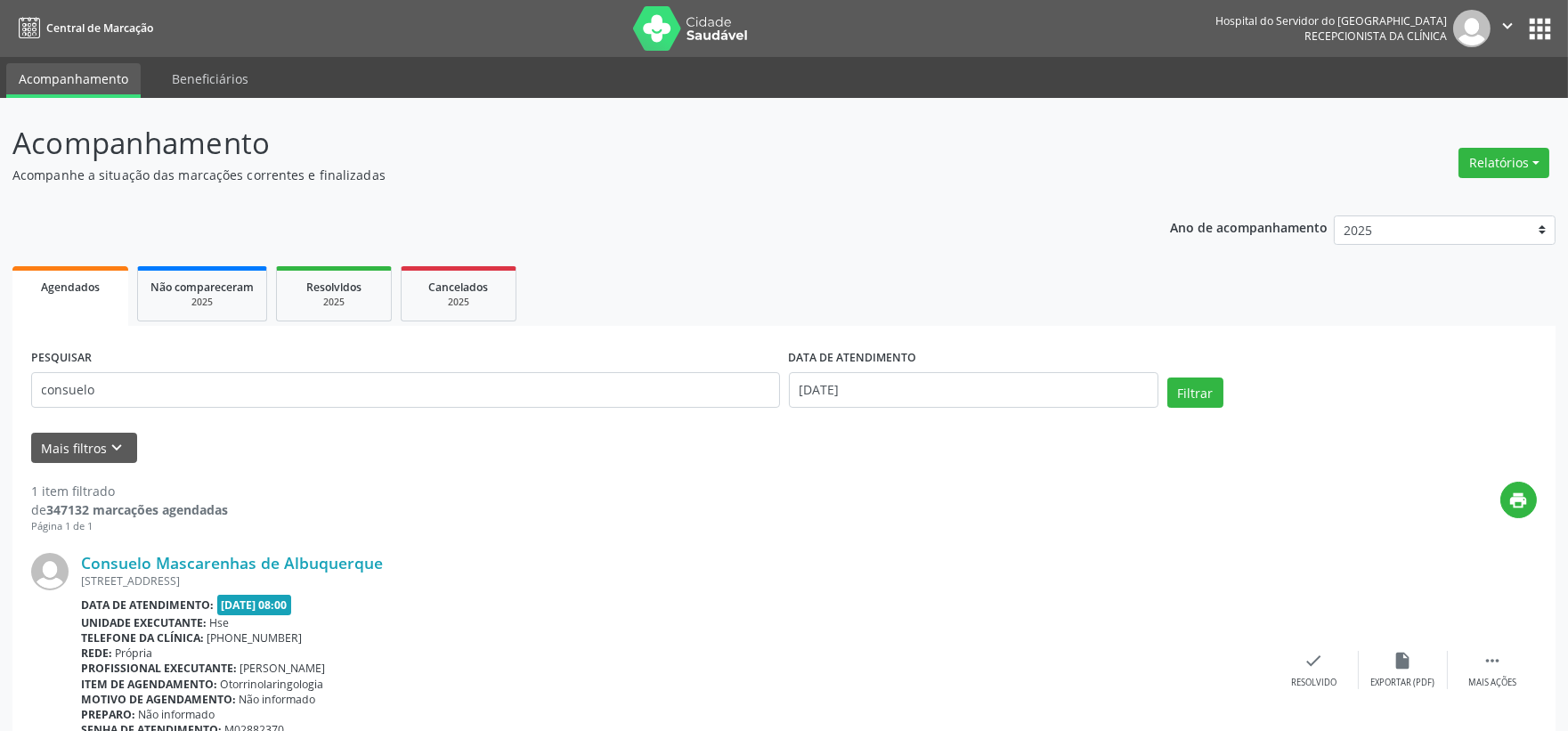
click at [708, 24] on img at bounding box center [690, 28] width 116 height 45
